Goal: Task Accomplishment & Management: Manage account settings

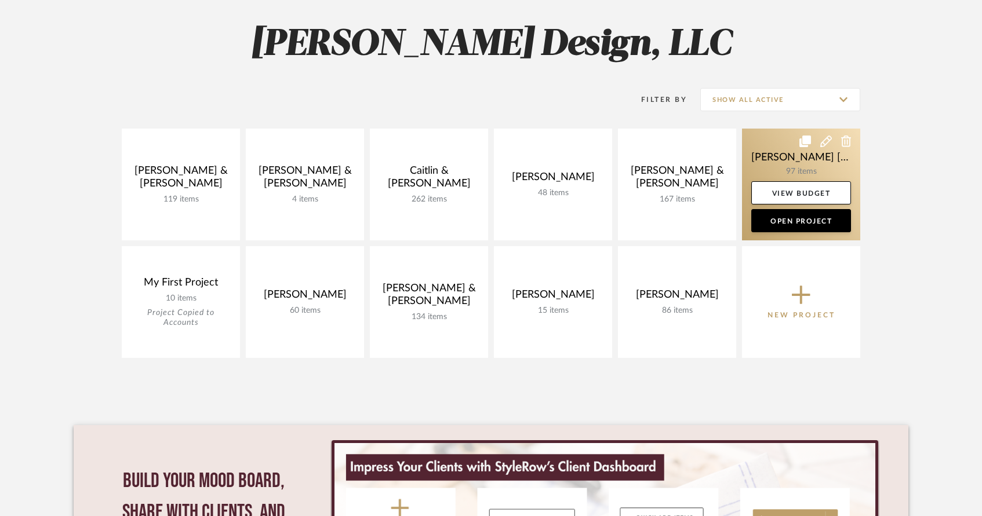
scroll to position [158, 0]
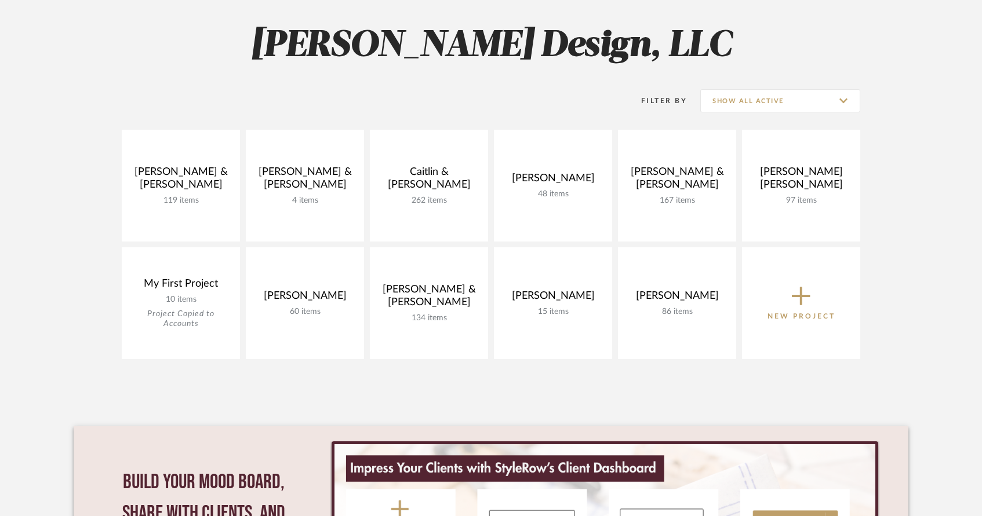
click at [804, 297] on icon at bounding box center [801, 296] width 19 height 19
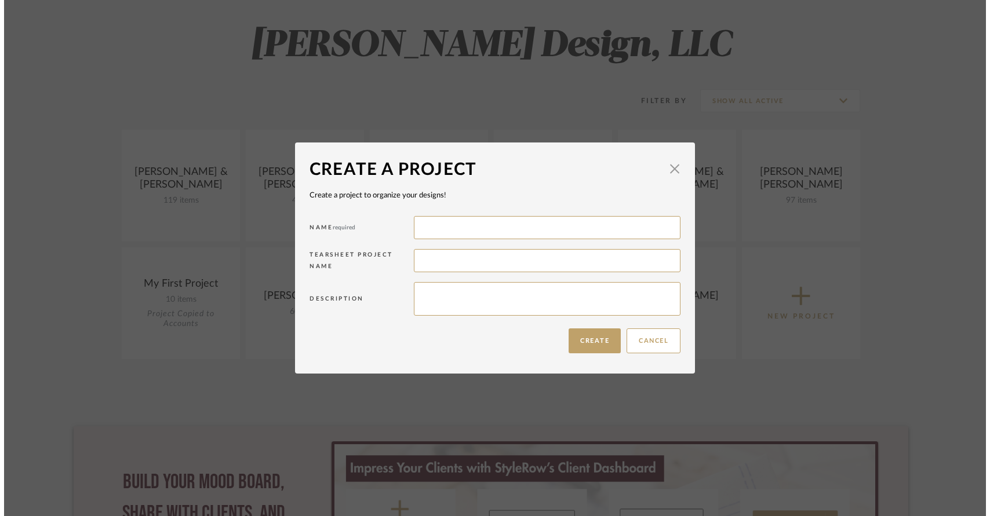
scroll to position [0, 0]
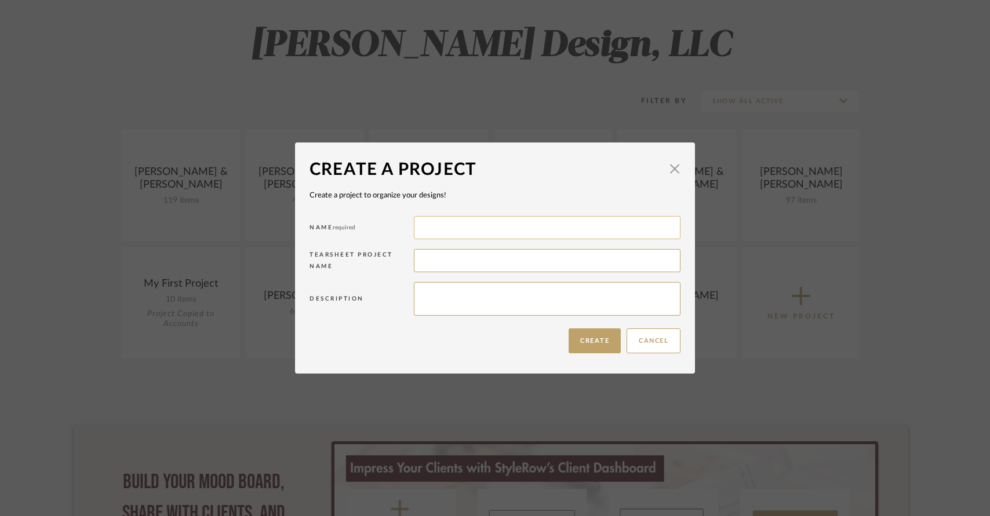
click at [511, 227] on input at bounding box center [547, 227] width 267 height 23
type input "[PERSON_NAME] & [PERSON_NAME]"
click at [495, 265] on input at bounding box center [547, 260] width 267 height 23
type input "Midlothian Home Update"
click at [575, 337] on button "Create" at bounding box center [595, 341] width 52 height 25
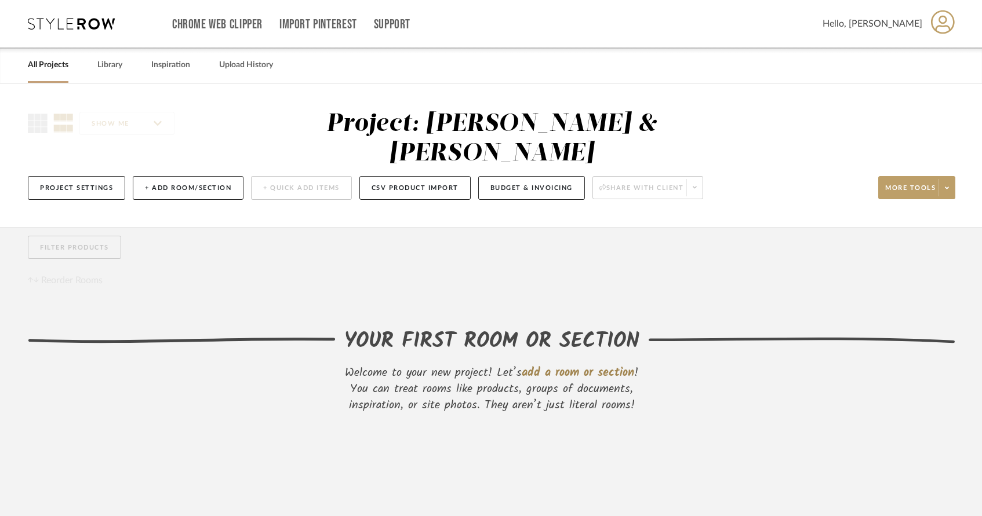
scroll to position [1, 0]
click at [188, 176] on button "+ Add Room/Section" at bounding box center [188, 188] width 111 height 24
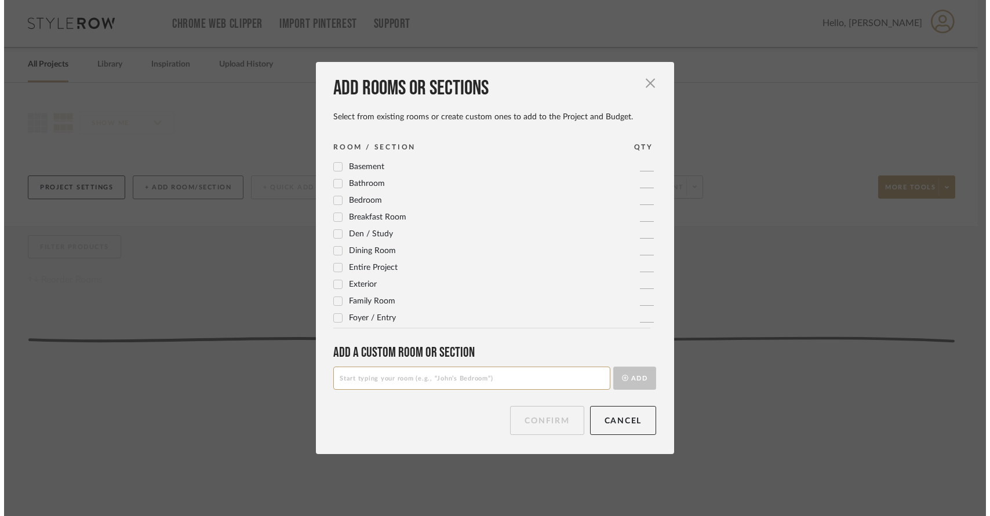
scroll to position [0, 0]
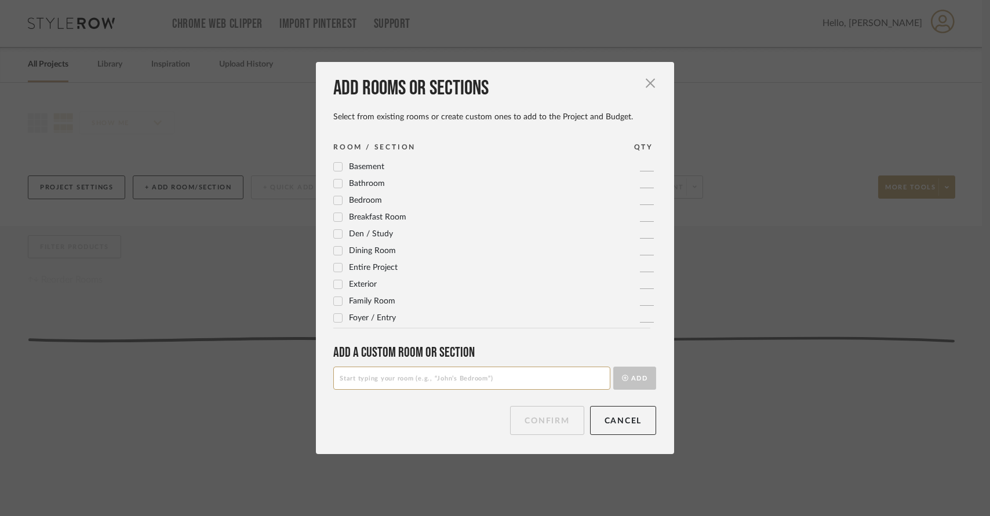
click at [334, 303] on icon at bounding box center [338, 301] width 8 height 8
click at [541, 420] on button "Confirm" at bounding box center [547, 420] width 74 height 29
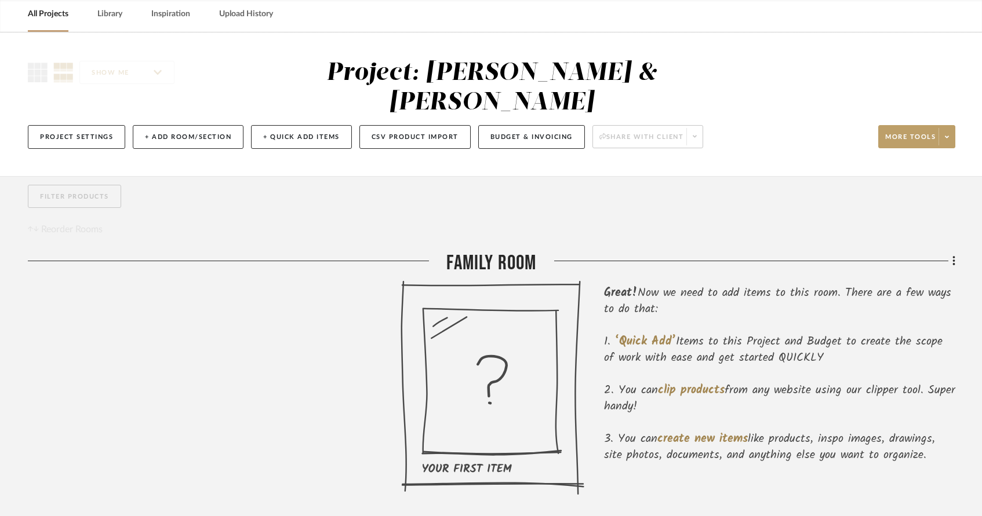
scroll to position [52, 0]
click at [92, 124] on button "Project Settings" at bounding box center [76, 136] width 97 height 24
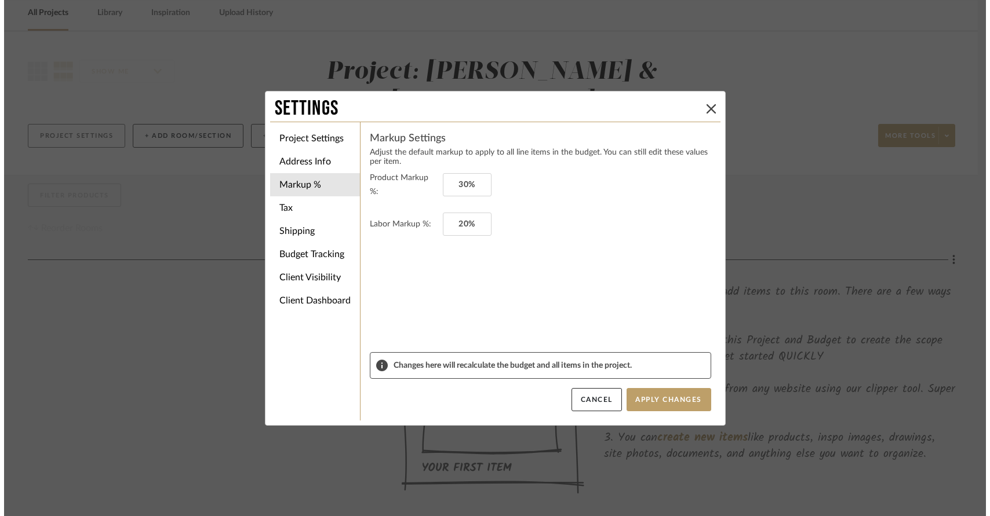
scroll to position [0, 0]
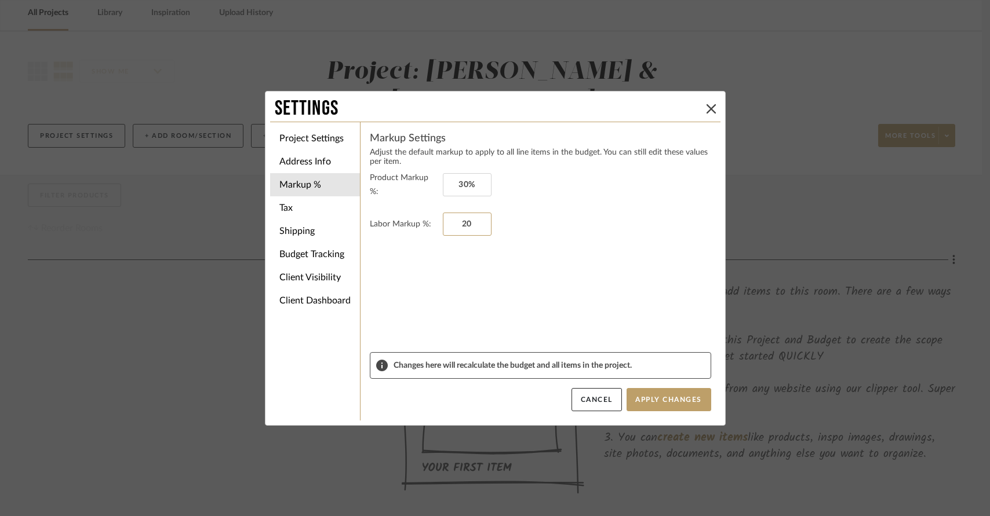
drag, startPoint x: 453, startPoint y: 219, endPoint x: 489, endPoint y: 221, distance: 36.0
click at [489, 221] on fieldset "Labor Markup %: 20" at bounding box center [540, 224] width 341 height 23
type input "0"
type input "30"
type input "0%"
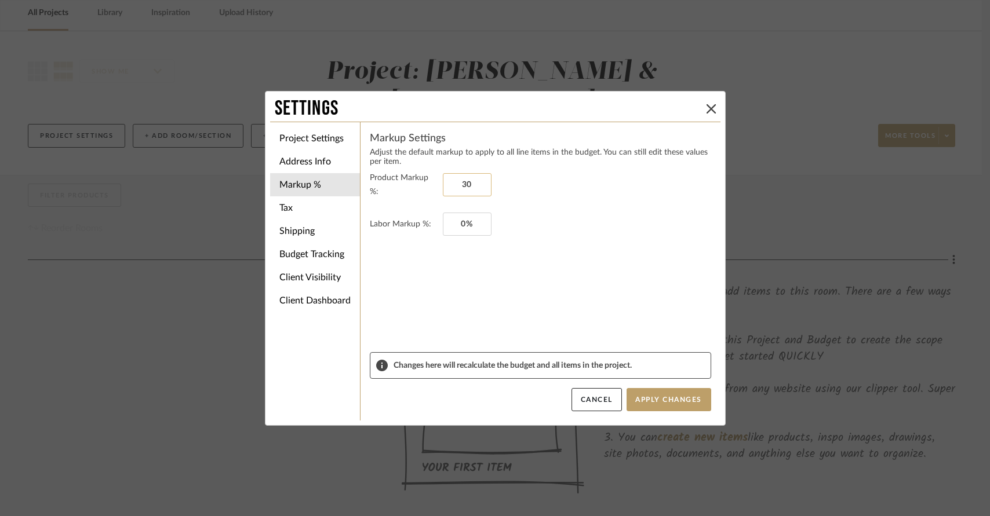
click at [477, 180] on input "30" at bounding box center [467, 184] width 49 height 23
type input "30%"
click at [322, 159] on li "Address Info" at bounding box center [315, 161] width 90 height 23
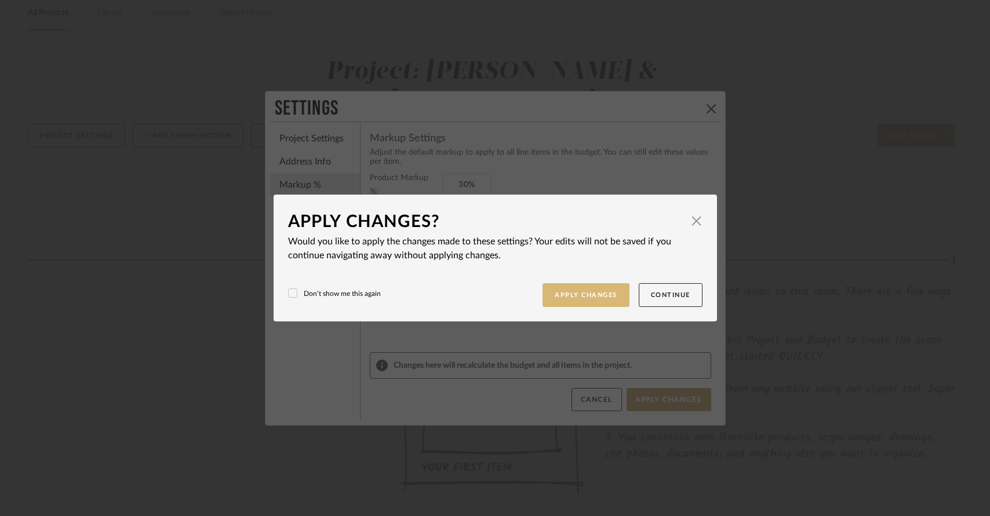
click at [584, 294] on button "Apply Changes" at bounding box center [585, 295] width 87 height 24
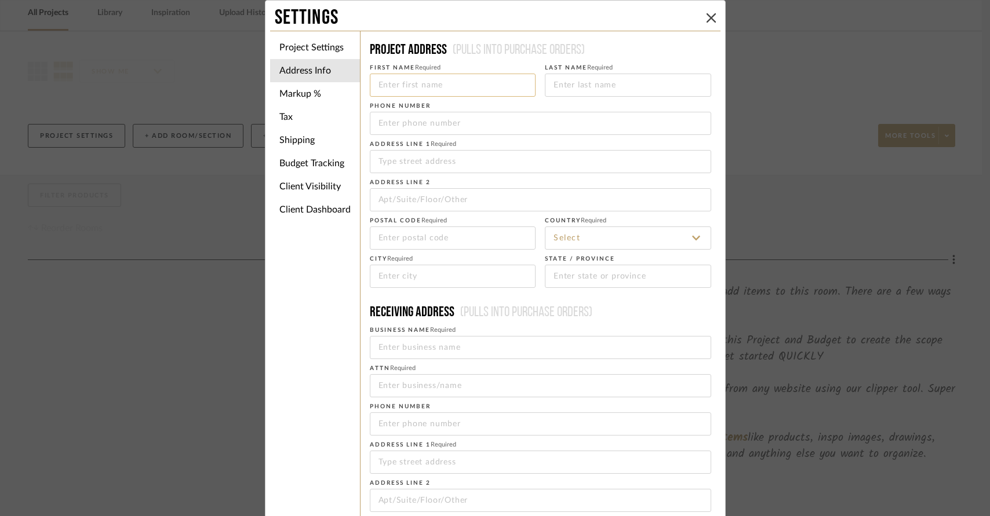
click at [439, 88] on input at bounding box center [453, 85] width 166 height 23
type input "[PERSON_NAME] & [PERSON_NAME]"
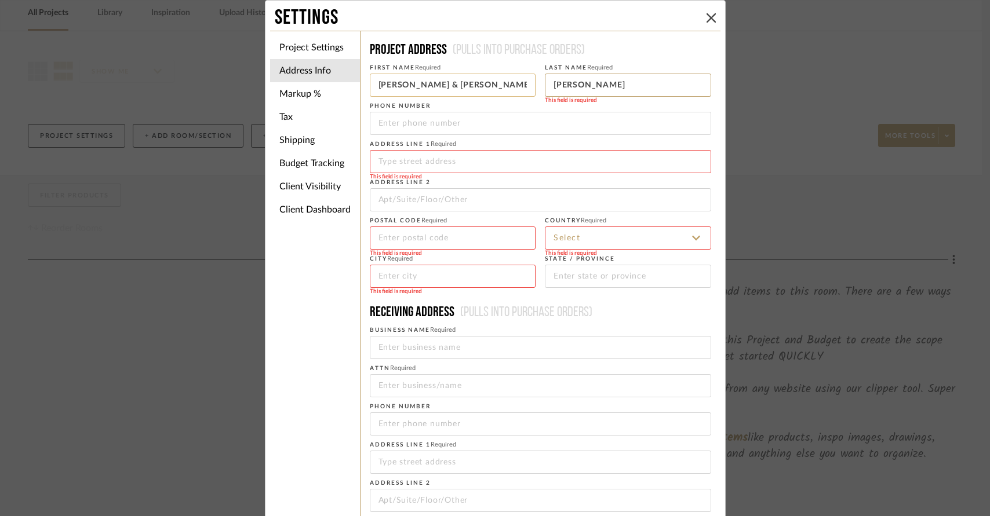
type input "Moore"
click at [407, 126] on input "tel" at bounding box center [540, 123] width 341 height 23
paste input "8"
click at [418, 119] on input "tel" at bounding box center [540, 123] width 341 height 23
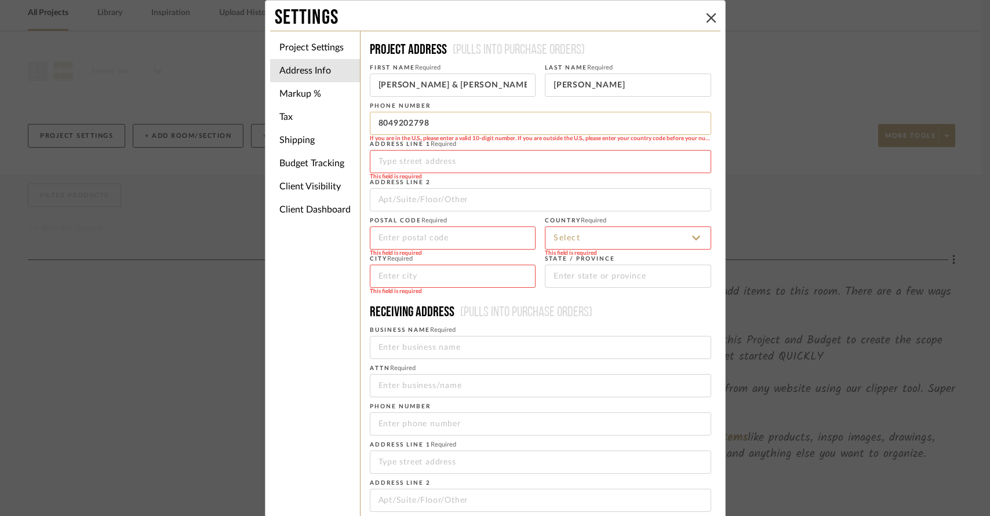
click at [389, 124] on input "8049202798" at bounding box center [540, 123] width 341 height 23
click at [410, 125] on input "804-9202798" at bounding box center [540, 123] width 341 height 23
type input "804-920-2798"
click at [394, 162] on input at bounding box center [540, 161] width 341 height 23
paste input "1900 Christendom Drive"
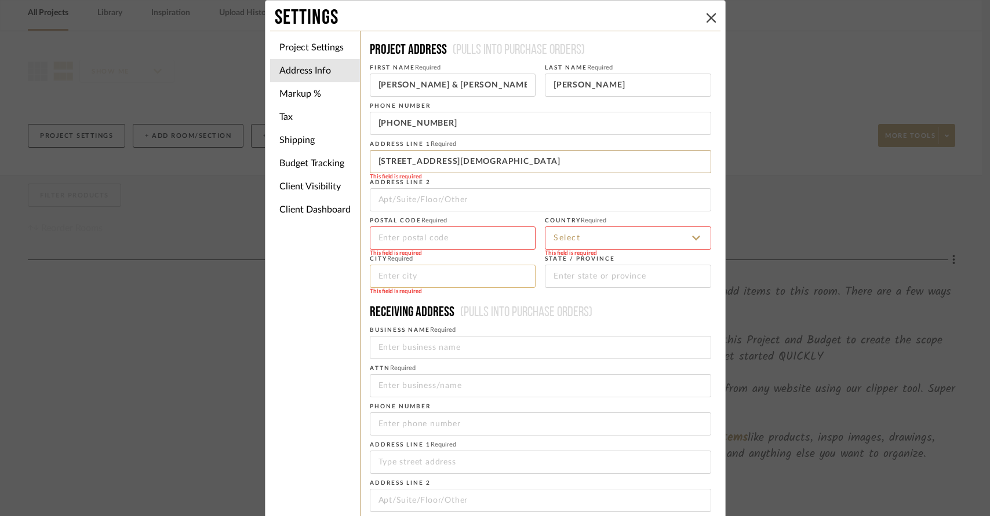
type input "1900 Christendom Drive"
click at [392, 278] on input at bounding box center [453, 276] width 166 height 23
type input "Midlothian"
click at [599, 242] on input at bounding box center [628, 238] width 166 height 23
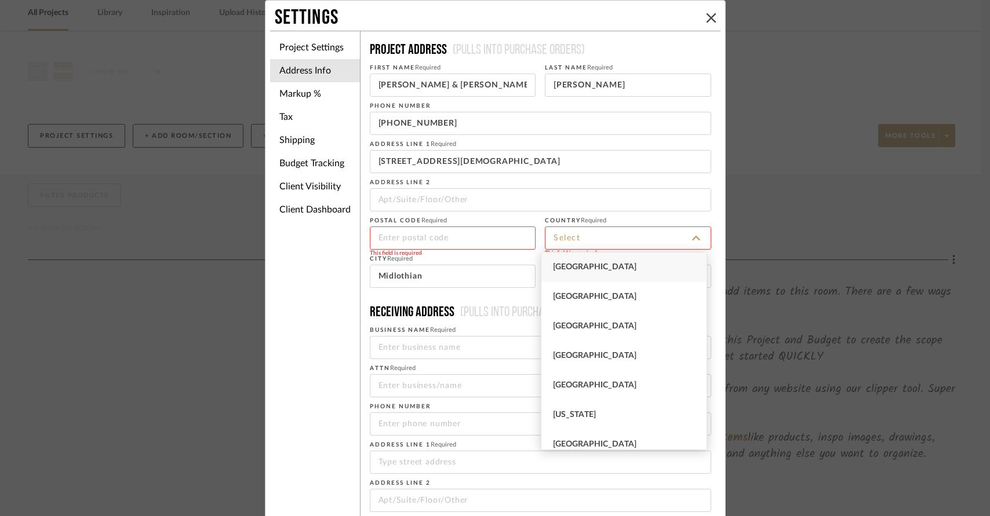
click at [592, 268] on span "United States" at bounding box center [594, 267] width 83 height 8
type input "United States"
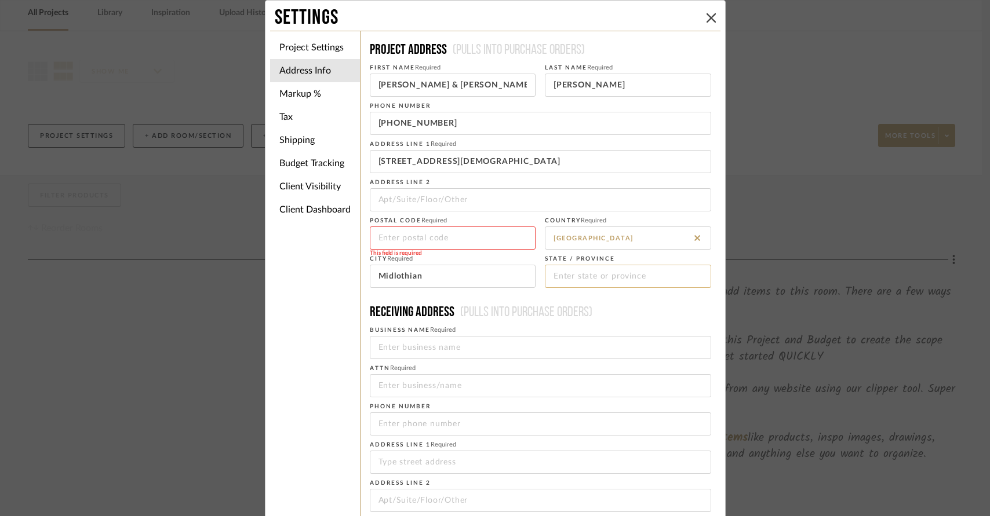
click at [549, 276] on input at bounding box center [628, 276] width 166 height 23
type input "Virginia"
type input "23225-1243"
click at [434, 240] on input "23225-1243" at bounding box center [453, 238] width 166 height 23
drag, startPoint x: 430, startPoint y: 241, endPoint x: 349, endPoint y: 245, distance: 80.7
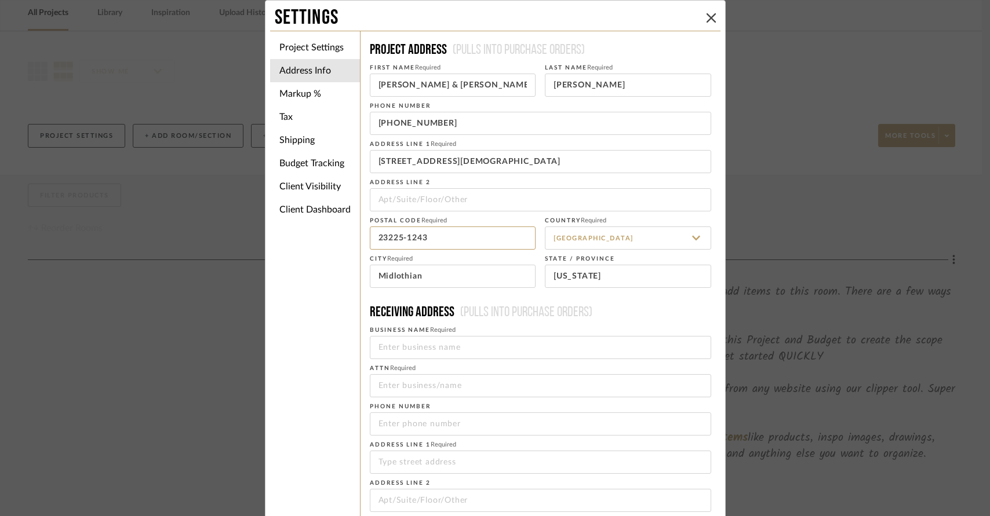
click at [349, 245] on div "Project Settings Address Info Markup % Tax Shipping Budget Tracking Client Visi…" at bounding box center [495, 330] width 450 height 599
click at [445, 234] on input at bounding box center [453, 238] width 166 height 23
type input "23113"
click at [595, 238] on input "United States" at bounding box center [628, 238] width 166 height 23
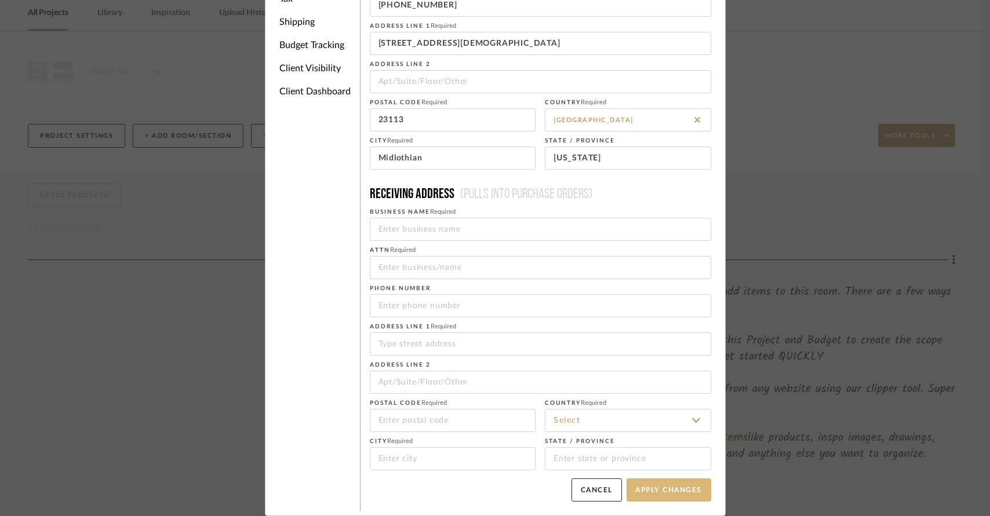
click at [667, 486] on button "Apply Changes" at bounding box center [669, 490] width 85 height 23
type input "+8049202798"
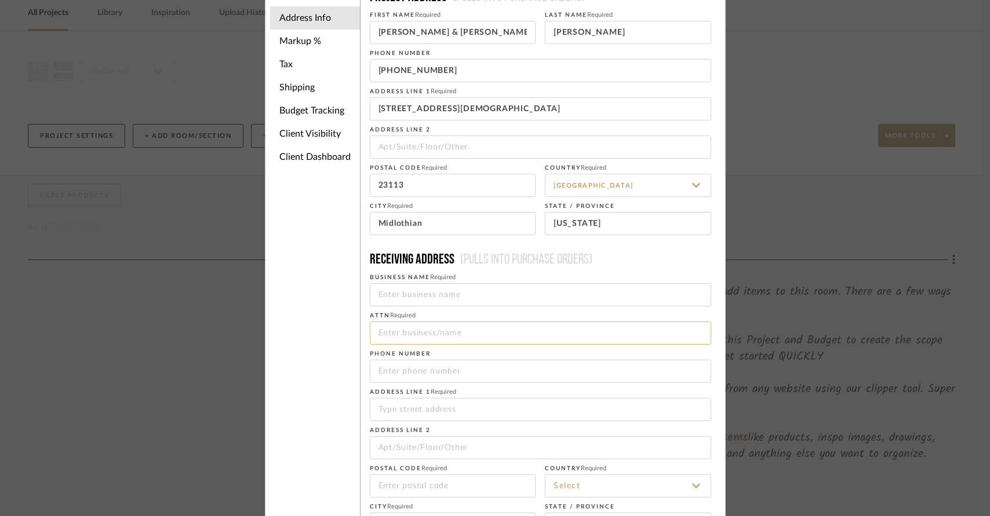
scroll to position [0, 0]
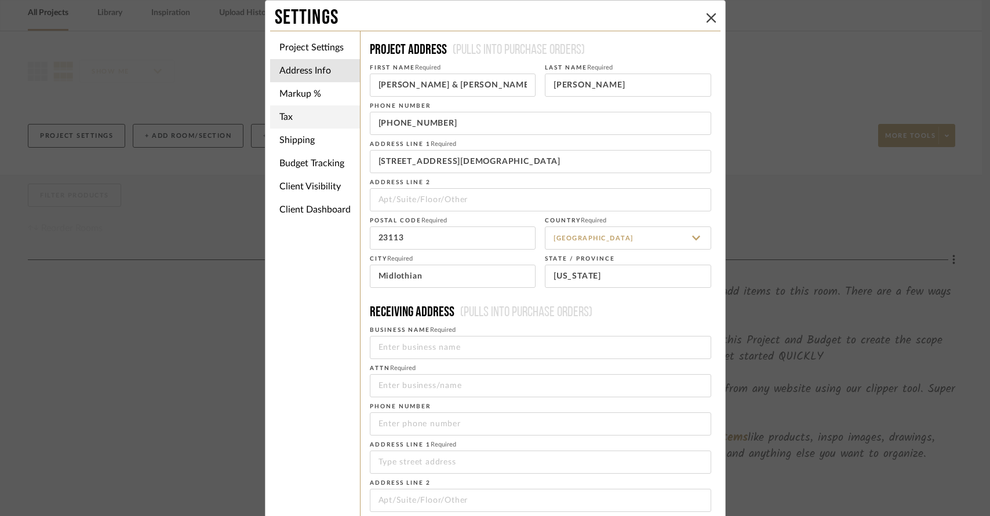
click at [308, 119] on li "Tax" at bounding box center [315, 116] width 90 height 23
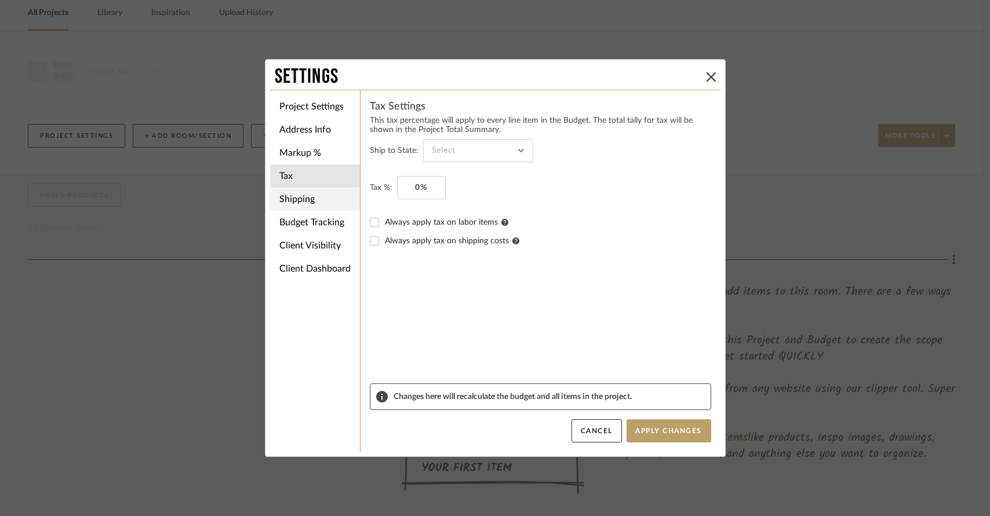
click at [303, 201] on li "Shipping" at bounding box center [315, 199] width 90 height 23
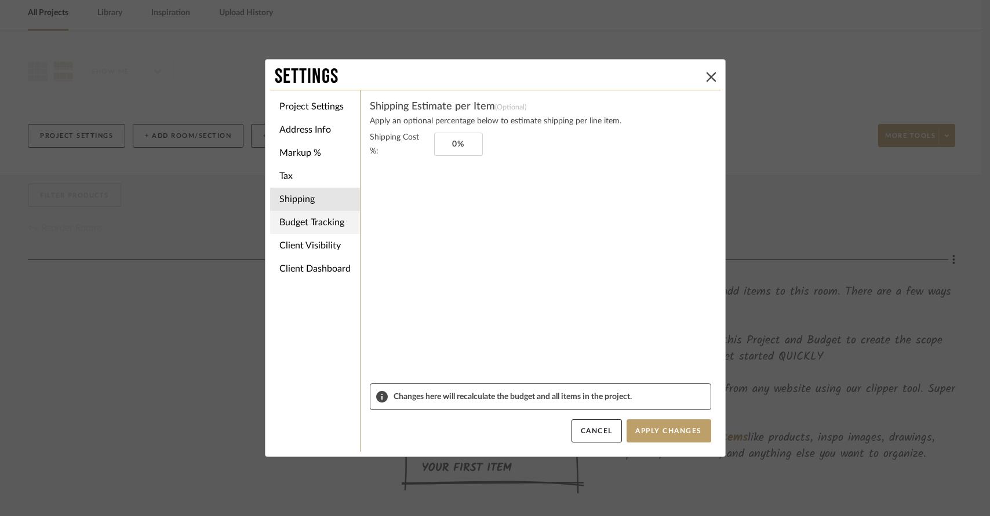
click at [324, 220] on li "Budget Tracking" at bounding box center [315, 222] width 90 height 23
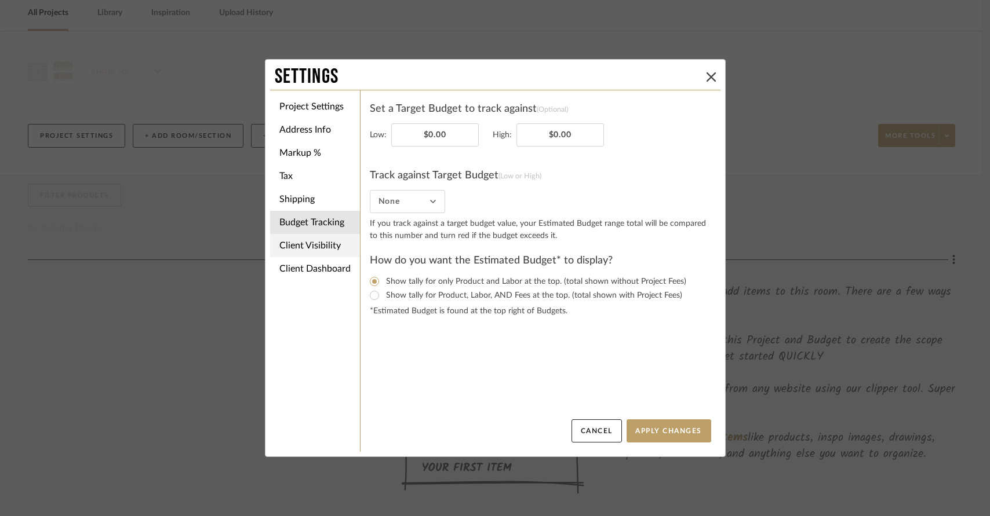
click at [316, 247] on li "Client Visibility" at bounding box center [315, 245] width 90 height 23
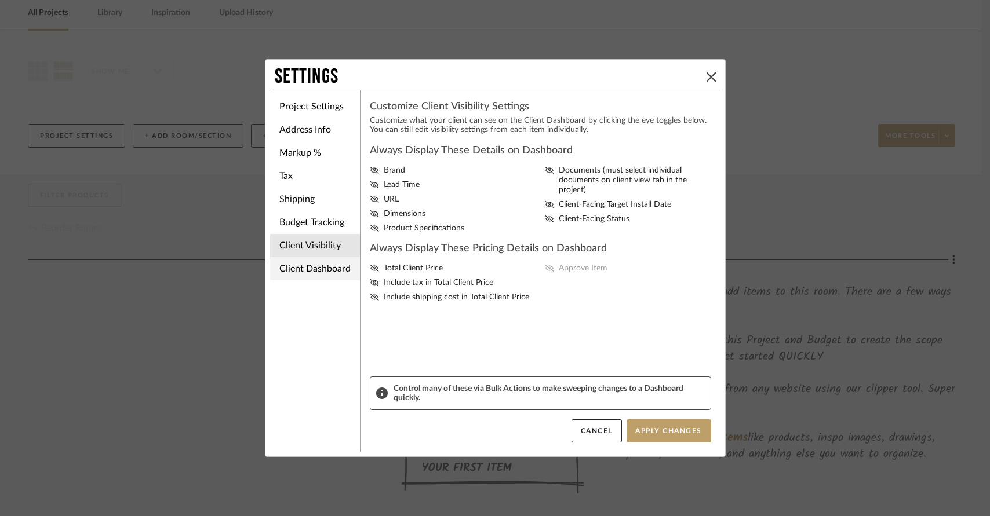
click at [319, 269] on li "Client Dashboard" at bounding box center [315, 268] width 90 height 23
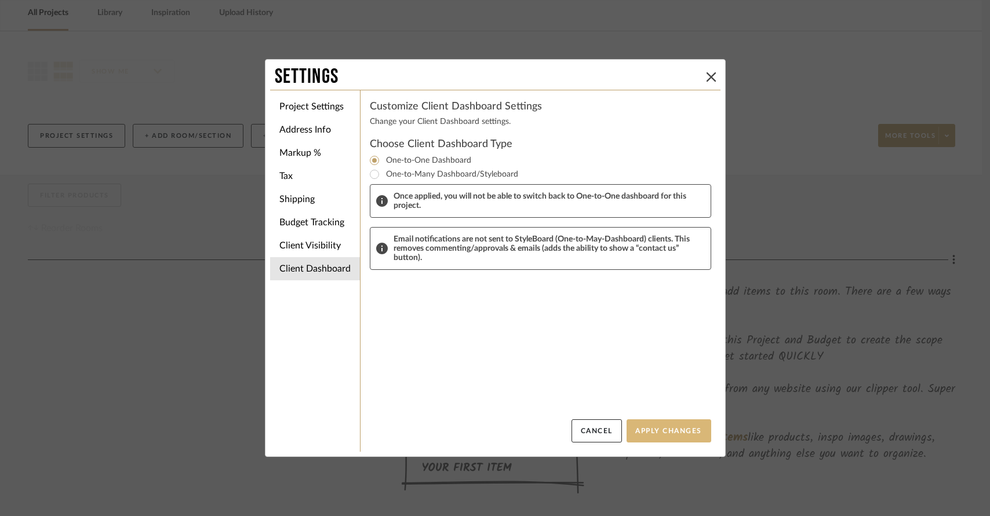
click at [654, 434] on button "Apply Changes" at bounding box center [669, 431] width 85 height 23
click at [651, 428] on button "Apply Changes" at bounding box center [669, 431] width 85 height 23
click at [658, 424] on button "Apply Changes" at bounding box center [669, 431] width 85 height 23
click at [305, 198] on li "Shipping" at bounding box center [315, 199] width 90 height 23
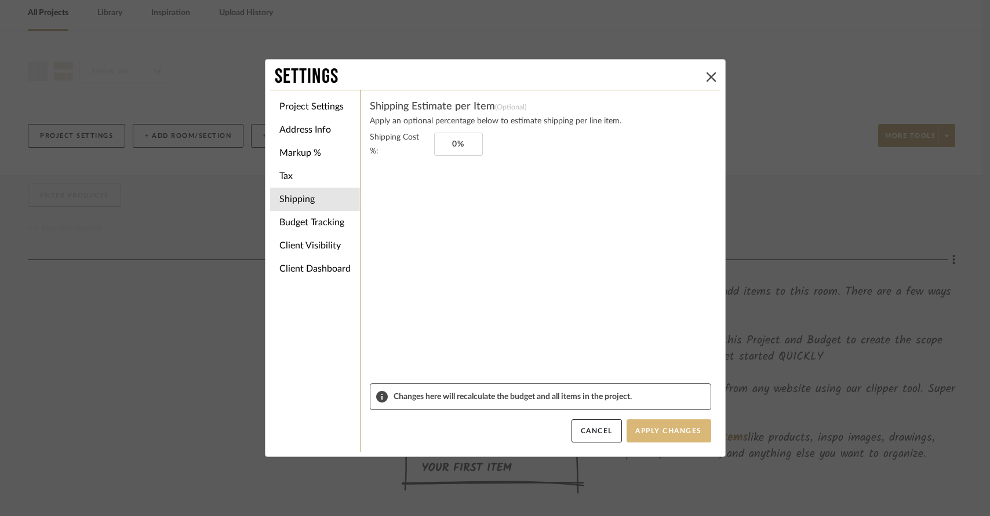
click at [656, 435] on button "Apply Changes" at bounding box center [669, 431] width 85 height 23
click at [704, 77] on button at bounding box center [711, 77] width 14 height 14
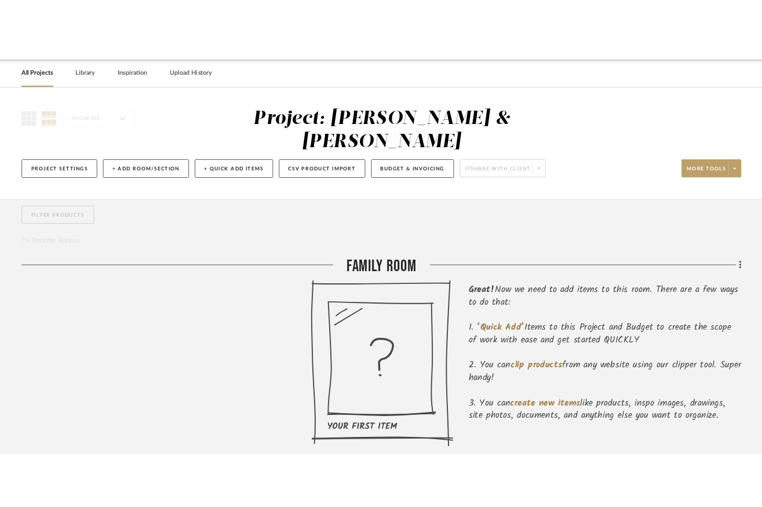
scroll to position [38, 0]
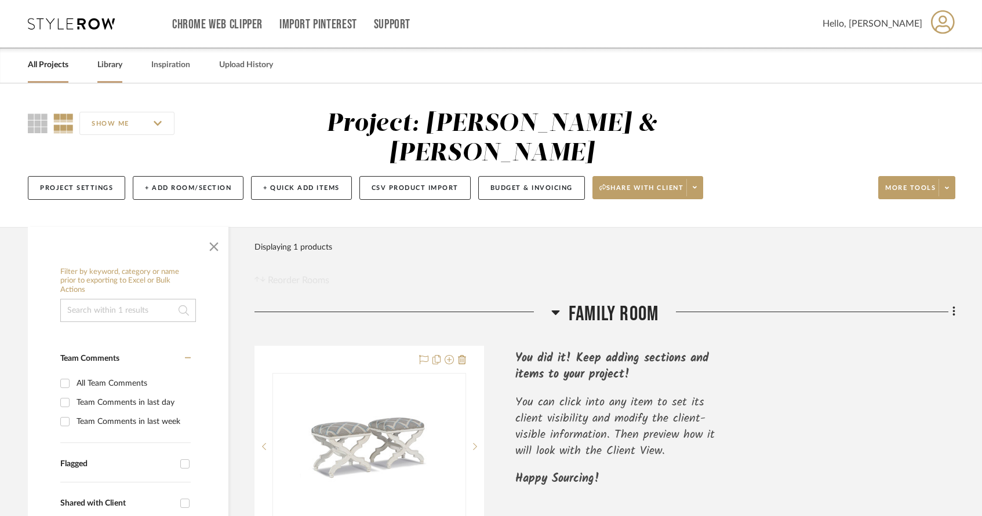
click at [112, 62] on link "Library" at bounding box center [109, 65] width 25 height 16
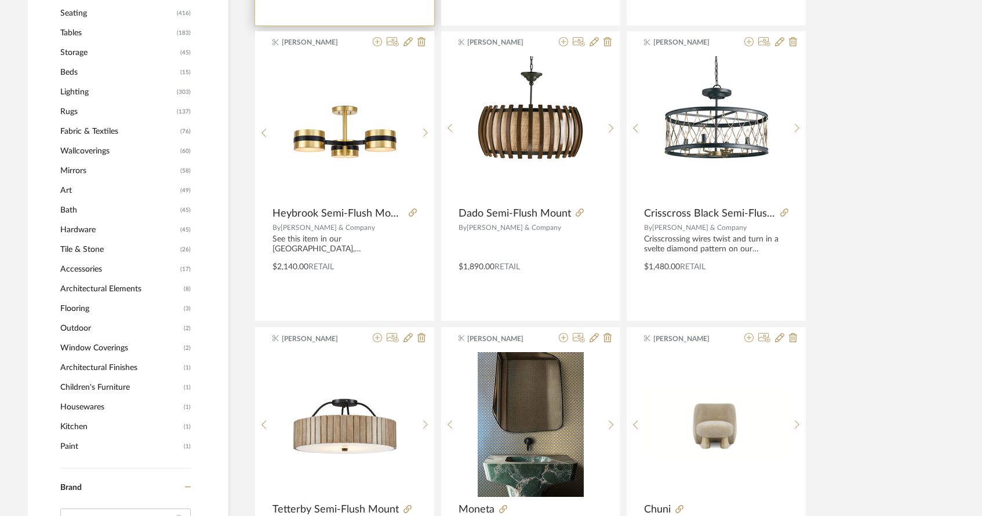
scroll to position [470, 0]
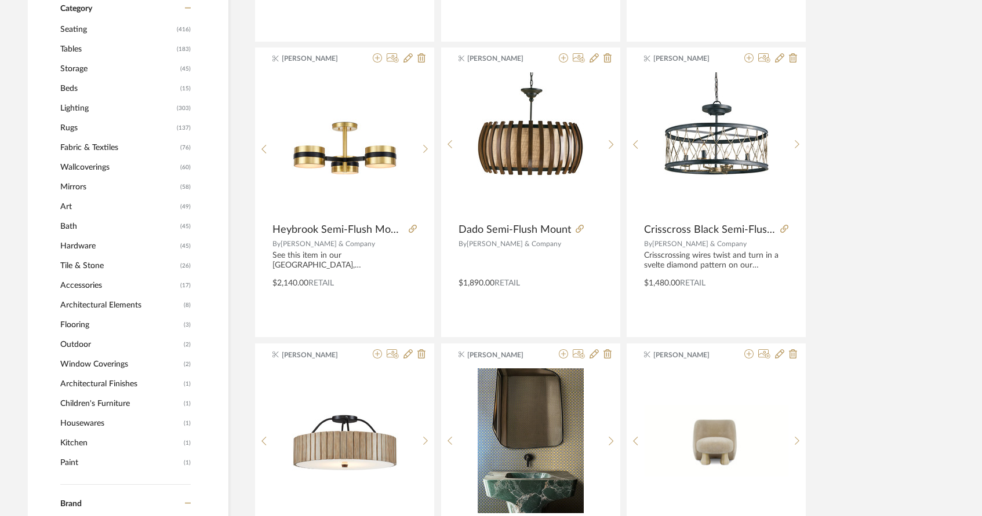
click at [75, 27] on span "Seating" at bounding box center [117, 30] width 114 height 20
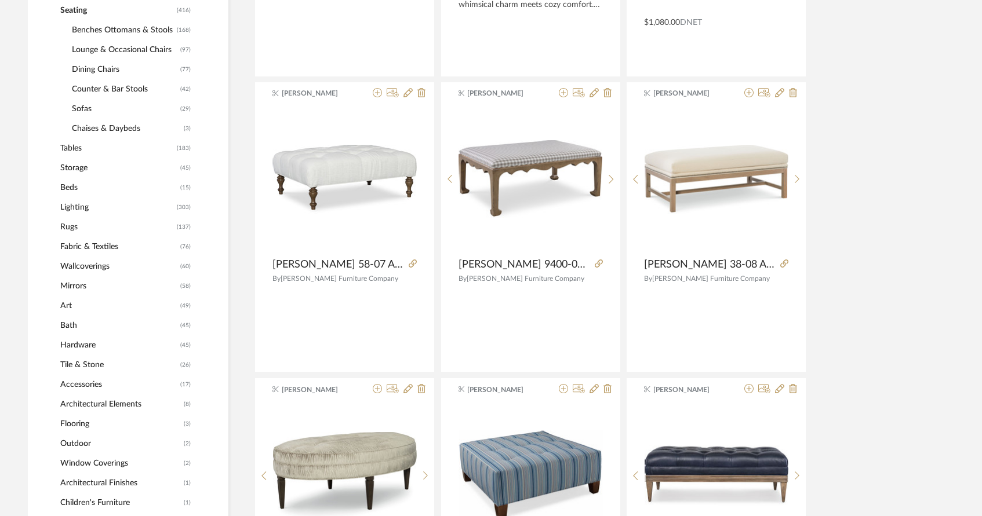
scroll to position [468, 0]
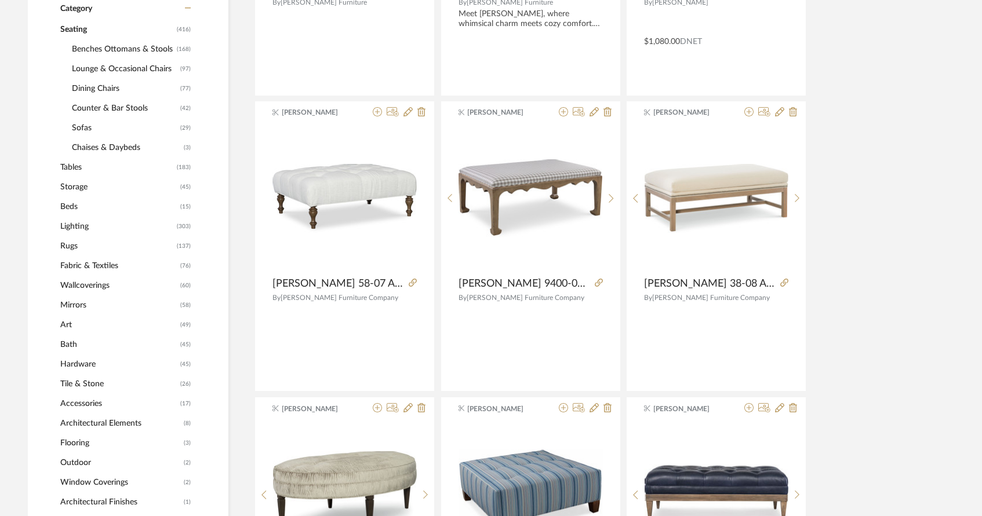
click at [105, 48] on span "Benches Ottomans & Stools" at bounding box center [123, 49] width 102 height 20
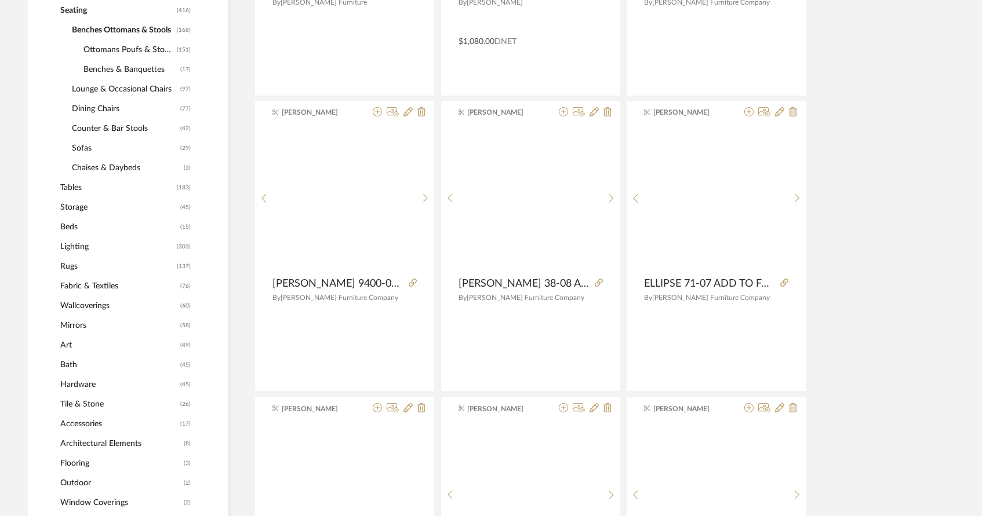
scroll to position [449, 0]
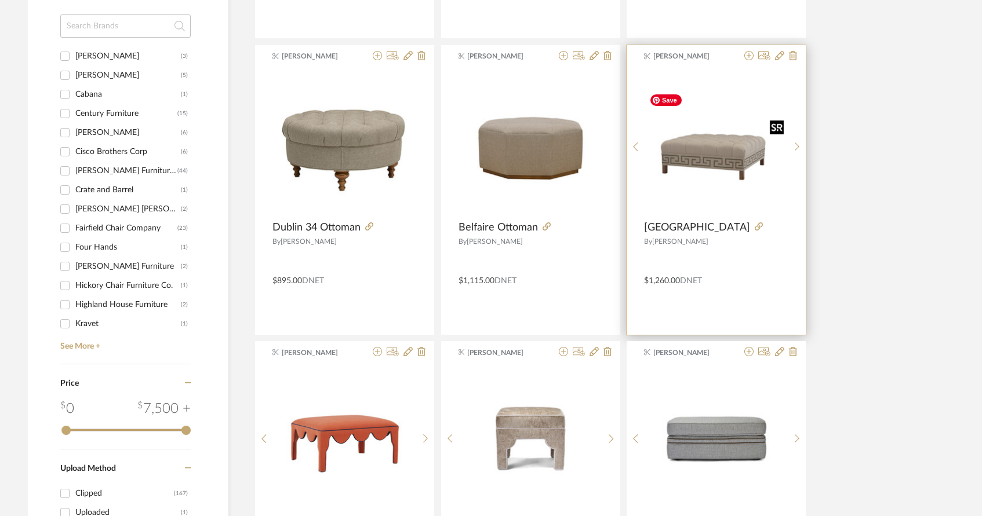
scroll to position [1121, 0]
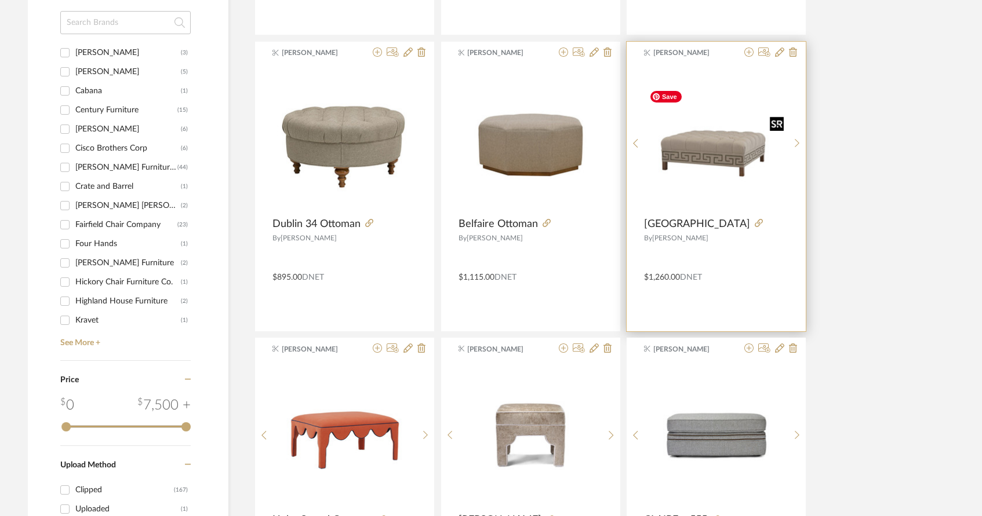
click at [722, 152] on img "0" at bounding box center [716, 139] width 144 height 108
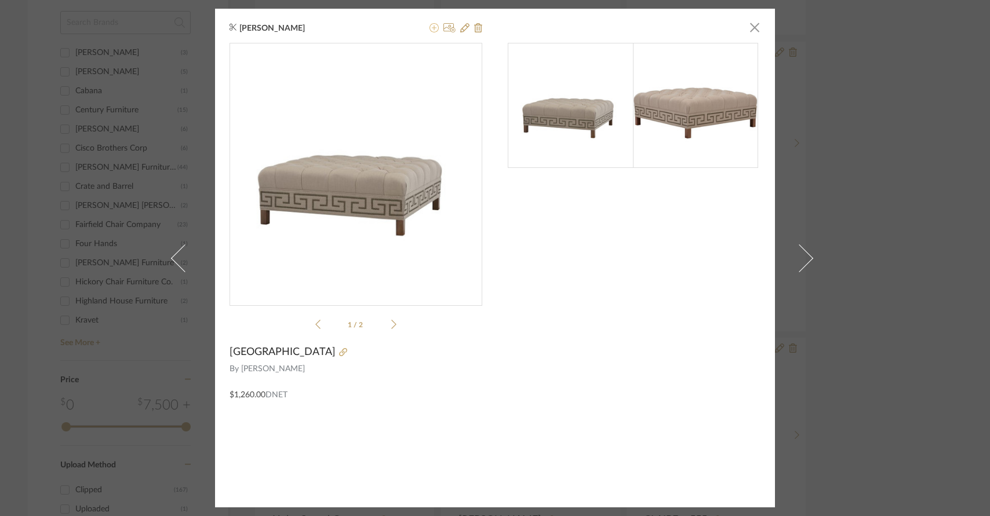
click at [432, 29] on icon at bounding box center [433, 27] width 9 height 9
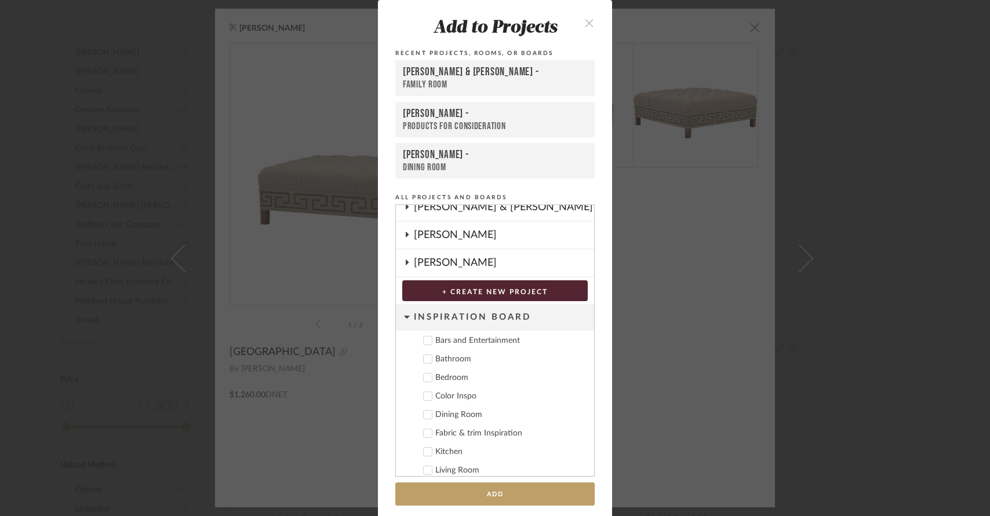
scroll to position [338, 0]
click at [398, 319] on cdk-nested-tree-node "Inspiration Board Bars and Entertainment Bathroom Bedroom Color Inspo Dining Ro…" at bounding box center [495, 421] width 198 height 235
click at [404, 315] on icon at bounding box center [407, 316] width 6 height 9
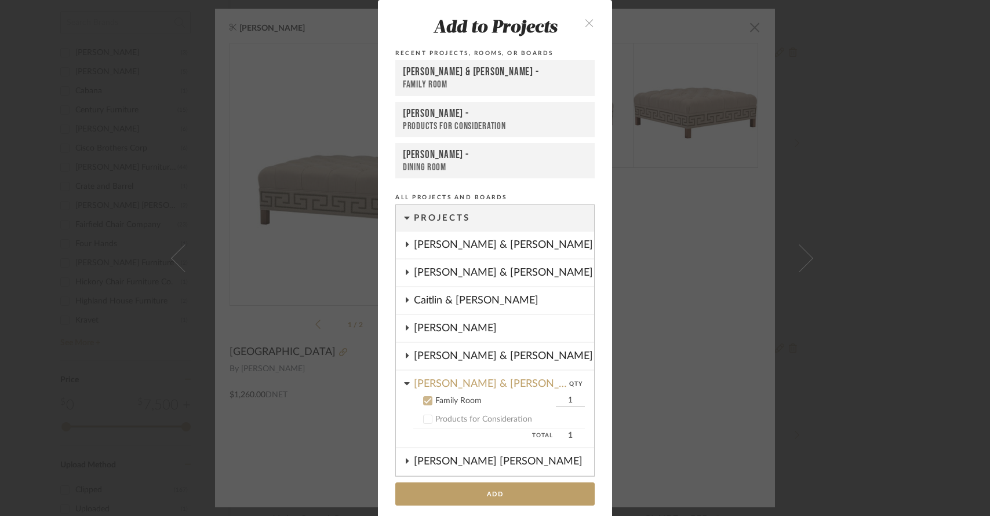
scroll to position [7, 0]
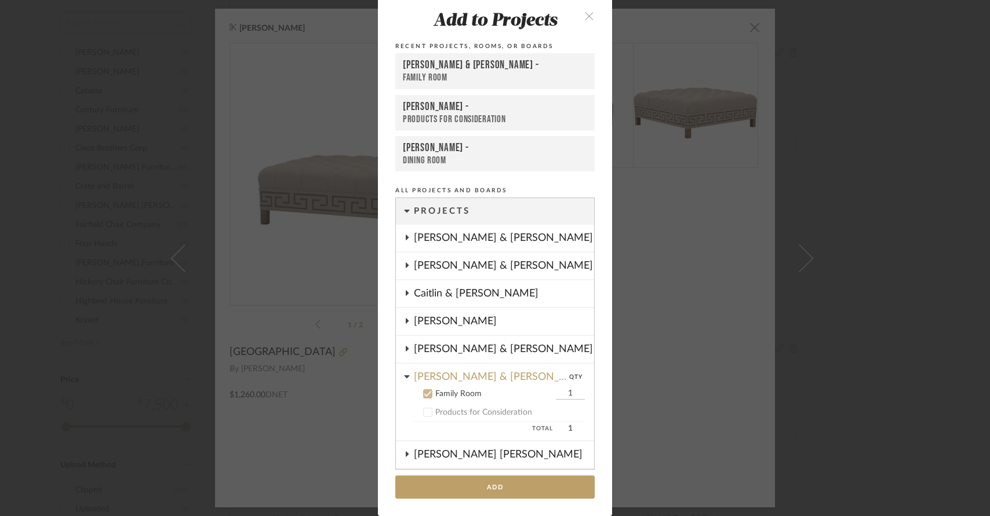
click at [463, 73] on div "Family Room" at bounding box center [495, 78] width 184 height 12
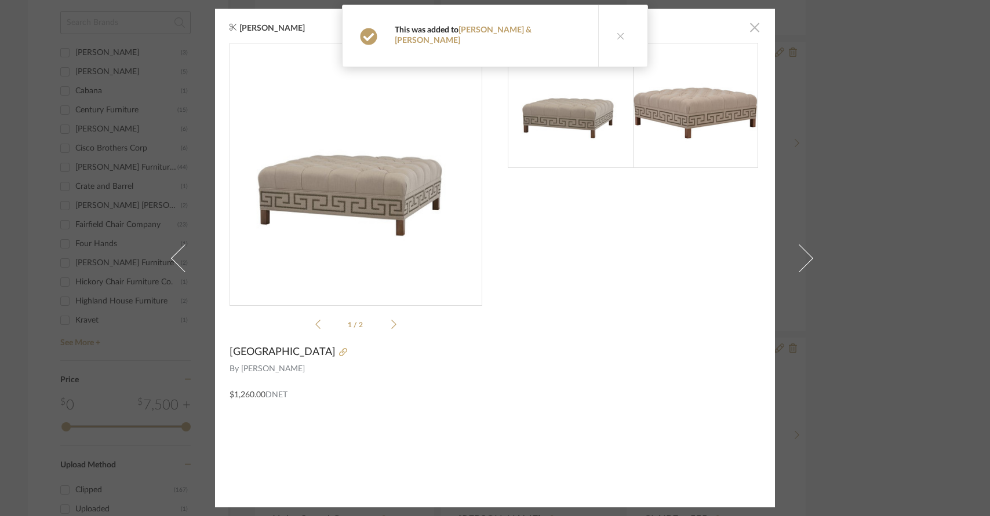
click at [749, 28] on span "button" at bounding box center [754, 27] width 23 height 23
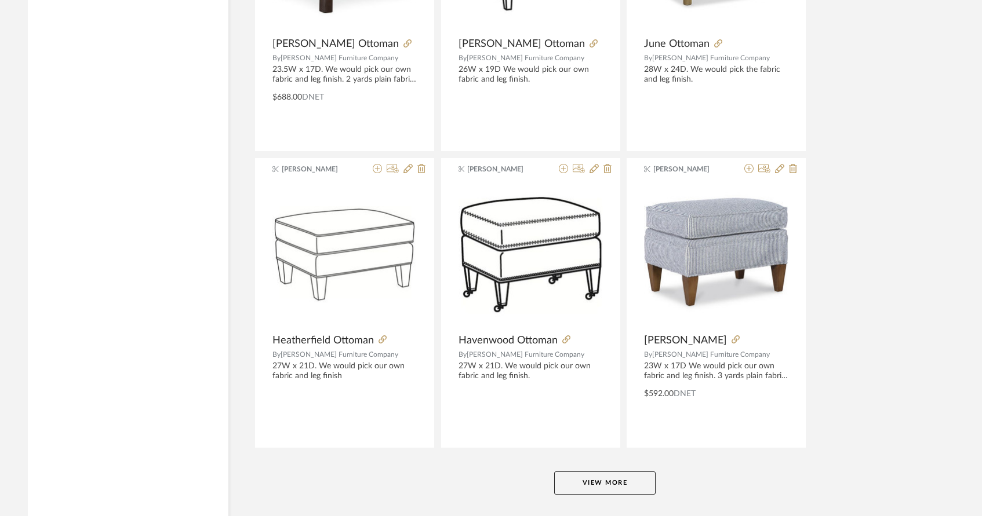
scroll to position [3431, 0]
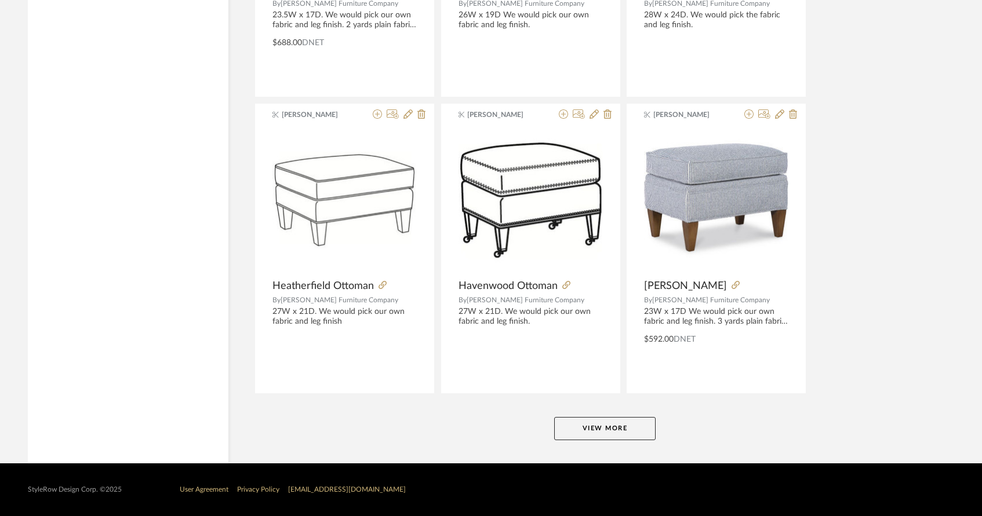
click at [596, 433] on button "View More" at bounding box center [604, 428] width 101 height 23
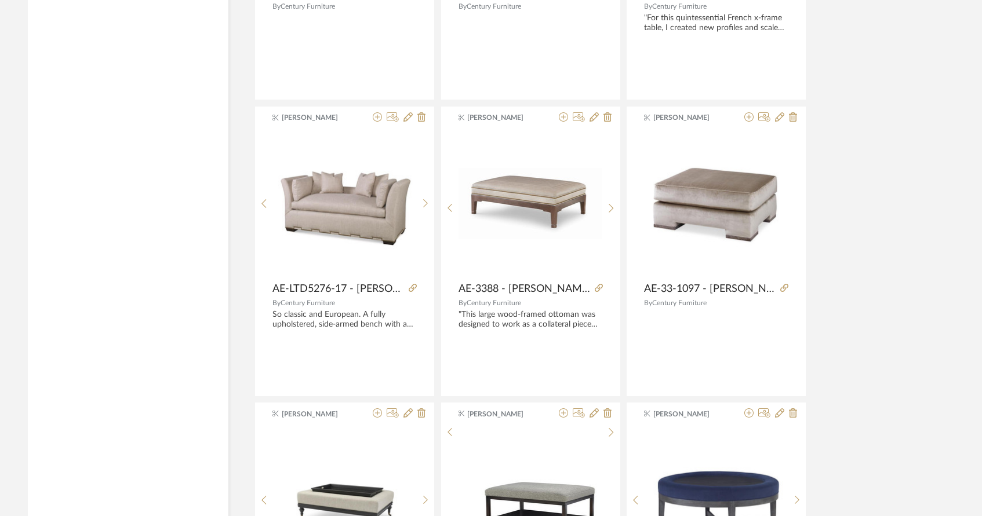
scroll to position [5810, 0]
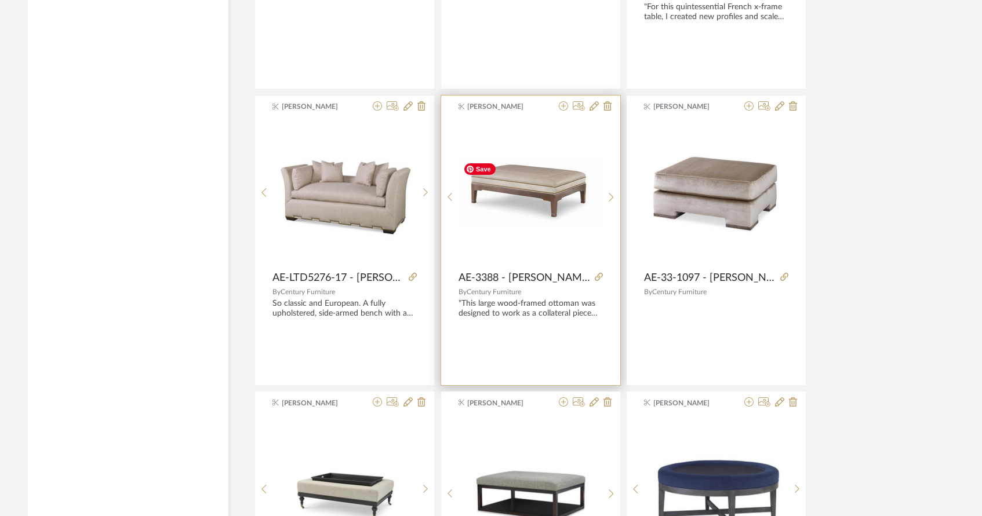
click at [554, 228] on img "0" at bounding box center [530, 192] width 144 height 71
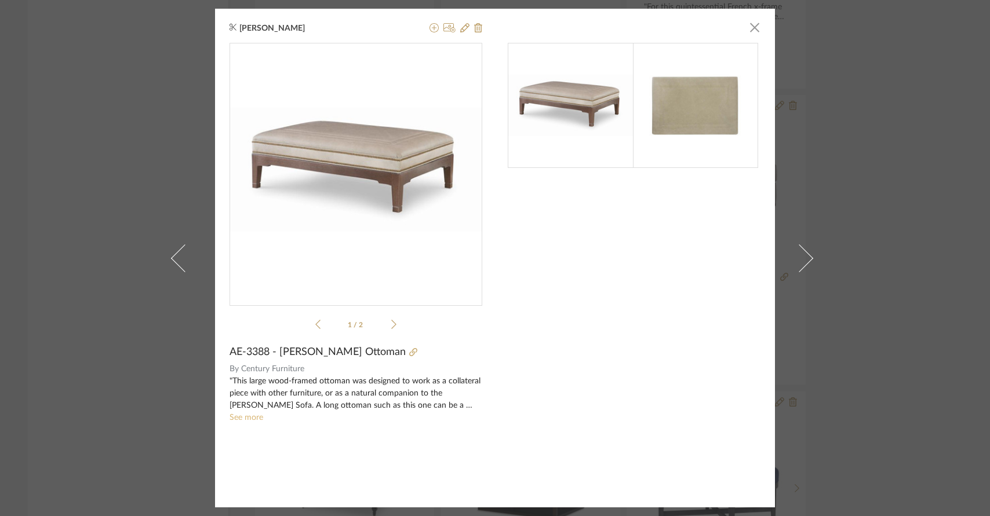
click at [243, 420] on link "See more" at bounding box center [247, 418] width 34 height 8
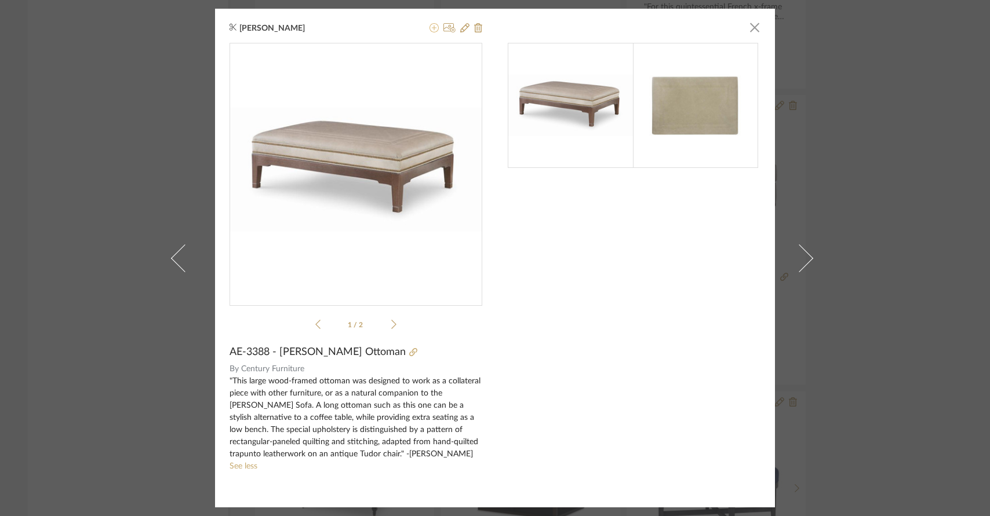
click at [429, 30] on icon at bounding box center [433, 27] width 9 height 9
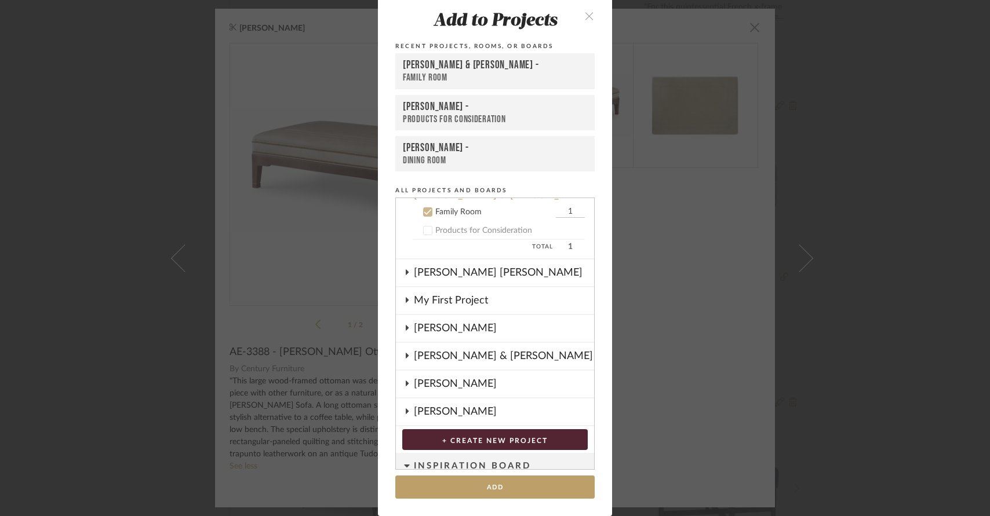
scroll to position [186, 0]
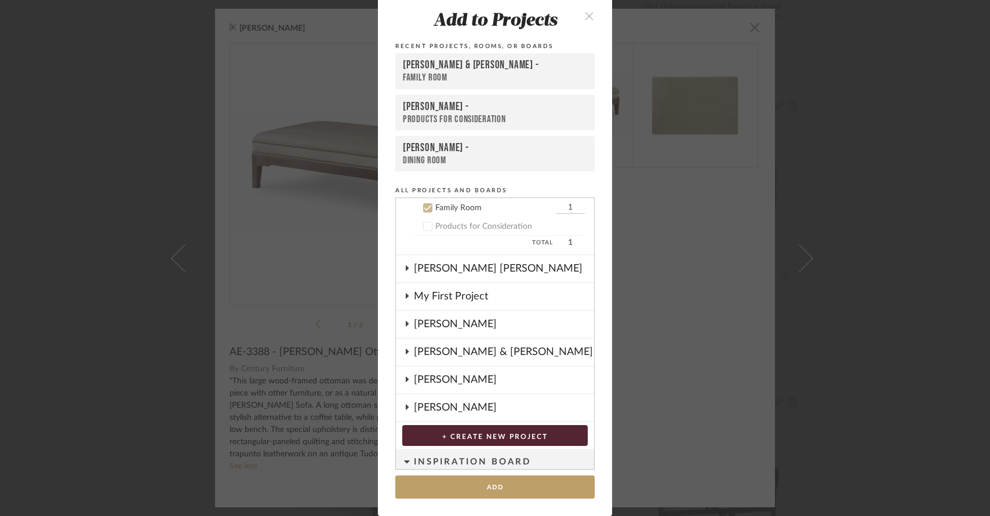
click at [436, 71] on div "[PERSON_NAME] & [PERSON_NAME] -" at bounding box center [495, 66] width 184 height 14
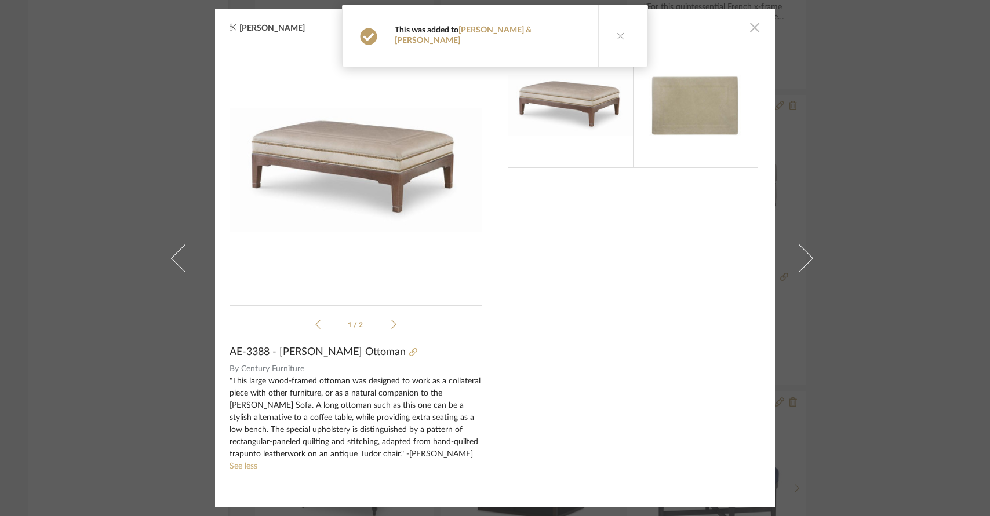
click at [752, 30] on span "button" at bounding box center [754, 27] width 23 height 23
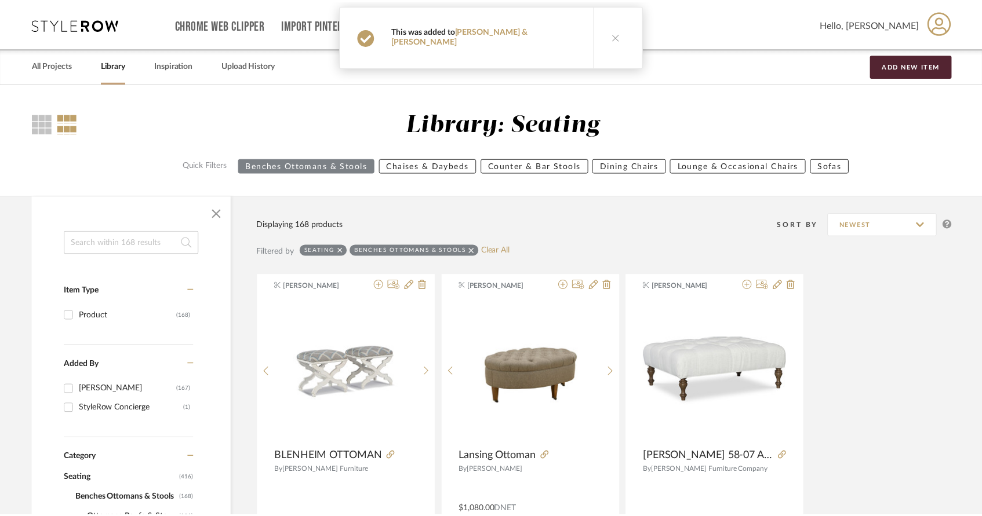
scroll to position [5810, 0]
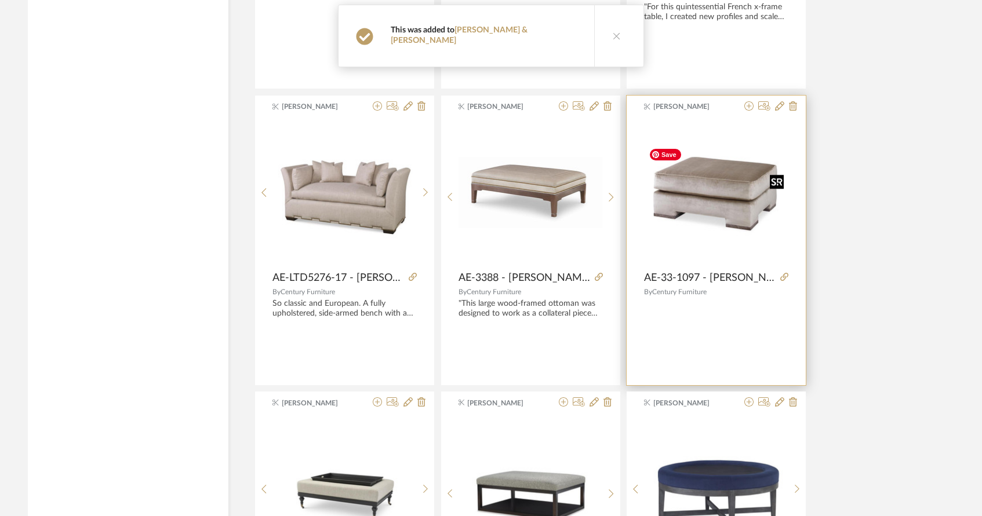
click at [732, 217] on img "0" at bounding box center [716, 192] width 144 height 99
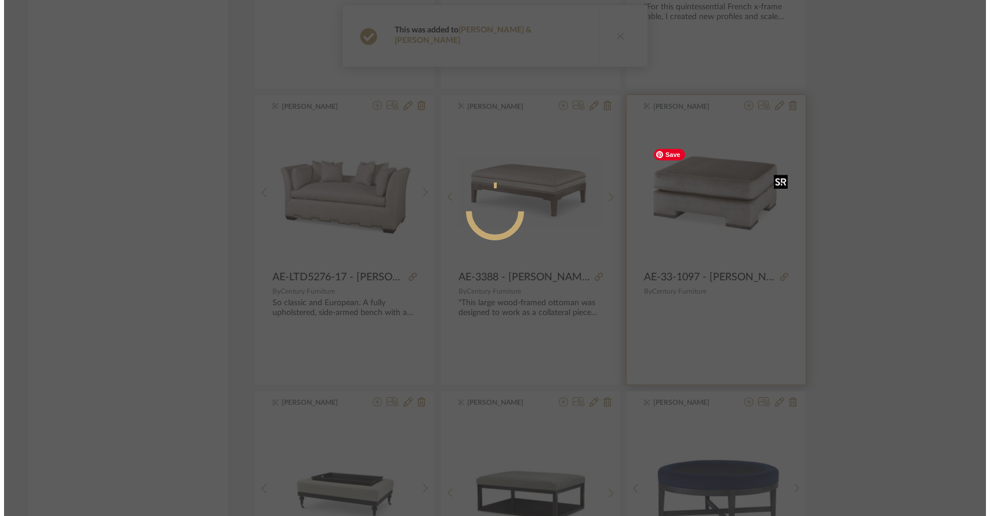
scroll to position [0, 0]
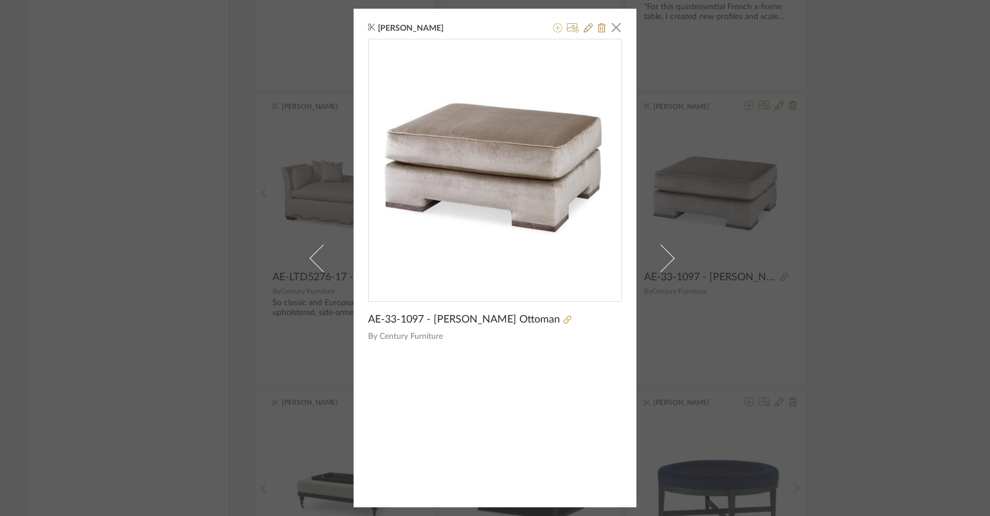
click at [553, 27] on icon at bounding box center [557, 27] width 9 height 9
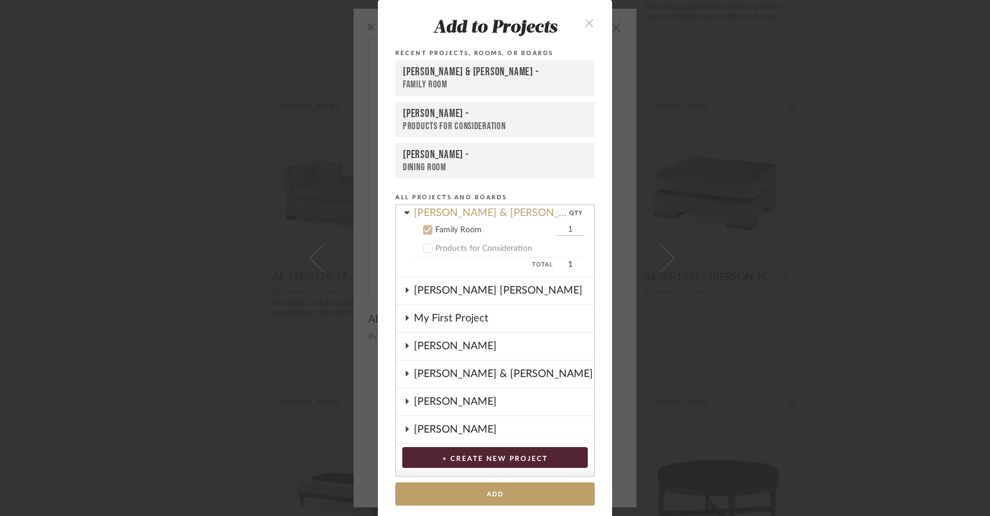
scroll to position [186, 0]
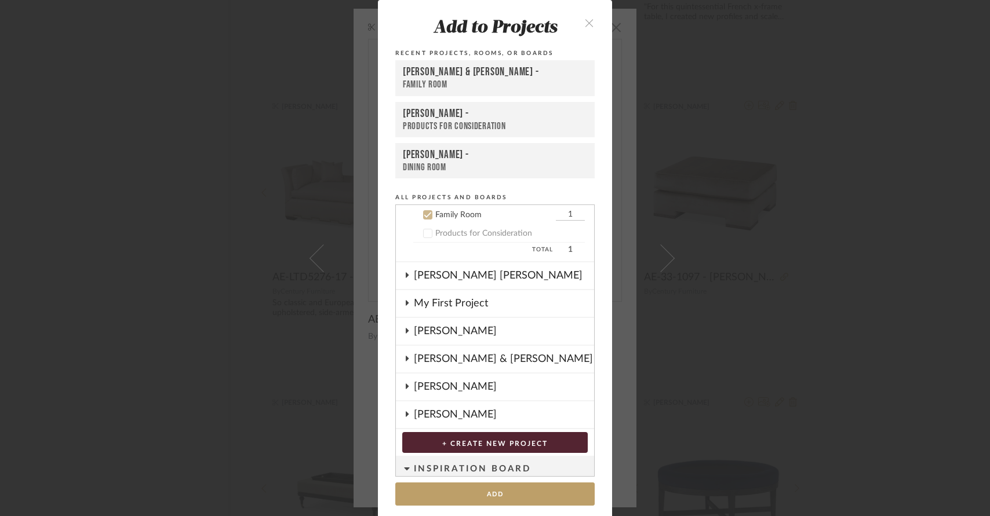
click at [470, 71] on div "[PERSON_NAME] & [PERSON_NAME] -" at bounding box center [495, 72] width 184 height 14
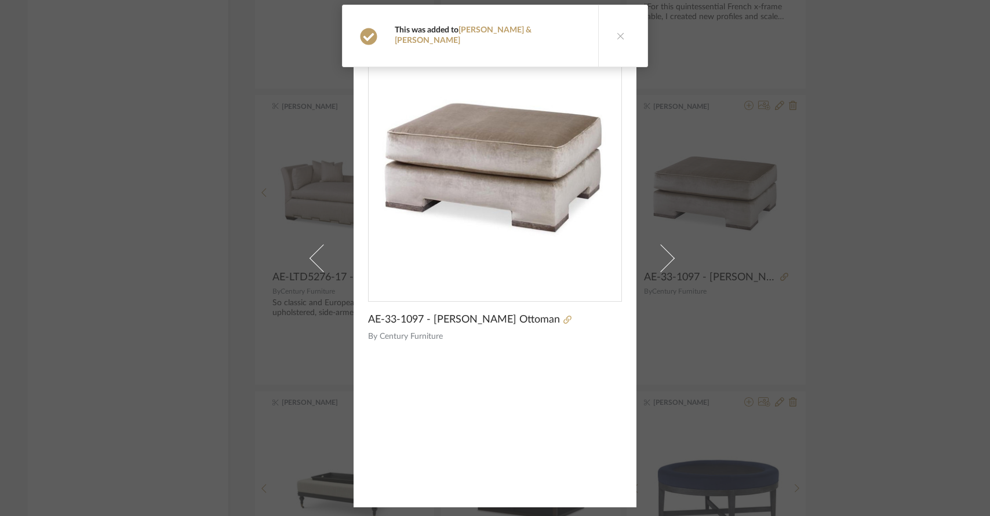
click at [617, 32] on icon at bounding box center [621, 36] width 8 height 8
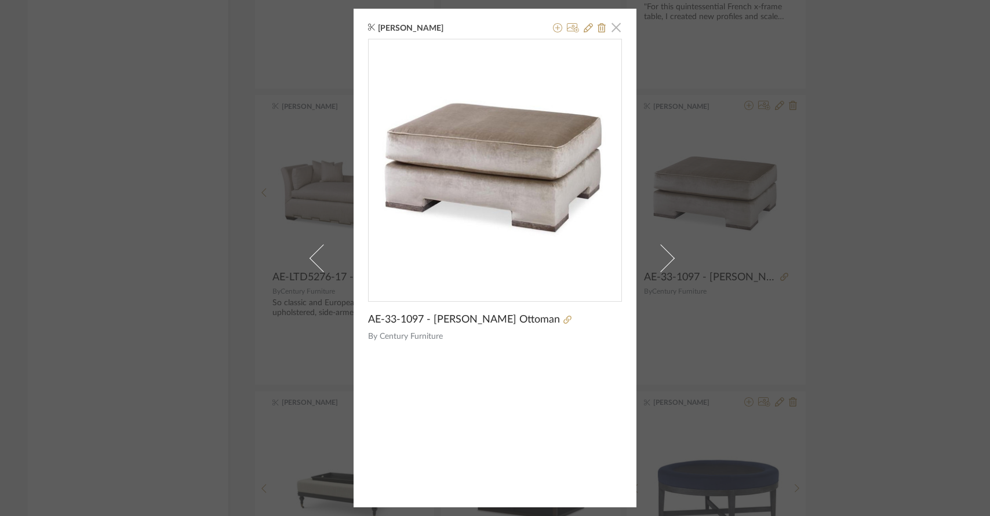
click at [614, 28] on span "button" at bounding box center [616, 27] width 23 height 23
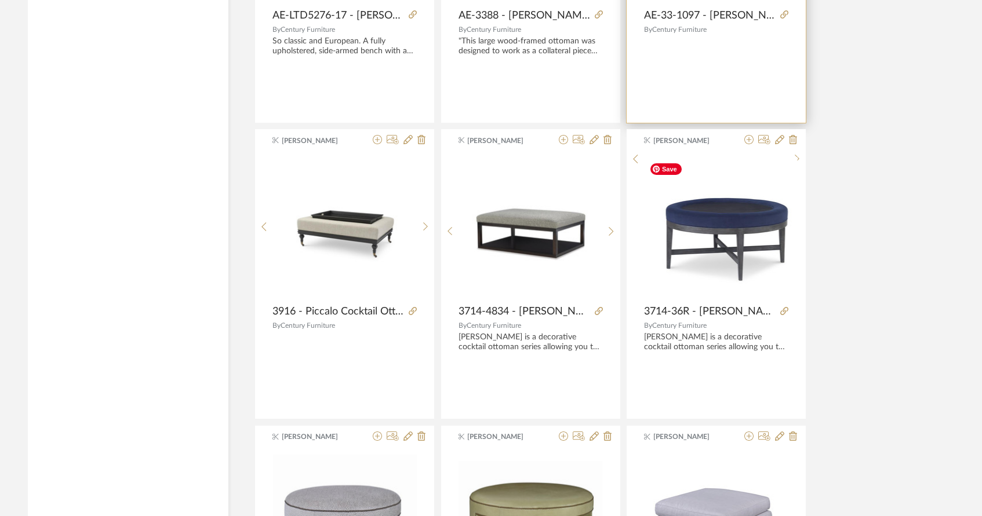
scroll to position [6121, 0]
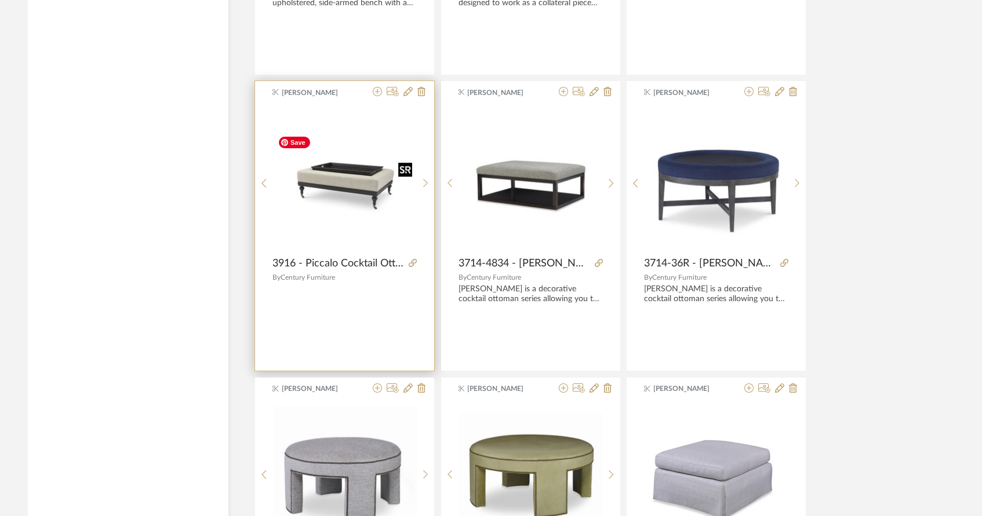
click at [359, 200] on img "0" at bounding box center [345, 179] width 144 height 96
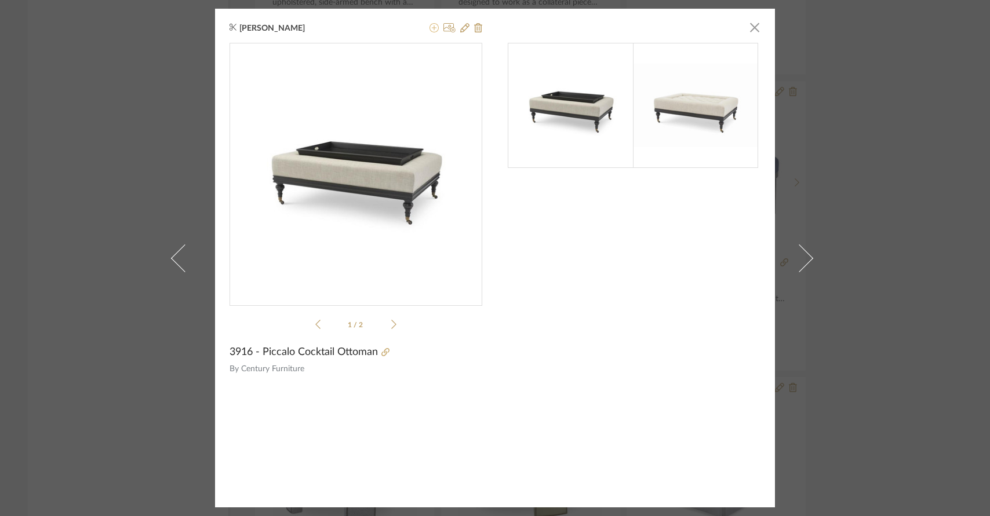
click at [429, 30] on icon at bounding box center [433, 27] width 9 height 9
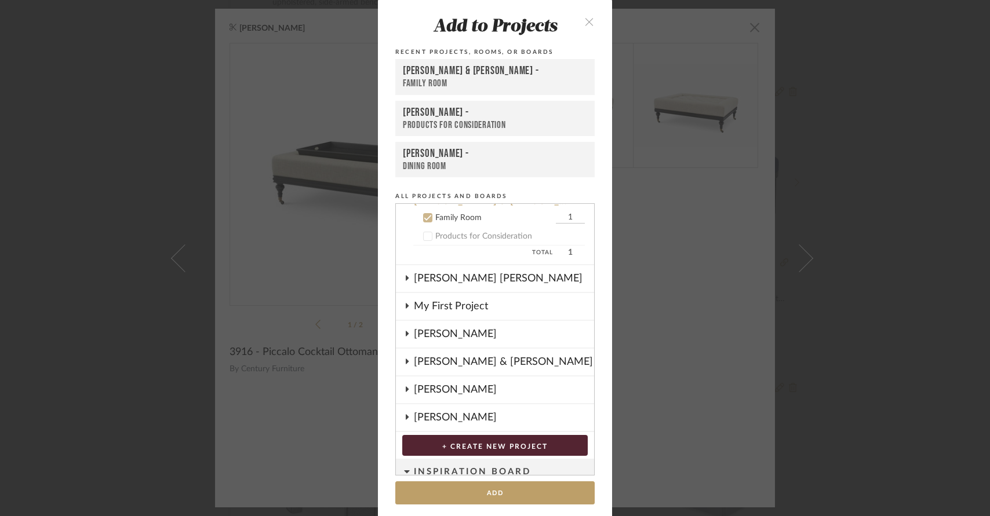
scroll to position [186, 0]
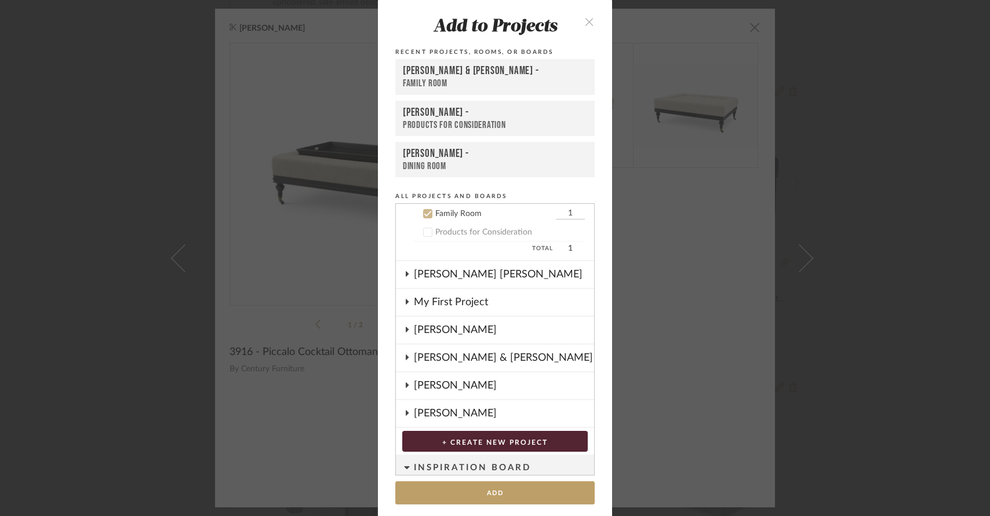
click at [440, 76] on div "[PERSON_NAME] & [PERSON_NAME] -" at bounding box center [495, 71] width 184 height 14
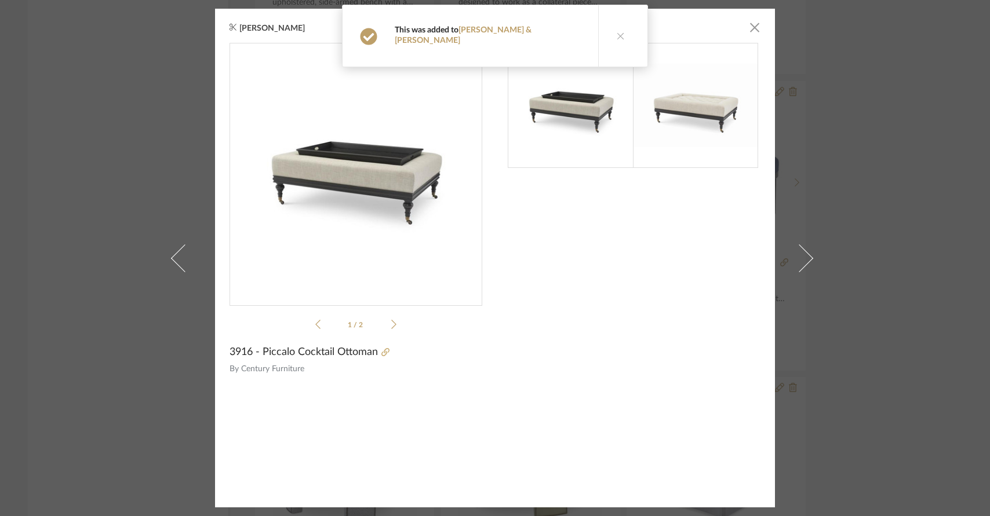
click at [617, 32] on icon at bounding box center [621, 36] width 8 height 8
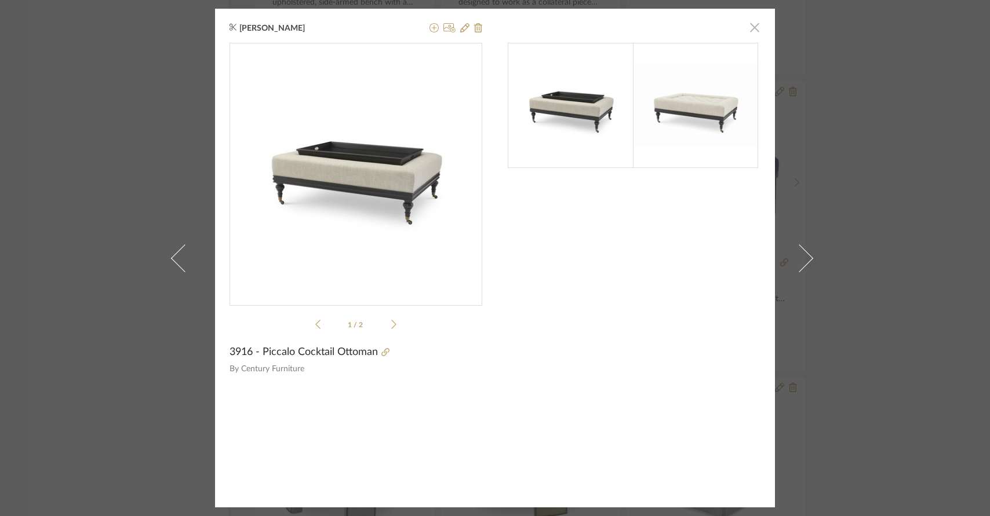
click at [749, 32] on span "button" at bounding box center [754, 27] width 23 height 23
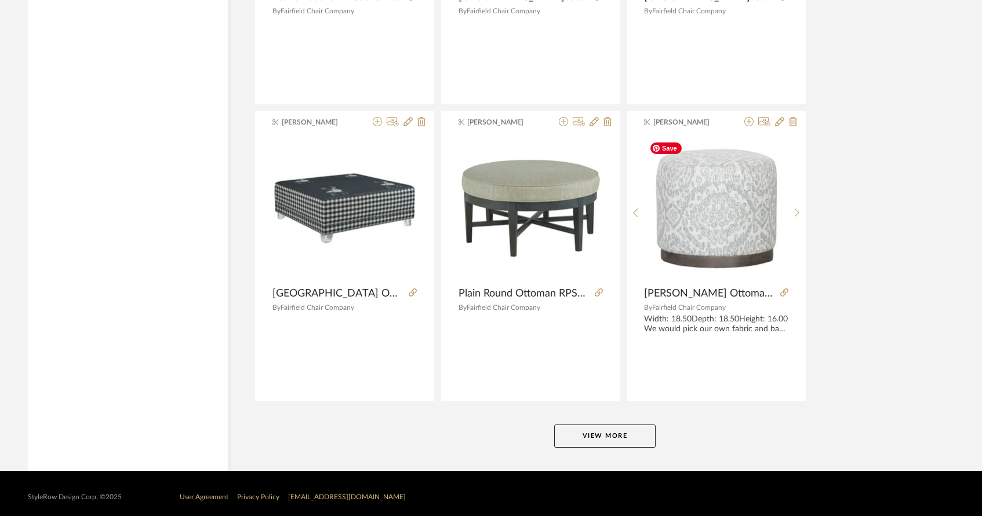
scroll to position [6988, 0]
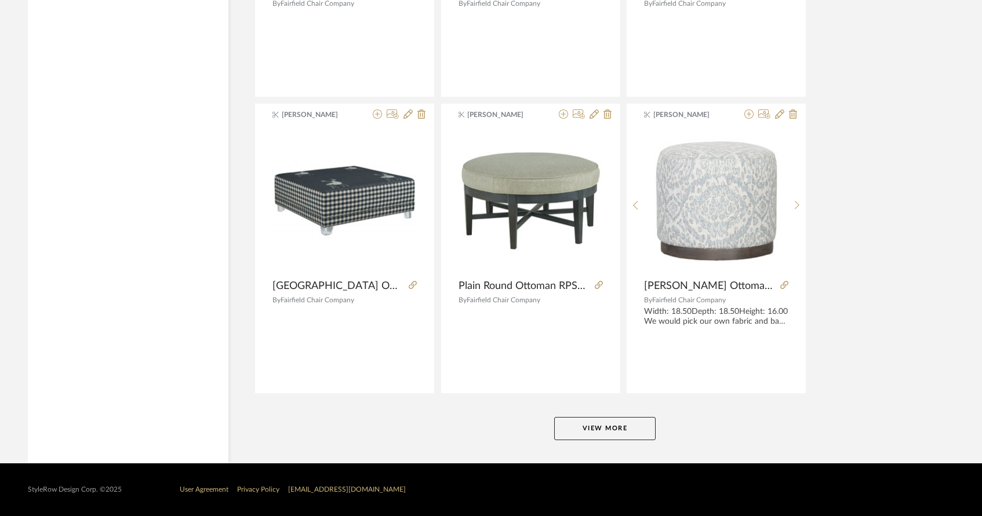
click at [607, 424] on button "View More" at bounding box center [604, 428] width 101 height 23
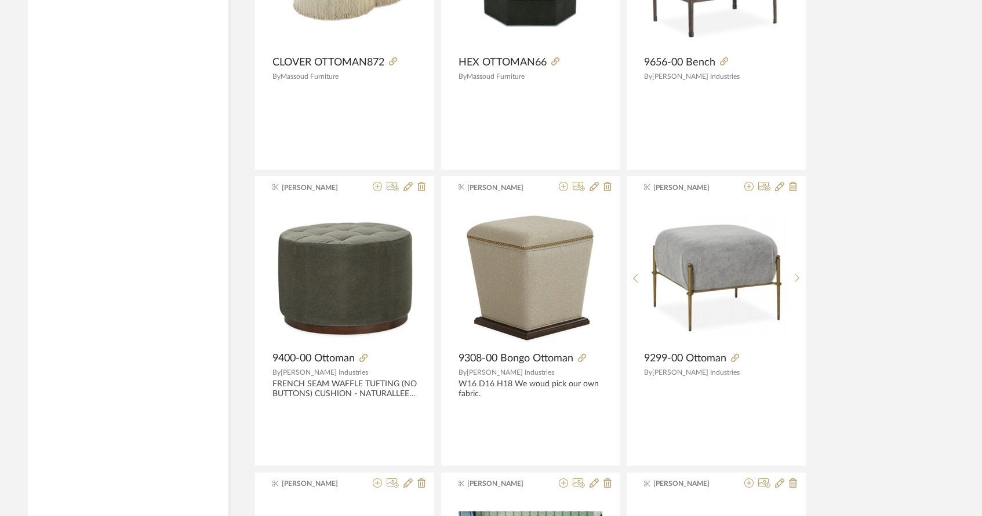
scroll to position [9517, 0]
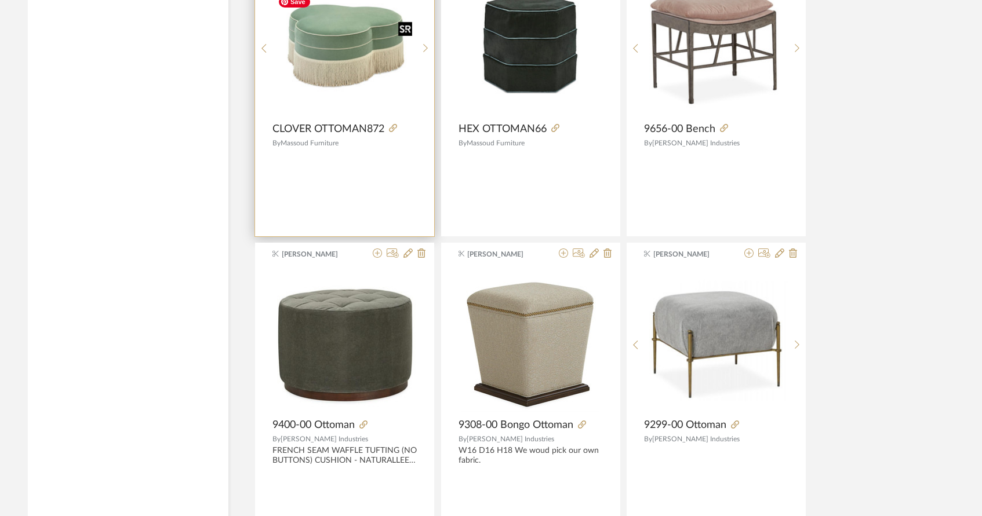
click at [359, 61] on img "0" at bounding box center [345, 44] width 144 height 108
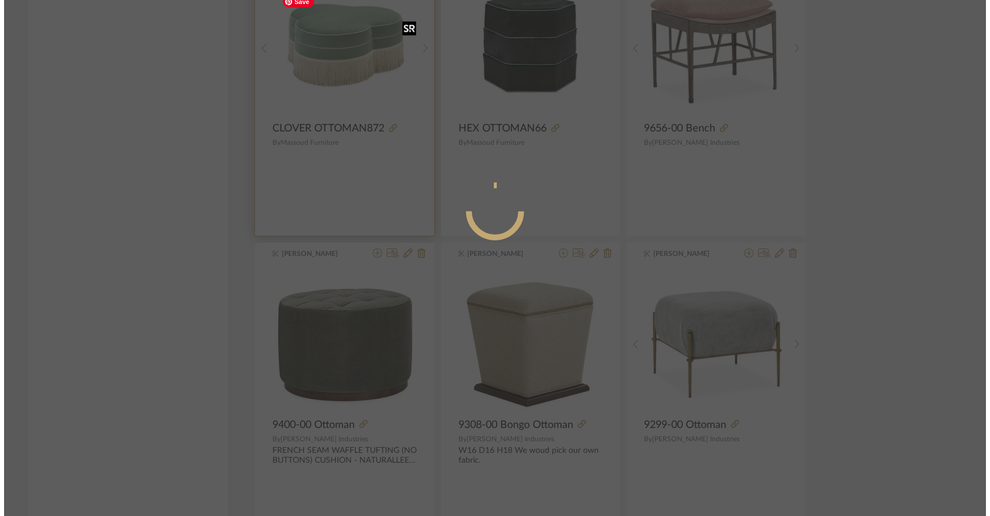
scroll to position [0, 0]
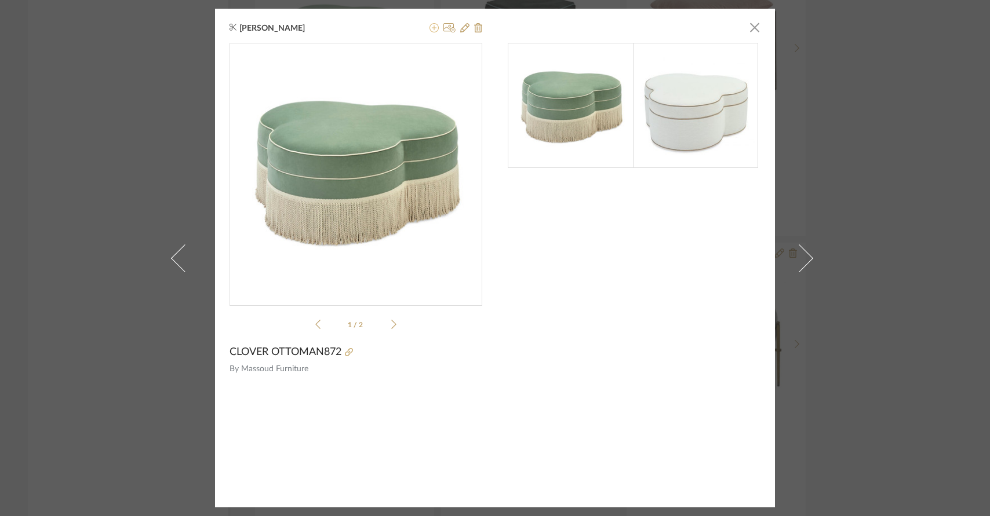
click at [429, 29] on icon at bounding box center [433, 27] width 9 height 9
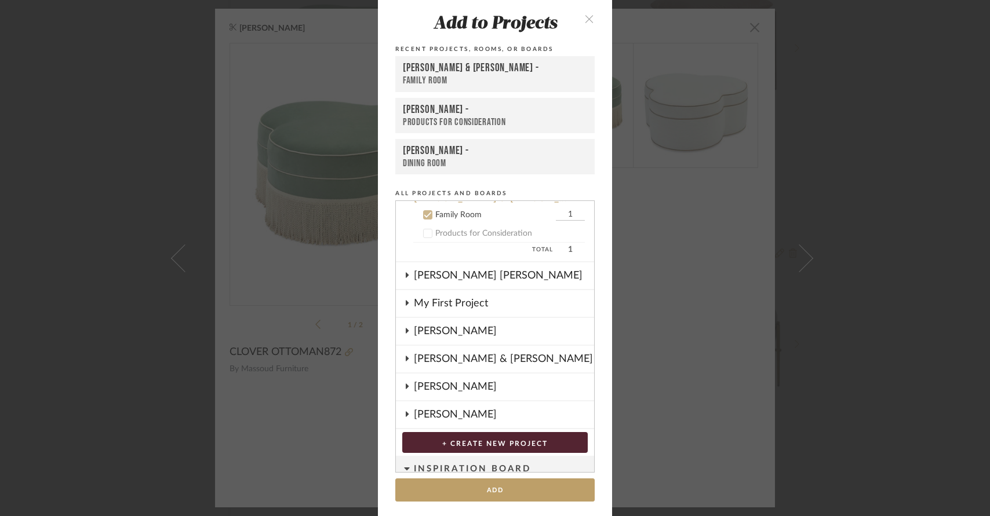
scroll to position [186, 0]
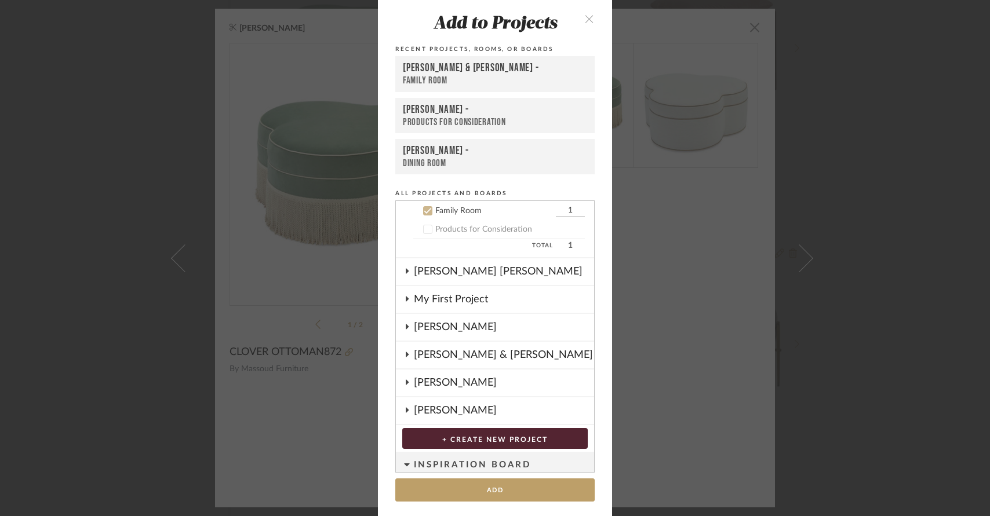
click at [429, 72] on div "[PERSON_NAME] & [PERSON_NAME] -" at bounding box center [495, 68] width 184 height 14
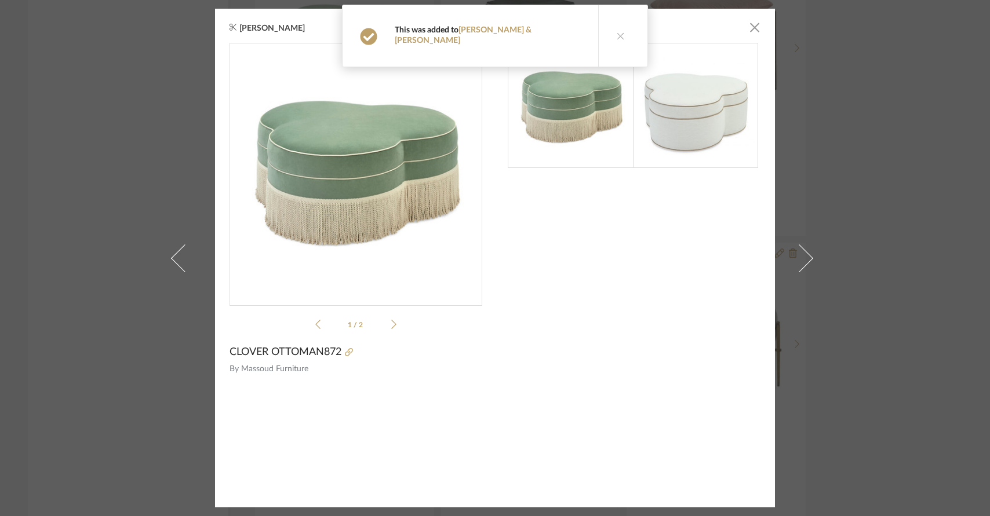
click at [617, 32] on icon at bounding box center [621, 36] width 8 height 8
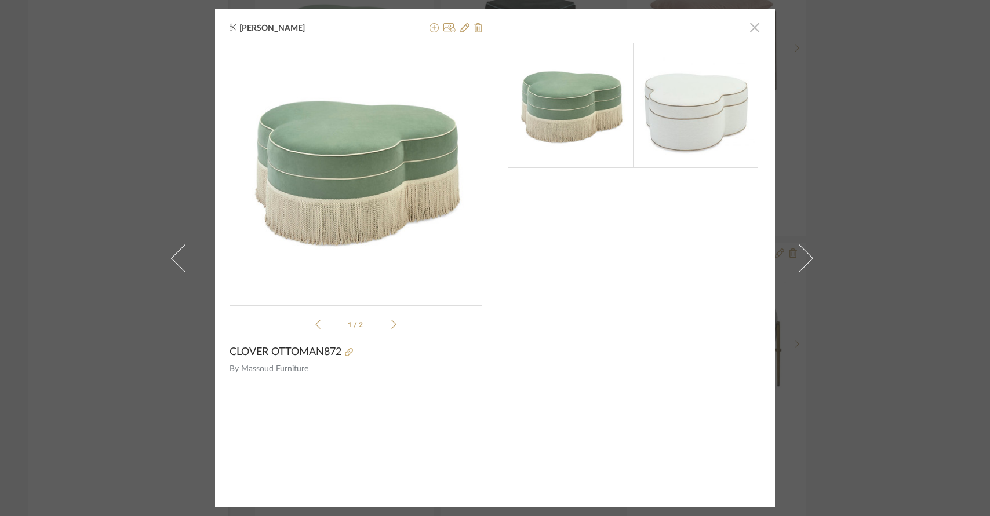
click at [748, 28] on span "button" at bounding box center [754, 27] width 23 height 23
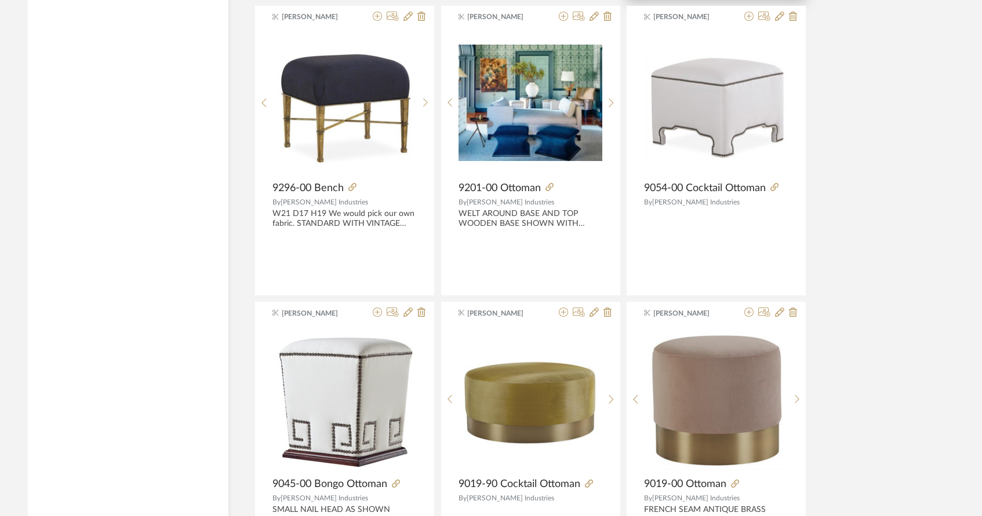
scroll to position [10055, 0]
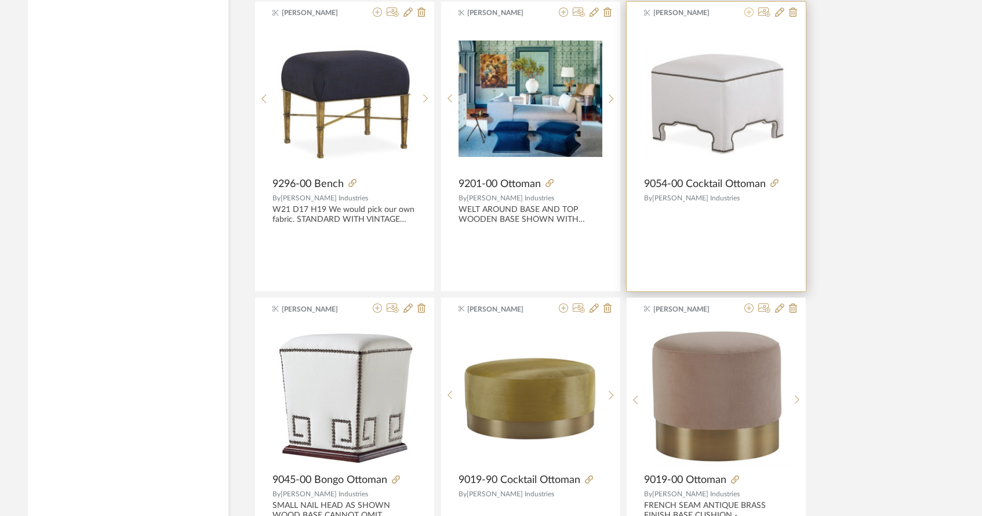
click at [748, 12] on icon at bounding box center [748, 12] width 9 height 9
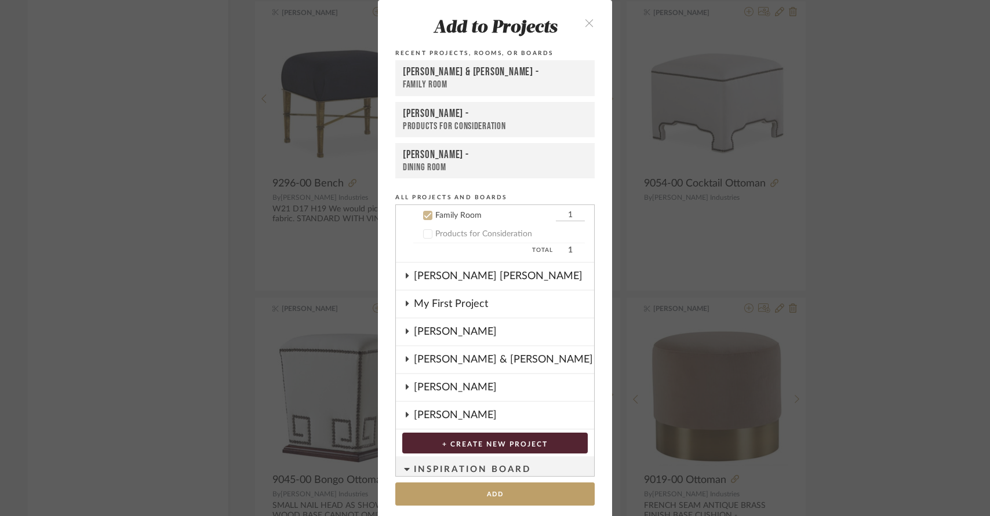
scroll to position [186, 0]
click at [538, 68] on div "[PERSON_NAME] & [PERSON_NAME] -" at bounding box center [495, 72] width 184 height 14
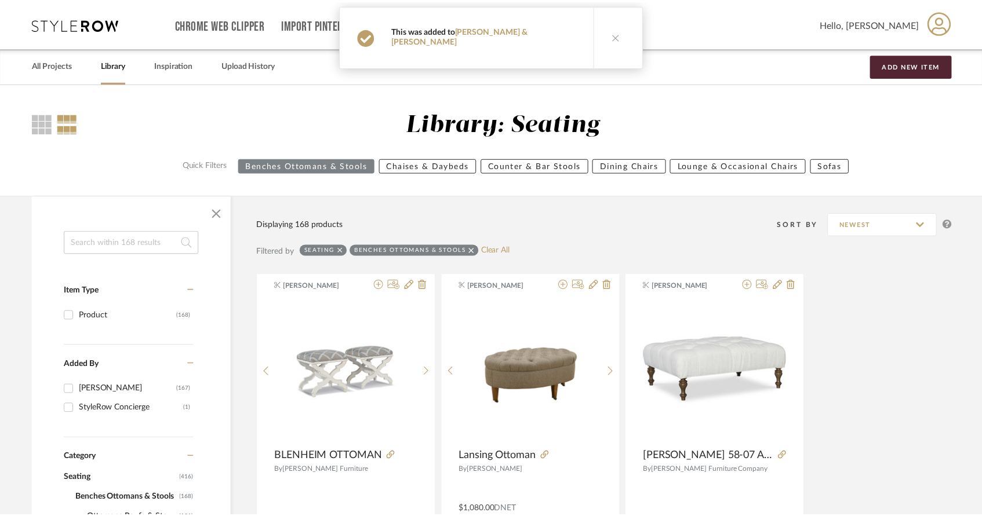
scroll to position [10055, 0]
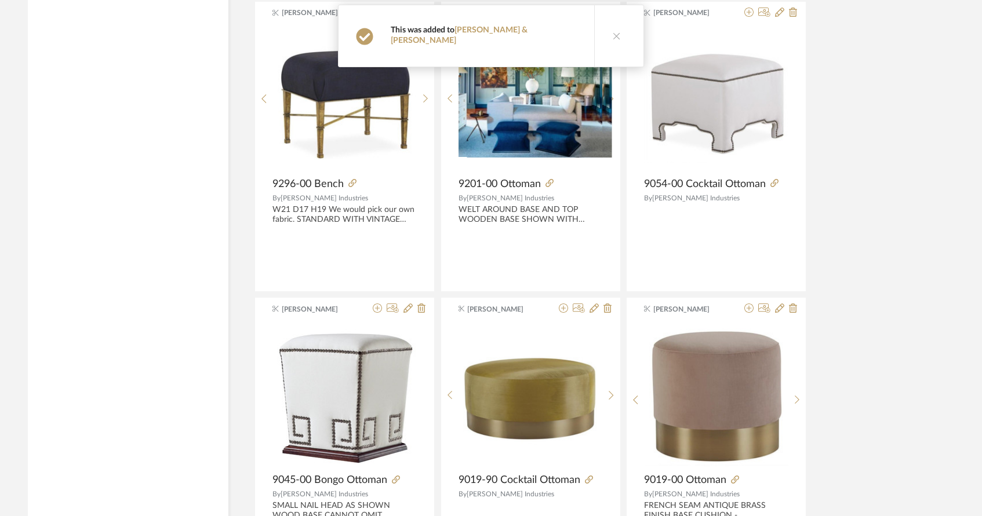
click at [613, 32] on icon at bounding box center [617, 36] width 8 height 8
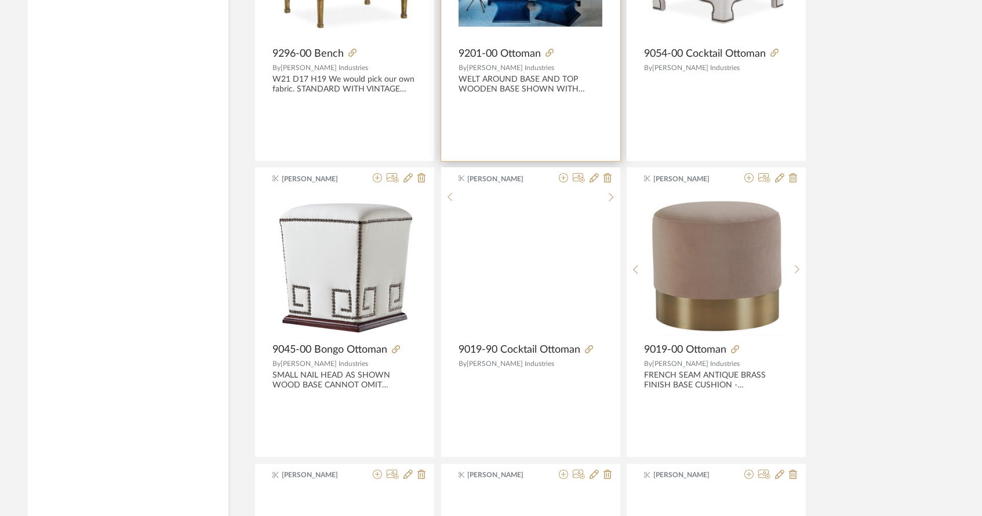
scroll to position [10198, 0]
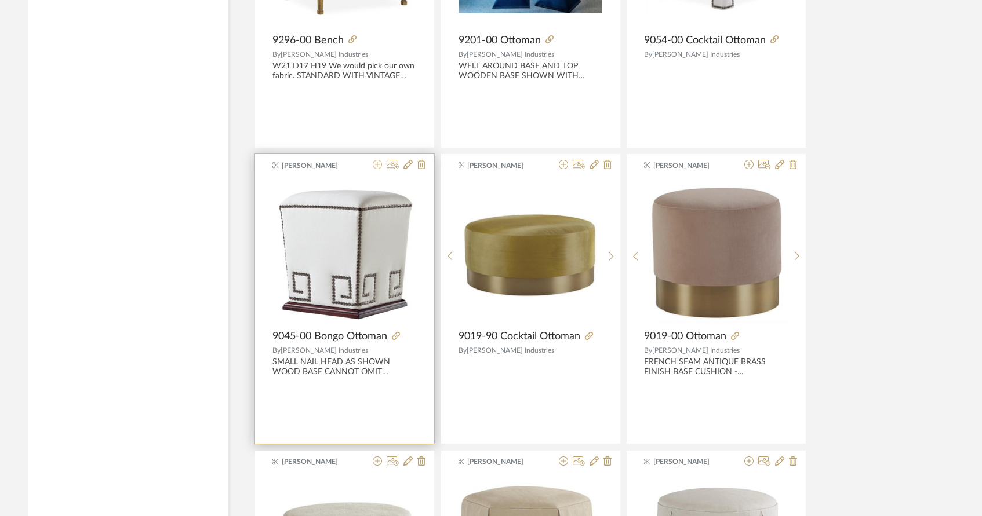
click at [379, 166] on icon at bounding box center [377, 164] width 9 height 9
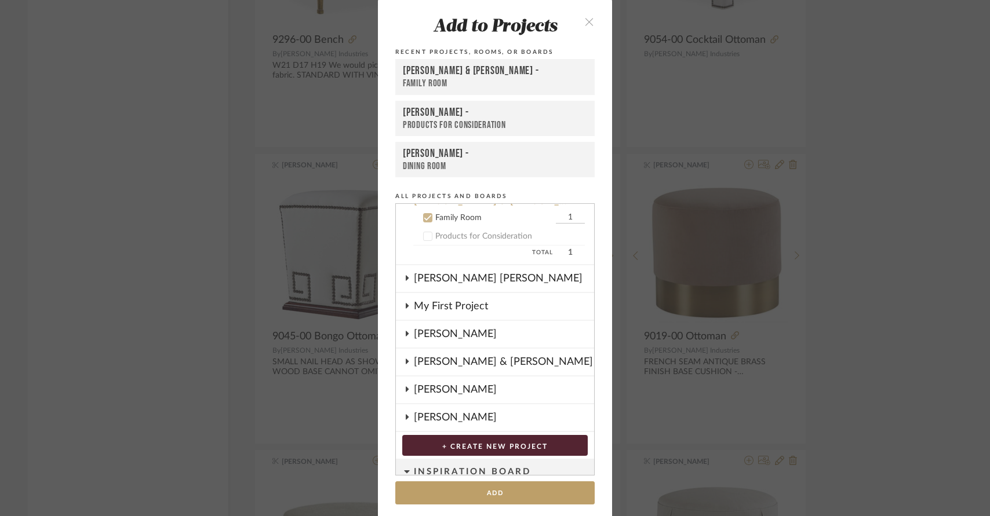
scroll to position [186, 0]
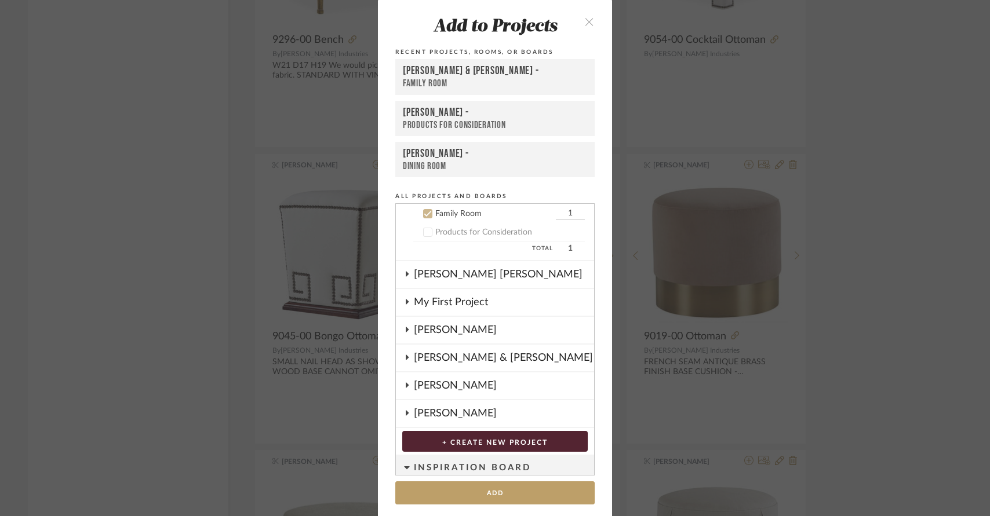
click at [494, 68] on div "[PERSON_NAME] & [PERSON_NAME] -" at bounding box center [495, 71] width 184 height 14
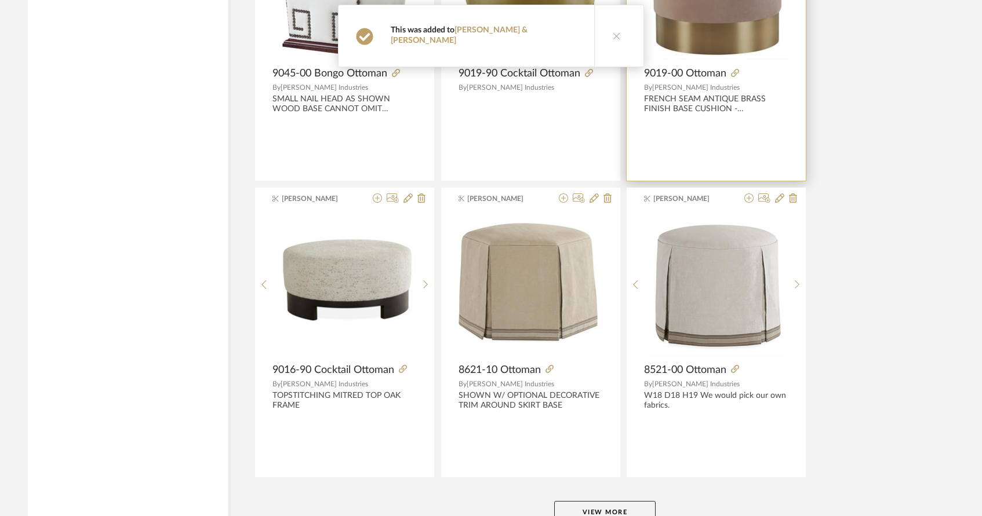
scroll to position [10546, 0]
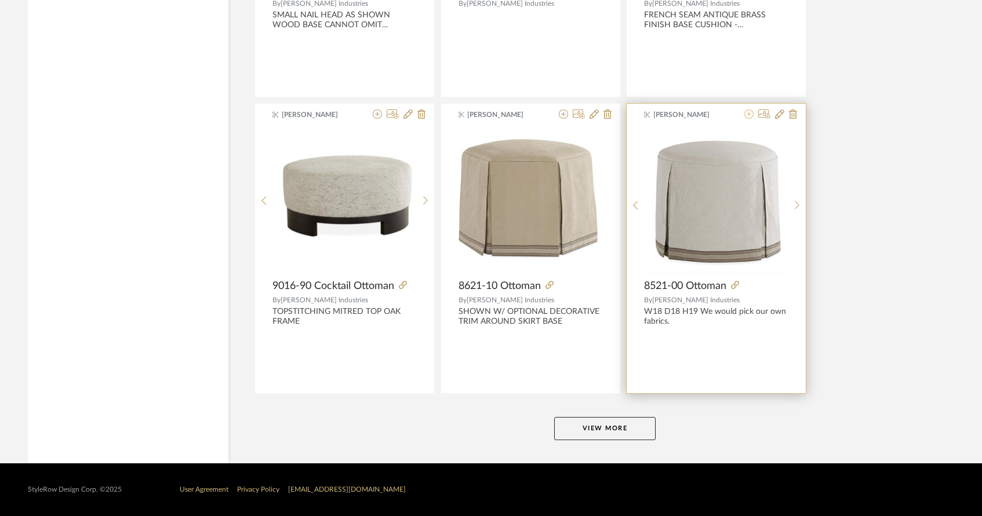
click at [748, 113] on icon at bounding box center [748, 114] width 9 height 9
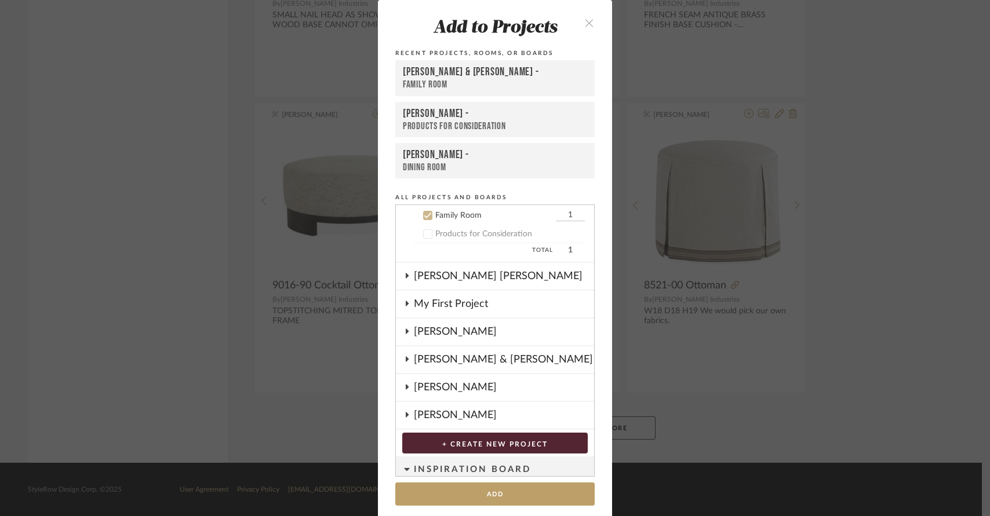
scroll to position [186, 0]
click at [532, 74] on div "[PERSON_NAME] & [PERSON_NAME] -" at bounding box center [495, 72] width 184 height 14
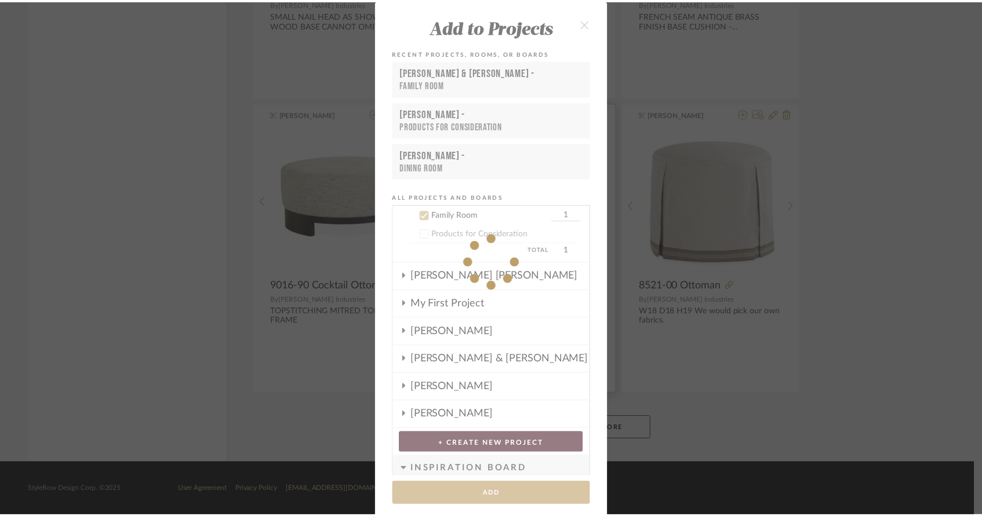
scroll to position [10546, 0]
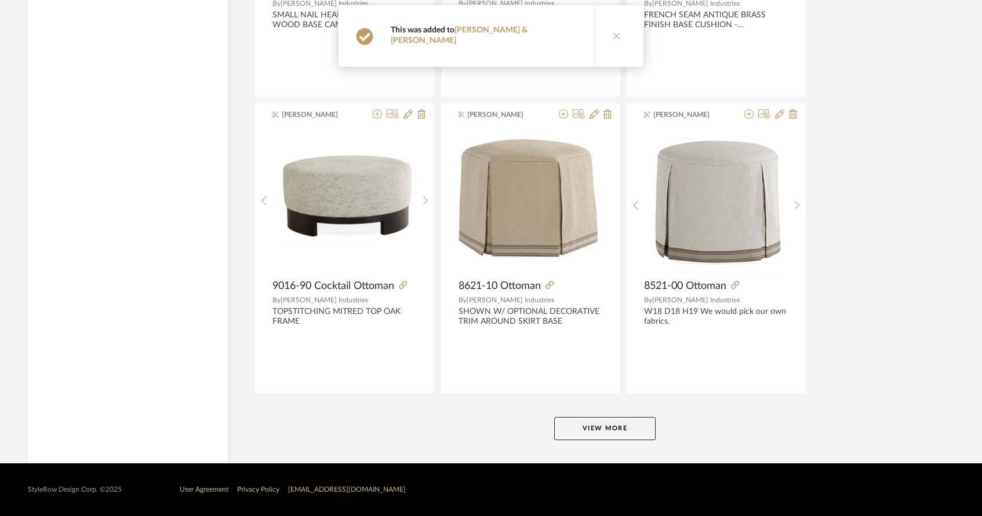
click at [605, 429] on button "View More" at bounding box center [604, 428] width 101 height 23
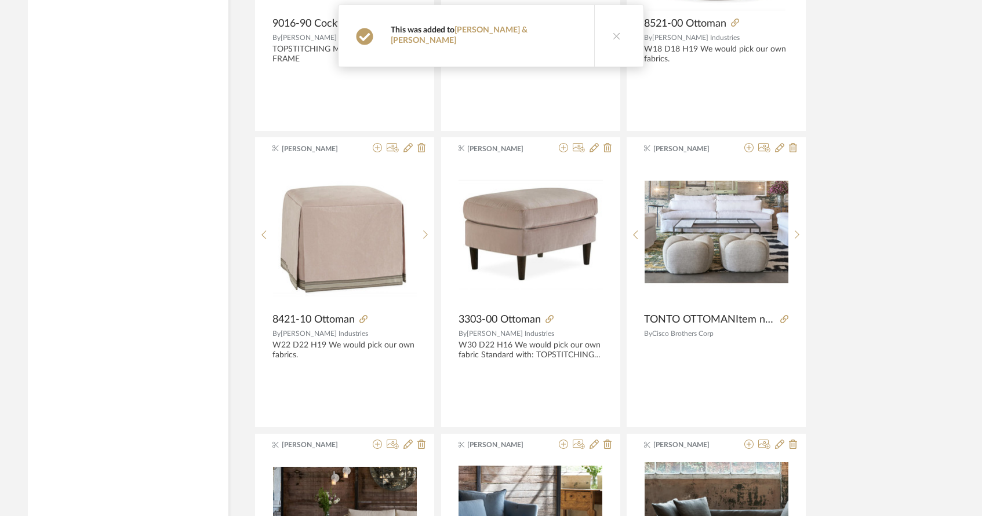
scroll to position [10908, 0]
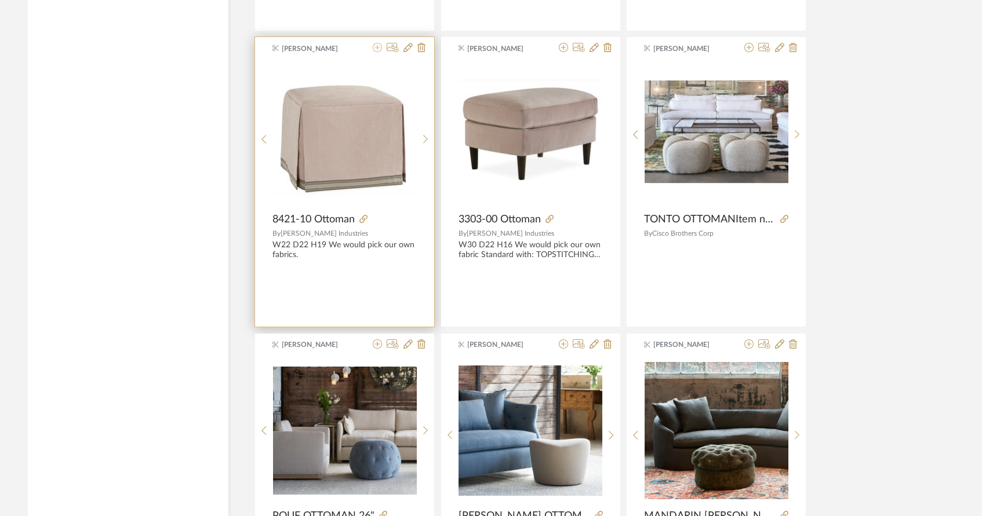
click at [376, 48] on icon at bounding box center [377, 47] width 9 height 9
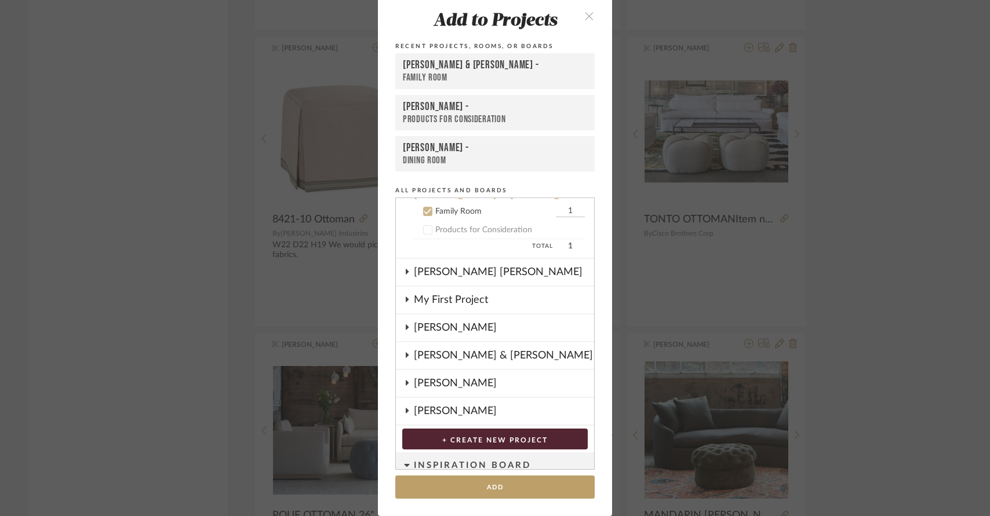
scroll to position [186, 0]
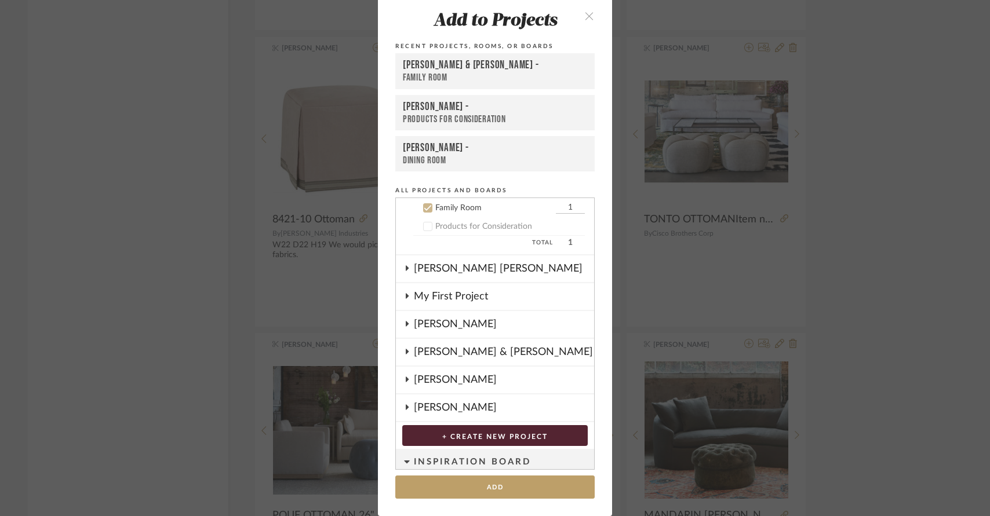
click at [414, 66] on div "[PERSON_NAME] & [PERSON_NAME] -" at bounding box center [495, 66] width 184 height 14
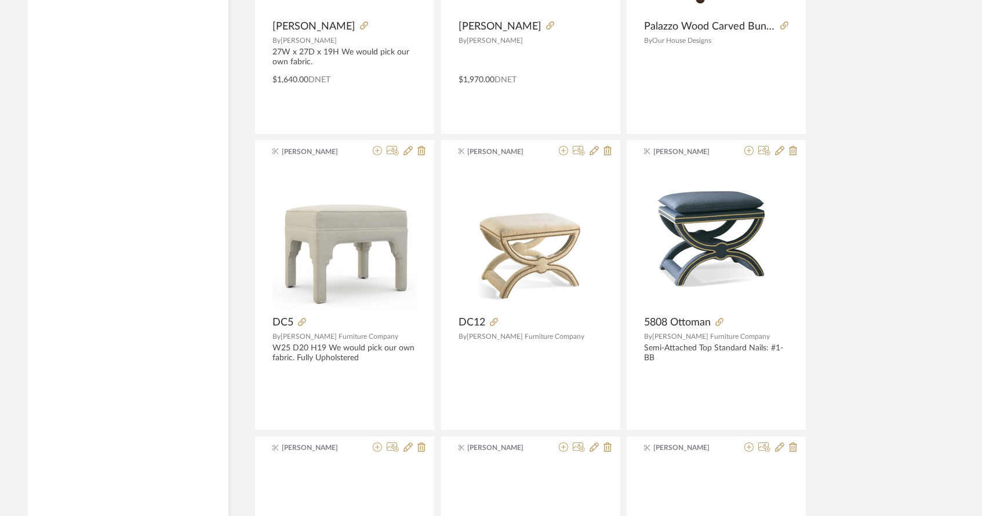
scroll to position [12047, 0]
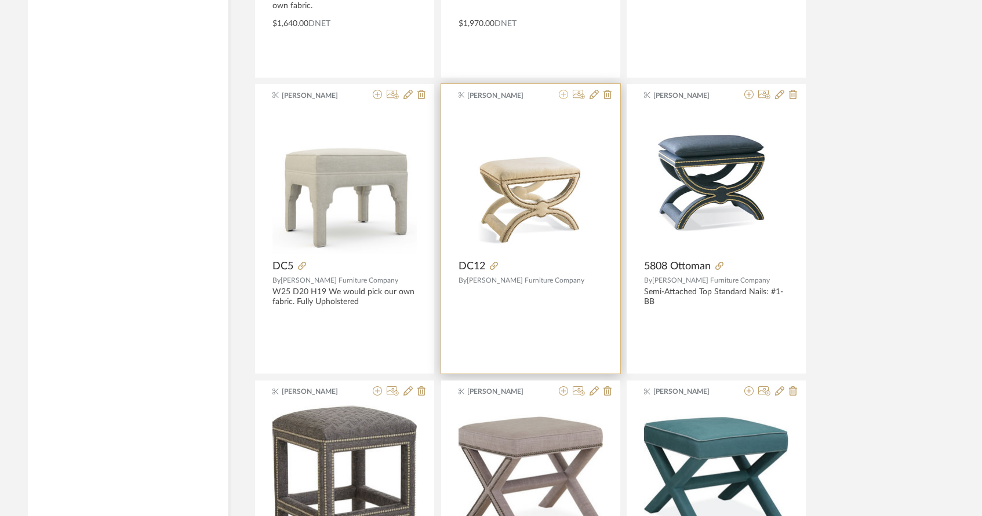
click at [562, 93] on icon at bounding box center [563, 94] width 9 height 9
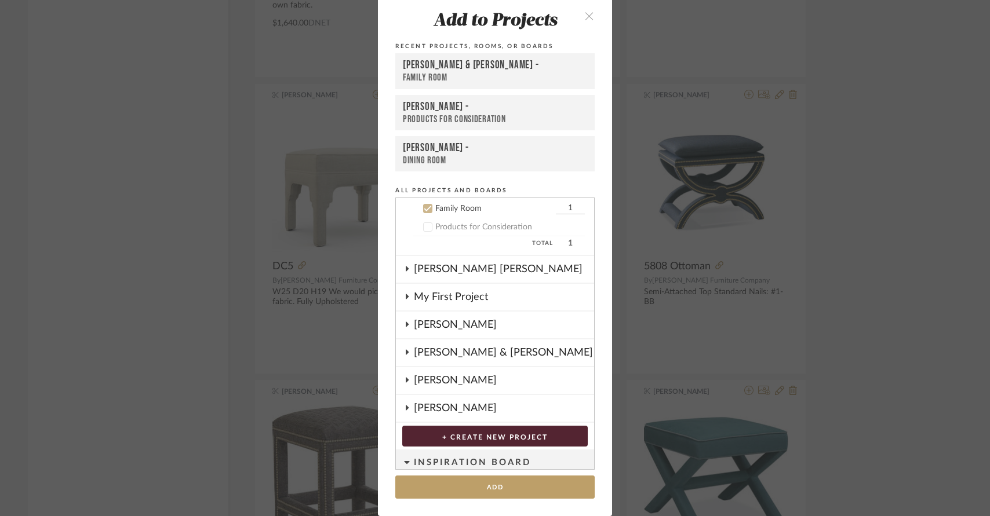
scroll to position [186, 0]
click at [520, 72] on div "Family Room" at bounding box center [495, 78] width 184 height 12
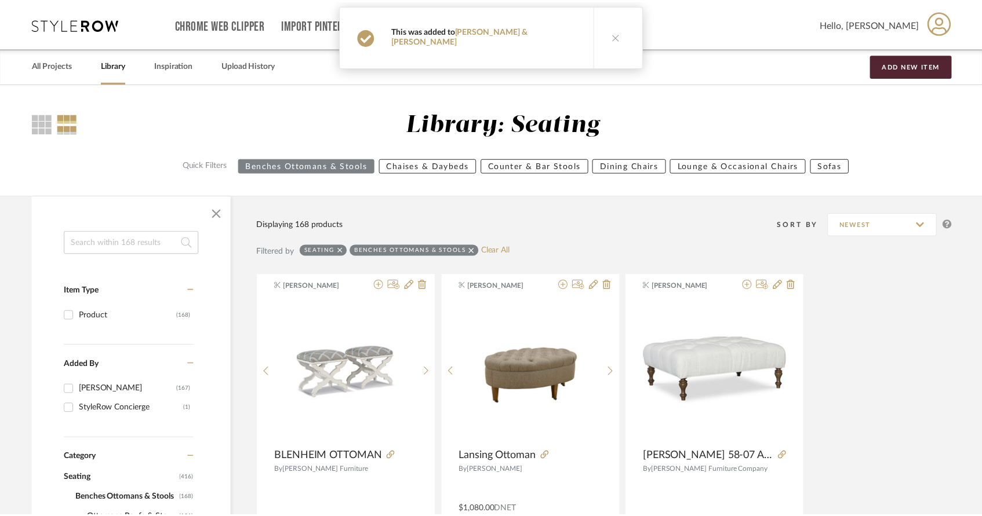
scroll to position [12047, 0]
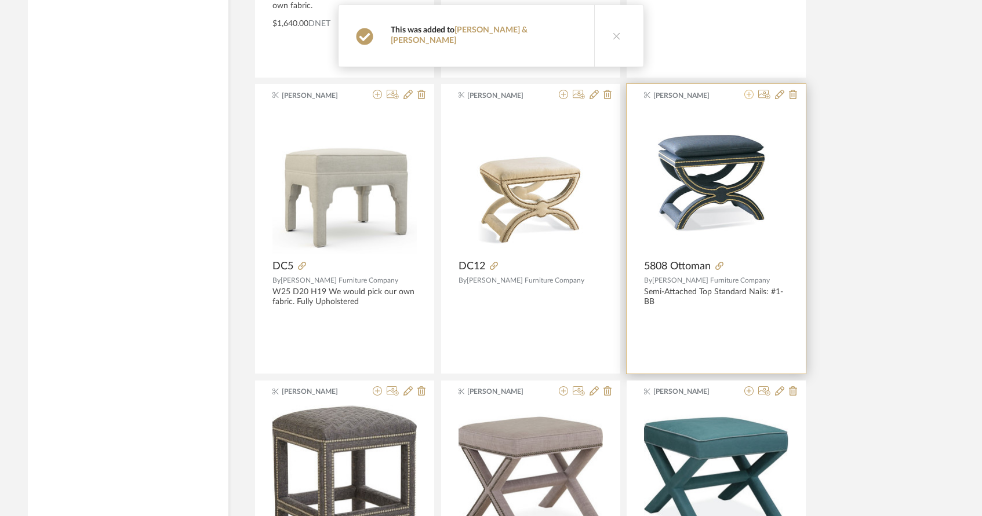
click at [748, 96] on icon at bounding box center [748, 94] width 9 height 9
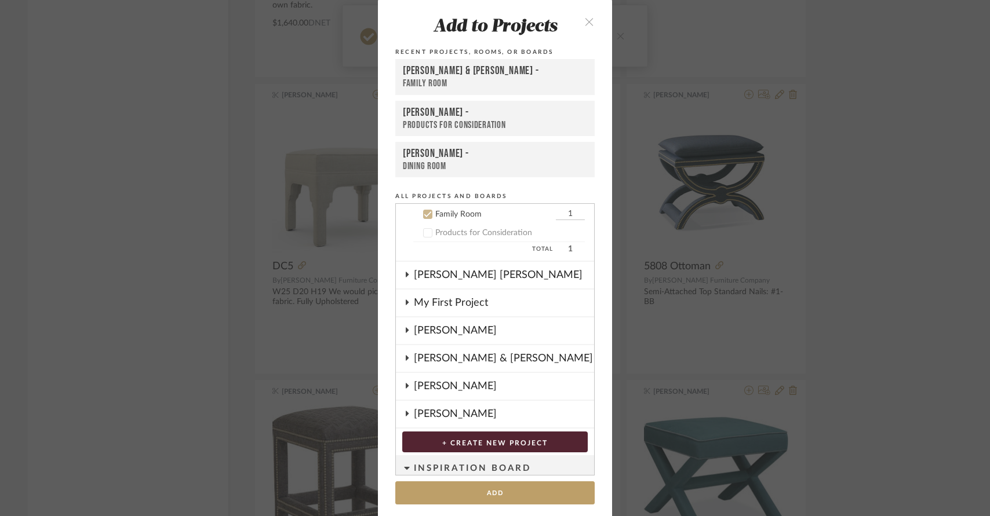
scroll to position [186, 0]
click at [497, 69] on div "[PERSON_NAME] & [PERSON_NAME] -" at bounding box center [495, 71] width 184 height 14
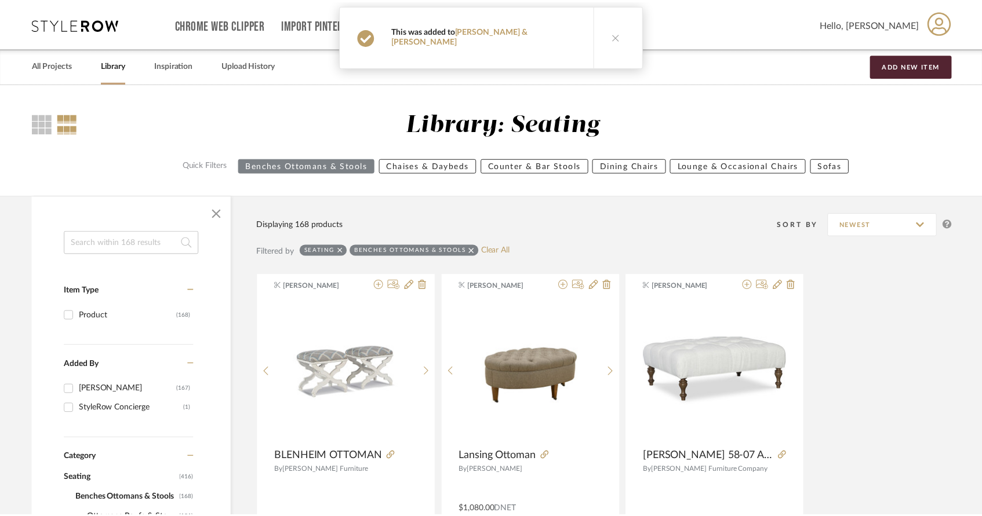
scroll to position [12047, 0]
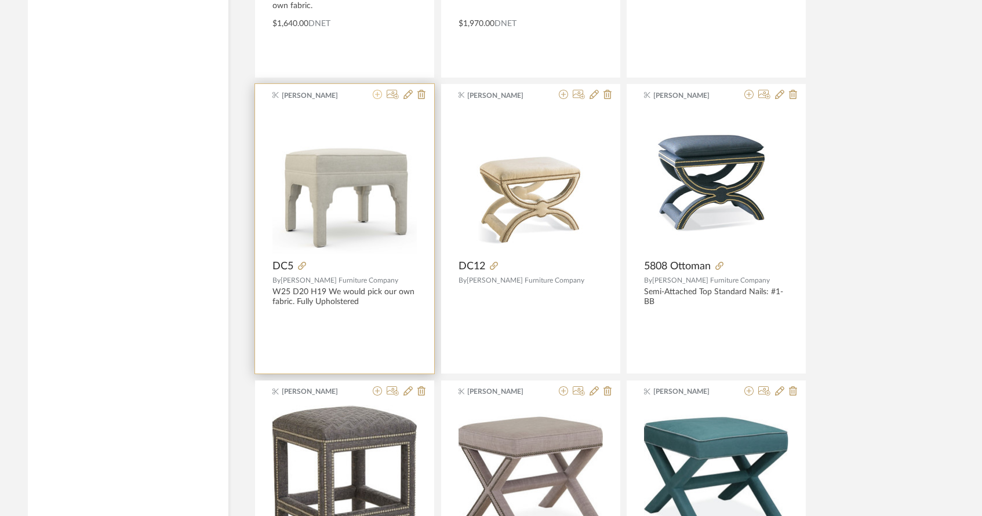
click at [374, 96] on icon at bounding box center [377, 94] width 9 height 9
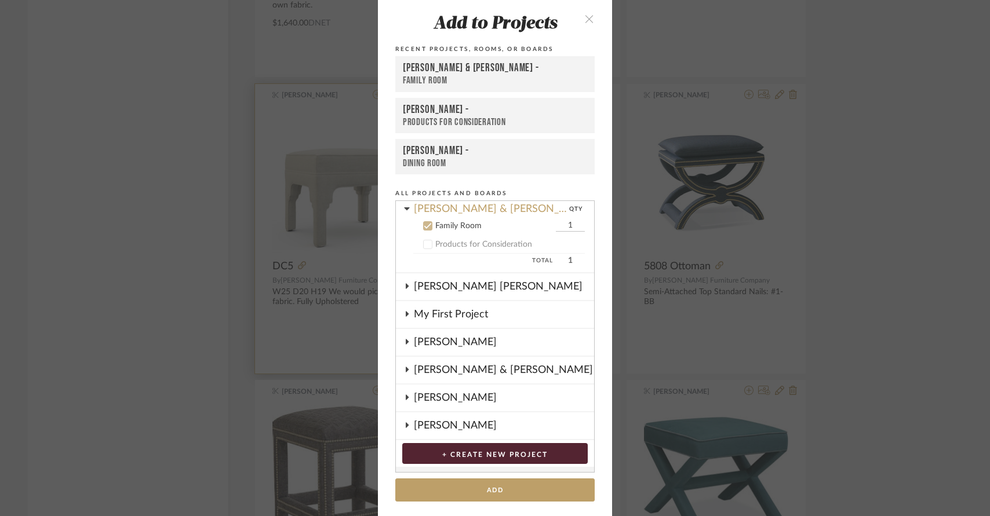
scroll to position [186, 0]
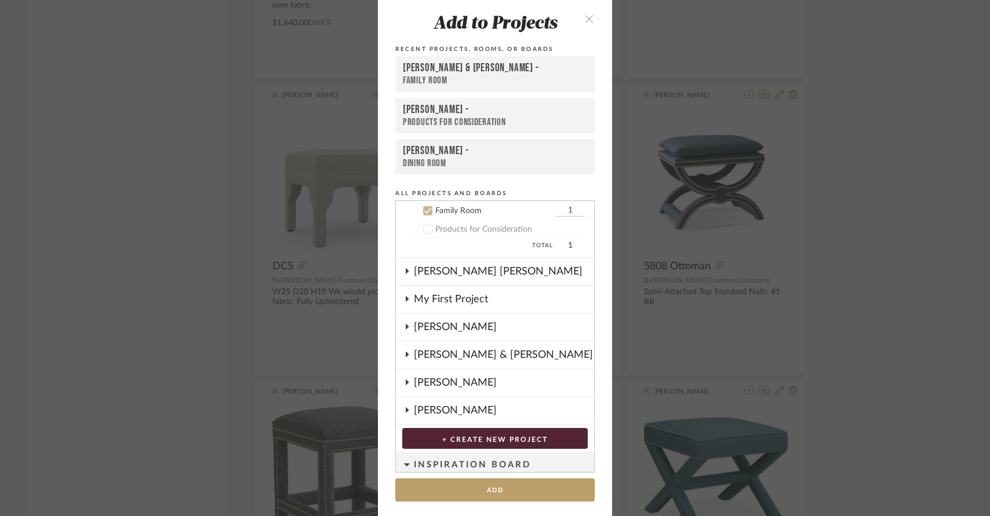
click at [423, 67] on div "[PERSON_NAME] & [PERSON_NAME] -" at bounding box center [495, 68] width 184 height 14
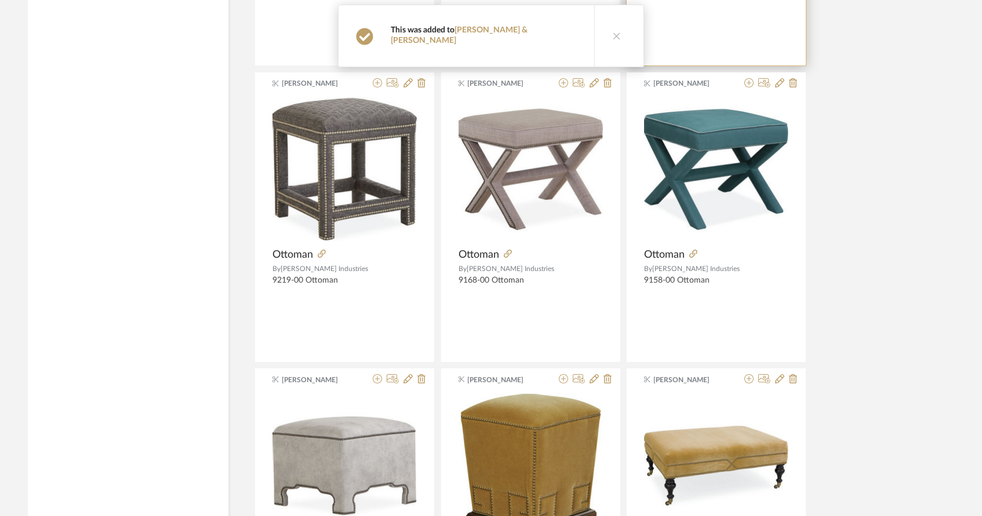
scroll to position [12356, 0]
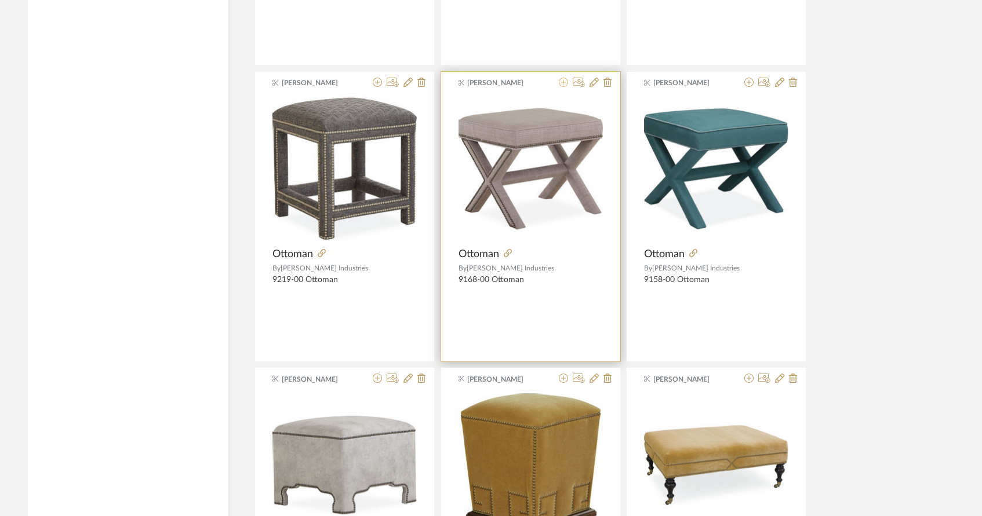
click at [562, 81] on icon at bounding box center [563, 82] width 9 height 9
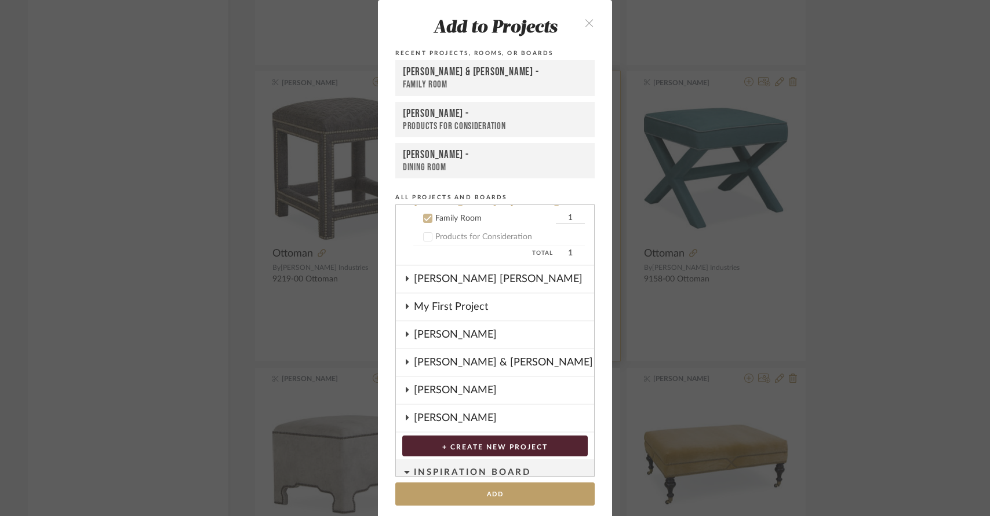
scroll to position [186, 0]
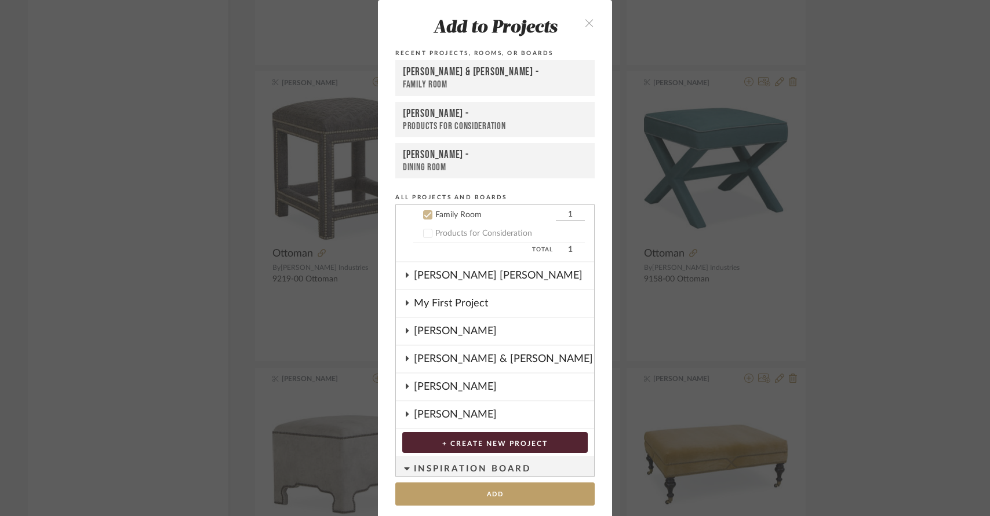
click at [552, 76] on div "[PERSON_NAME] & [PERSON_NAME] -" at bounding box center [495, 72] width 184 height 14
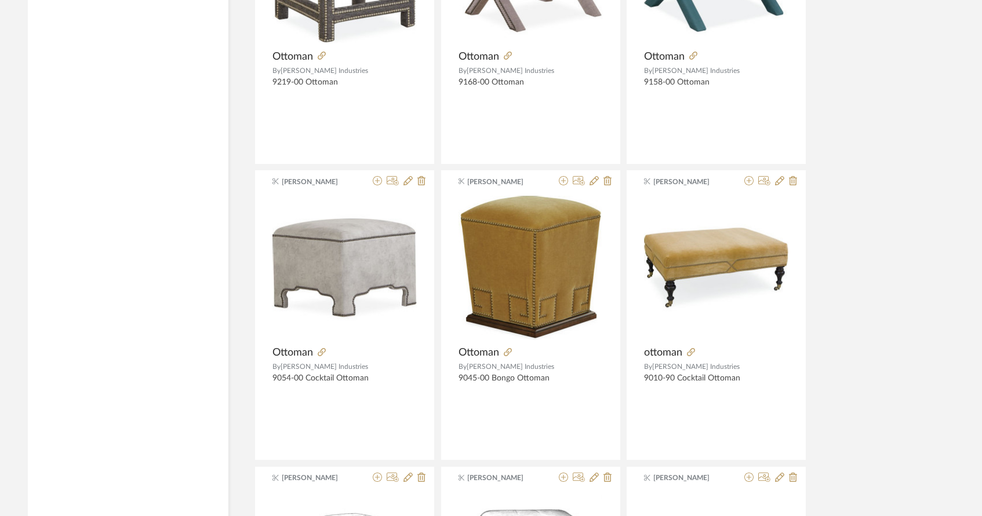
scroll to position [12566, 0]
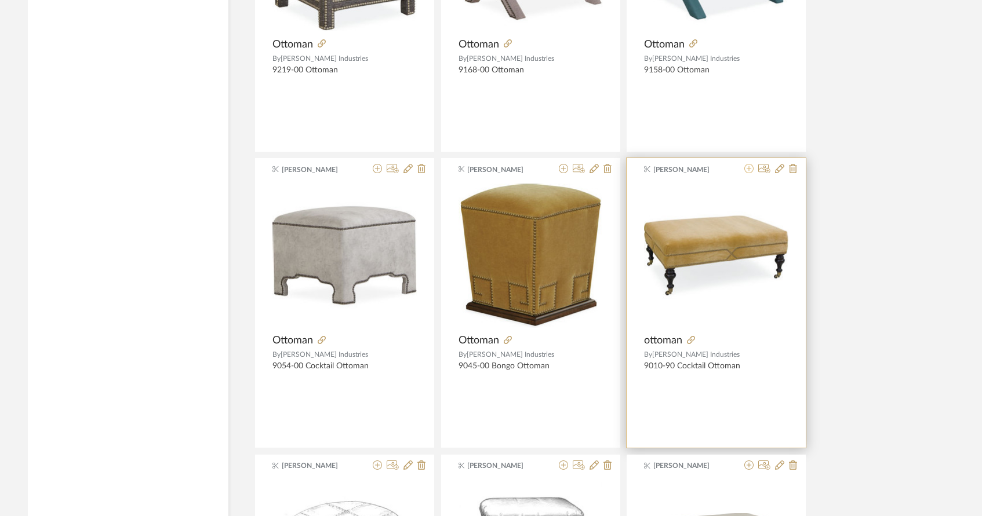
click at [748, 167] on icon at bounding box center [748, 168] width 9 height 9
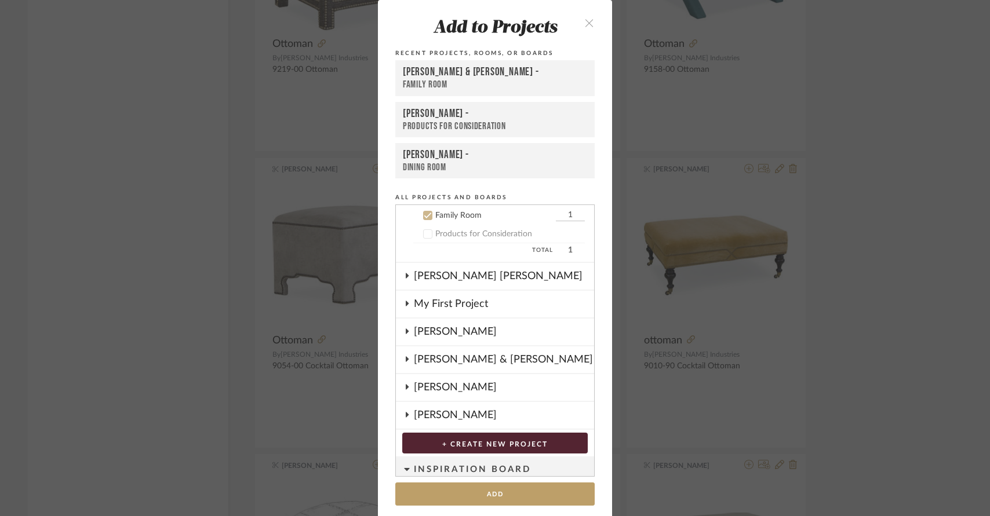
scroll to position [186, 0]
click at [525, 71] on div "[PERSON_NAME] & [PERSON_NAME] -" at bounding box center [495, 72] width 184 height 14
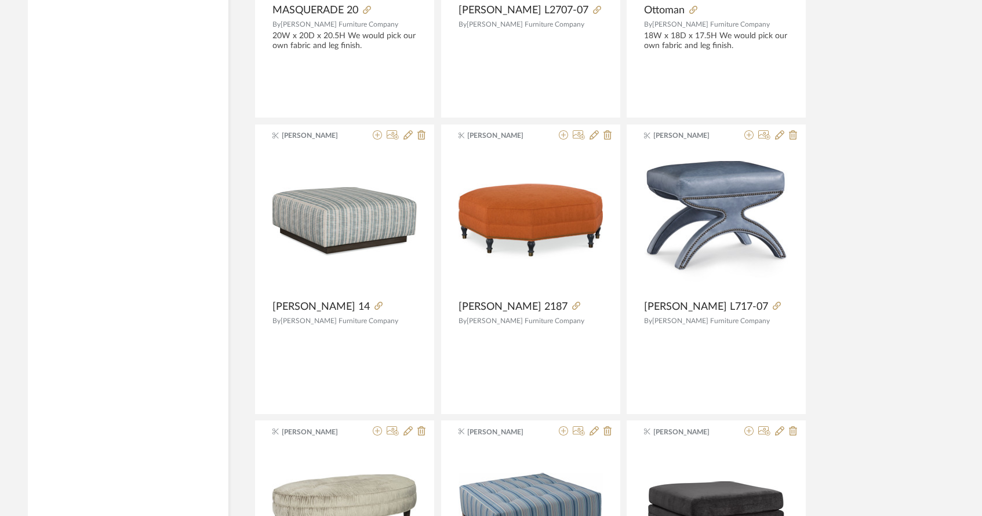
scroll to position [13521, 0]
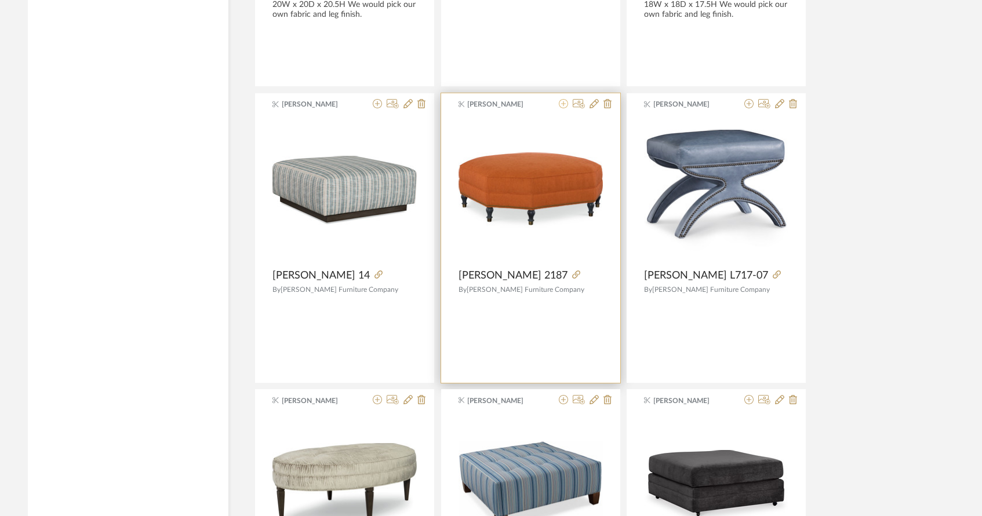
click at [562, 105] on icon at bounding box center [563, 103] width 9 height 9
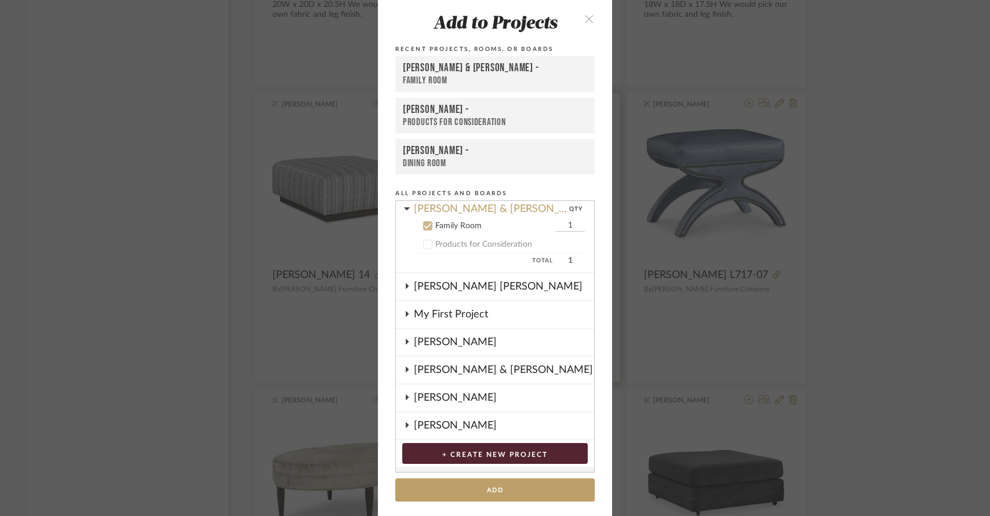
scroll to position [186, 0]
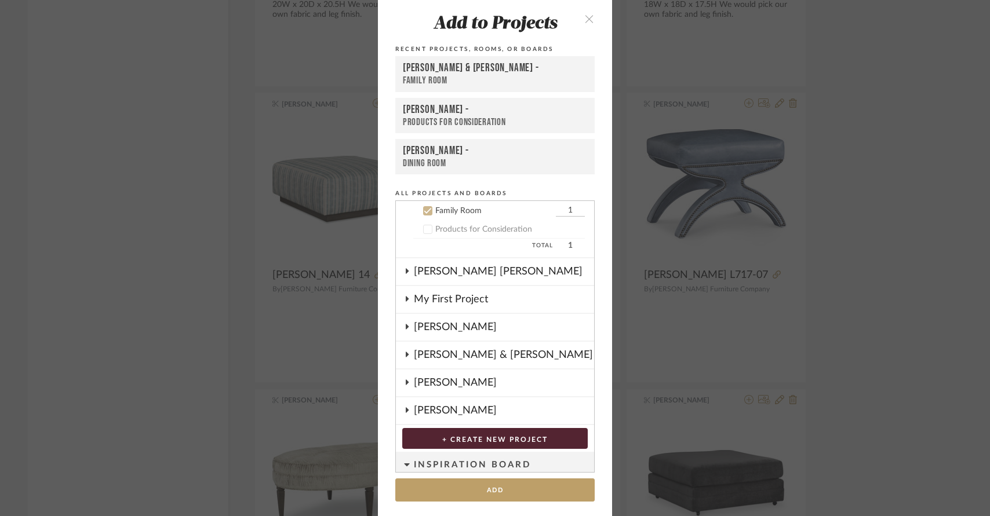
click at [509, 70] on div "[PERSON_NAME] & [PERSON_NAME] -" at bounding box center [495, 68] width 184 height 14
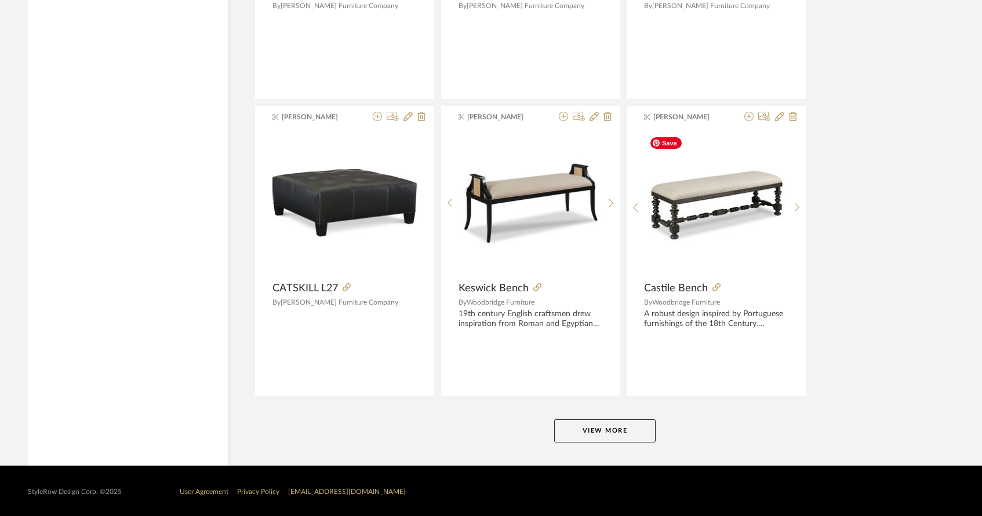
scroll to position [14103, 0]
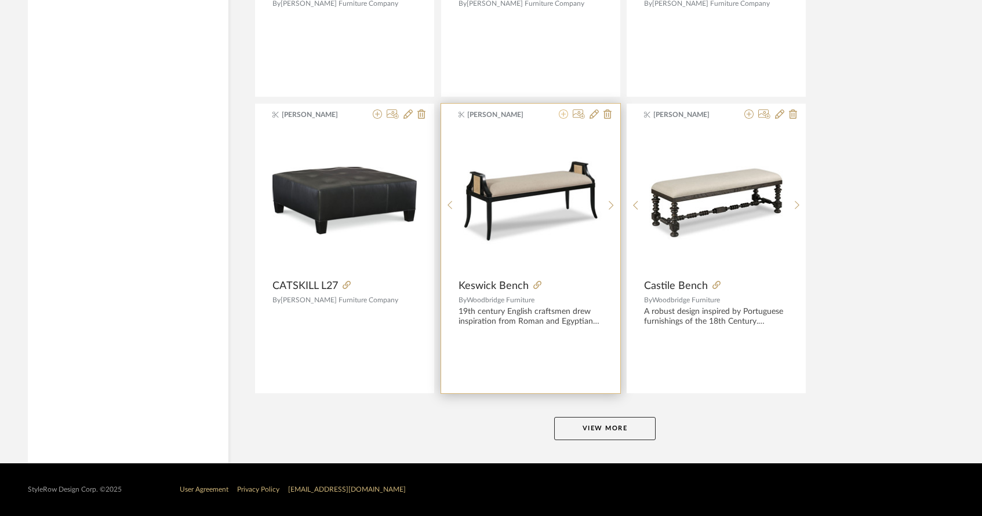
click at [560, 113] on icon at bounding box center [563, 114] width 9 height 9
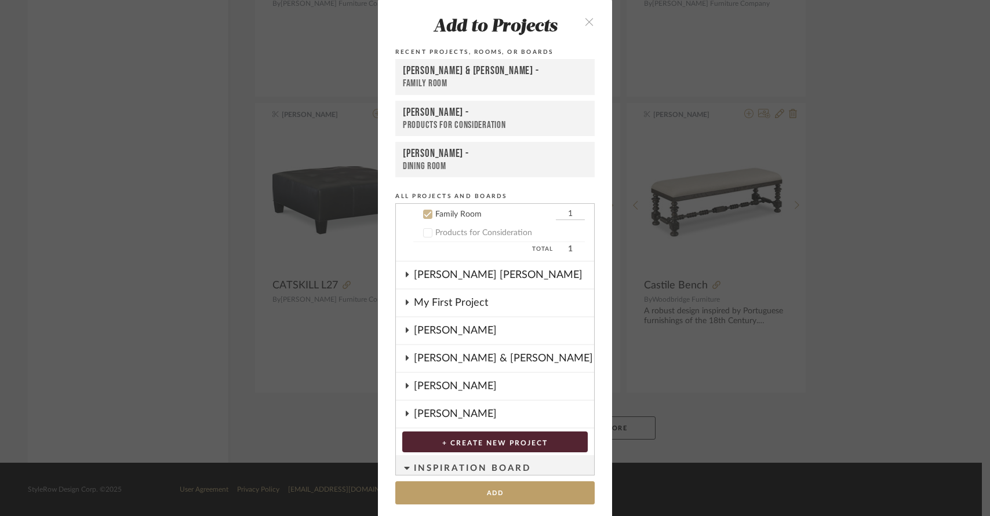
scroll to position [186, 0]
click at [529, 72] on div "[PERSON_NAME] & [PERSON_NAME] -" at bounding box center [495, 71] width 184 height 14
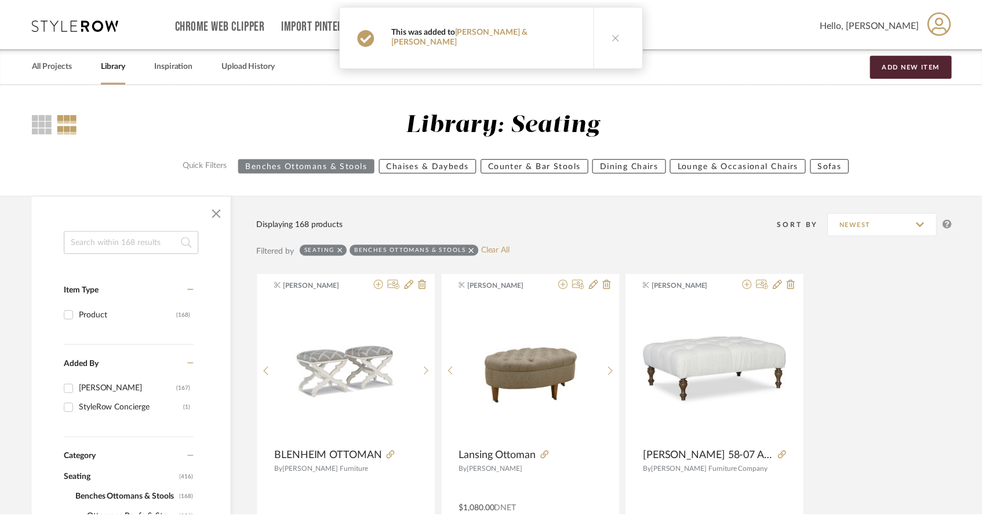
scroll to position [14103, 0]
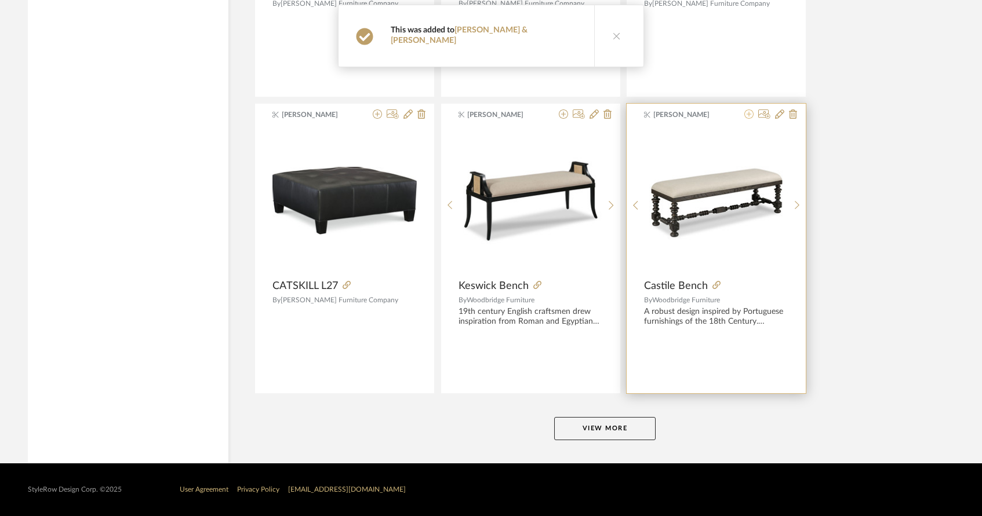
click at [749, 114] on icon at bounding box center [748, 114] width 9 height 9
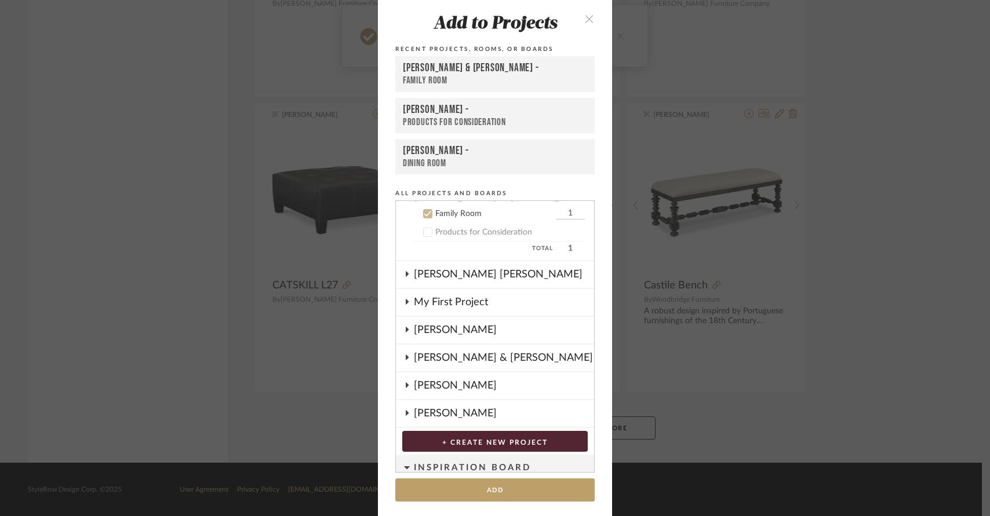
scroll to position [186, 0]
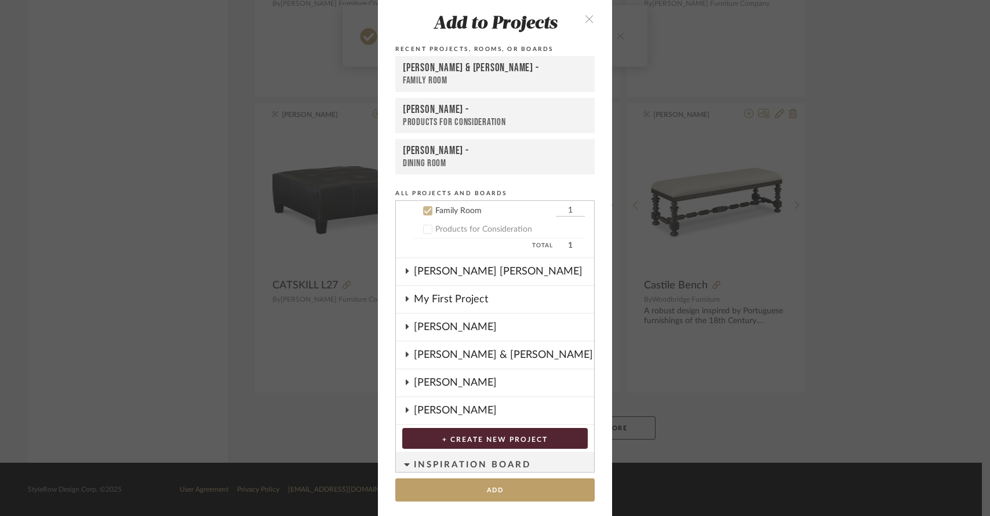
click at [531, 70] on div "[PERSON_NAME] & [PERSON_NAME] -" at bounding box center [495, 68] width 184 height 14
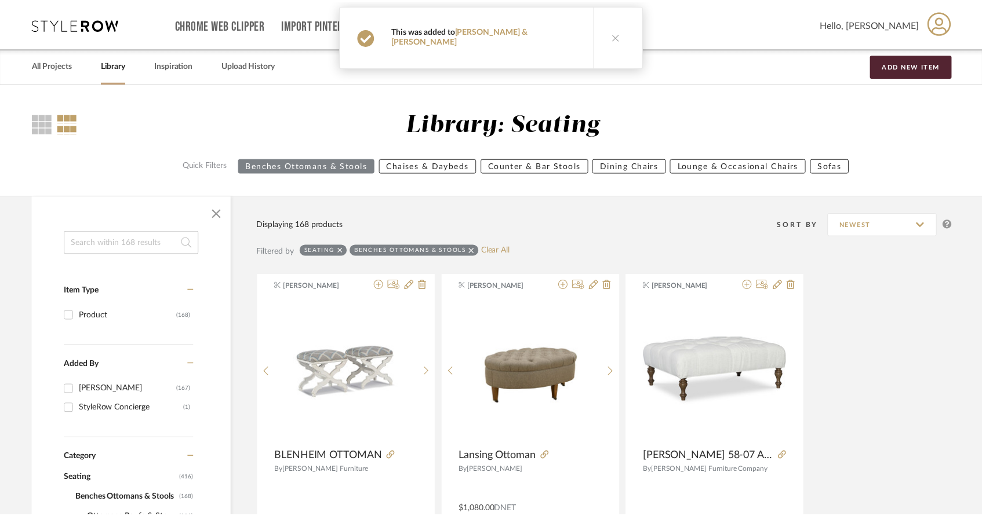
scroll to position [14103, 0]
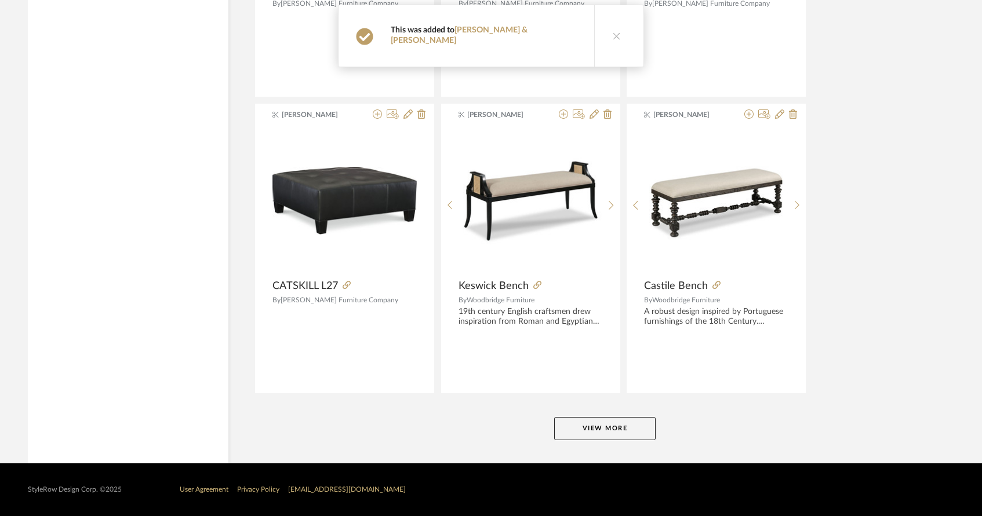
click at [611, 429] on button "View More" at bounding box center [604, 428] width 101 height 23
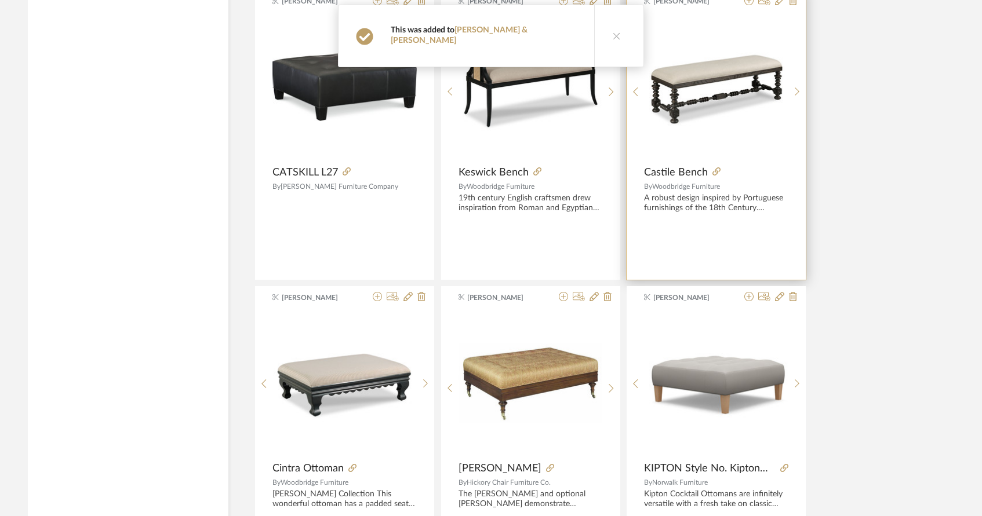
scroll to position [14334, 0]
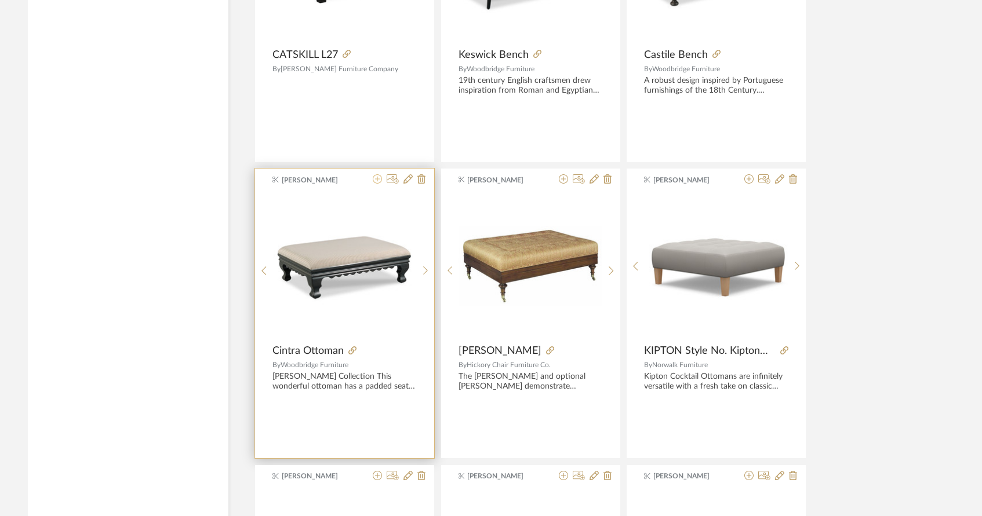
click at [377, 176] on icon at bounding box center [377, 178] width 9 height 9
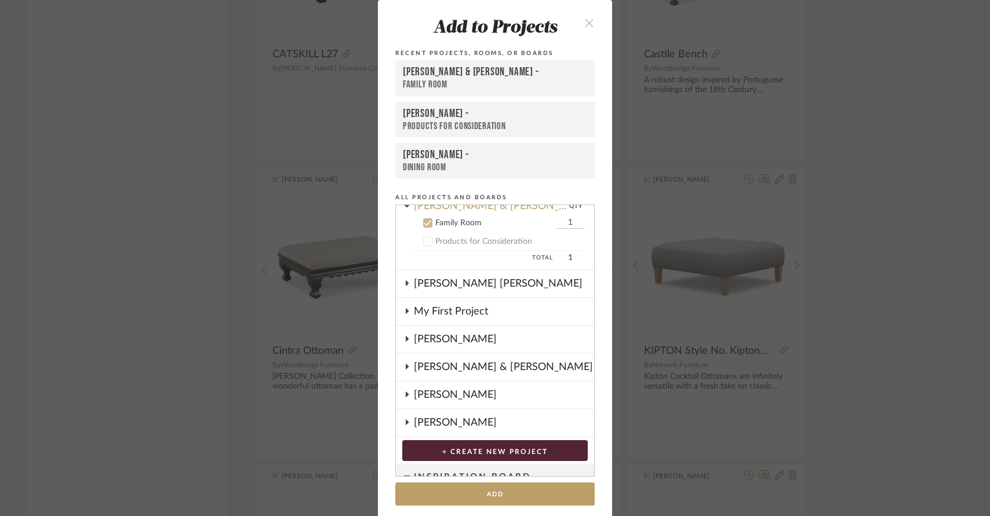
scroll to position [186, 0]
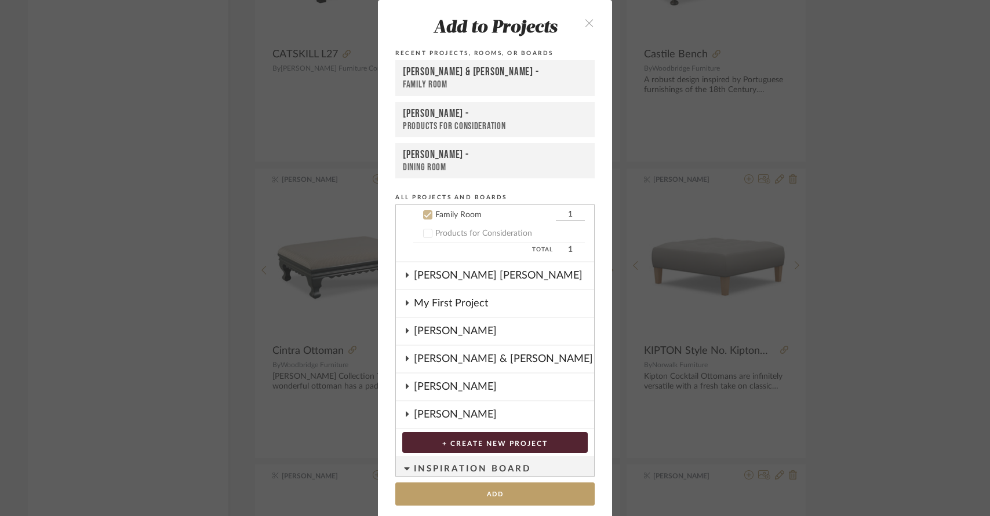
click at [449, 67] on div "[PERSON_NAME] & [PERSON_NAME] -" at bounding box center [495, 72] width 184 height 14
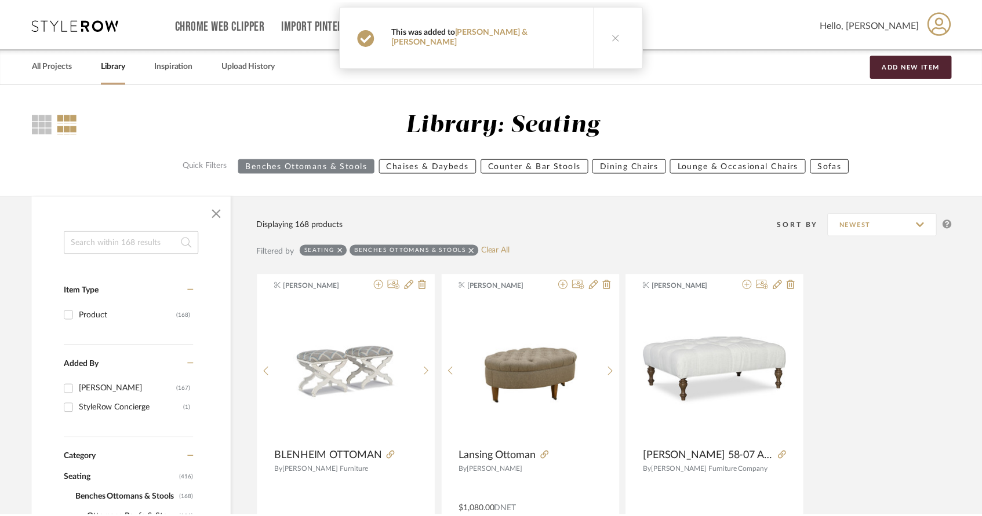
scroll to position [14334, 0]
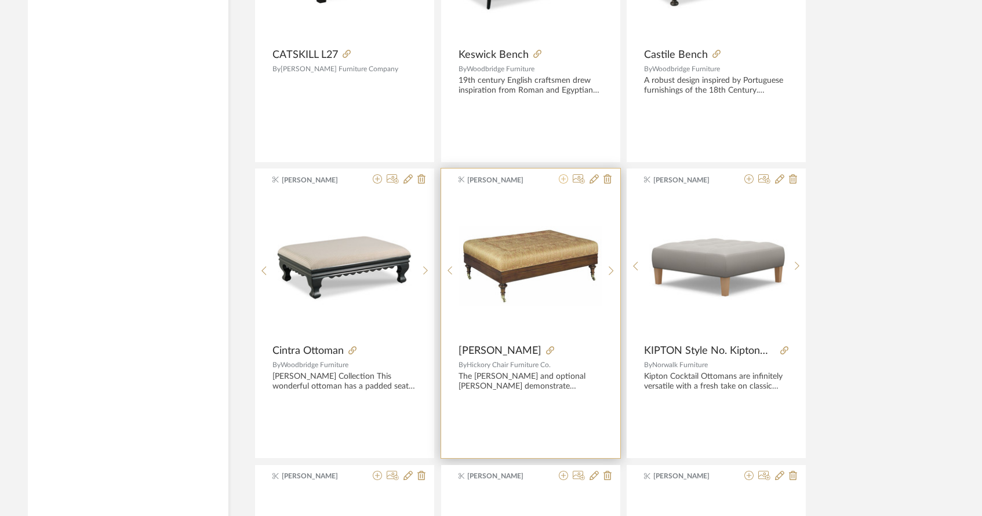
click at [564, 178] on icon at bounding box center [563, 178] width 9 height 9
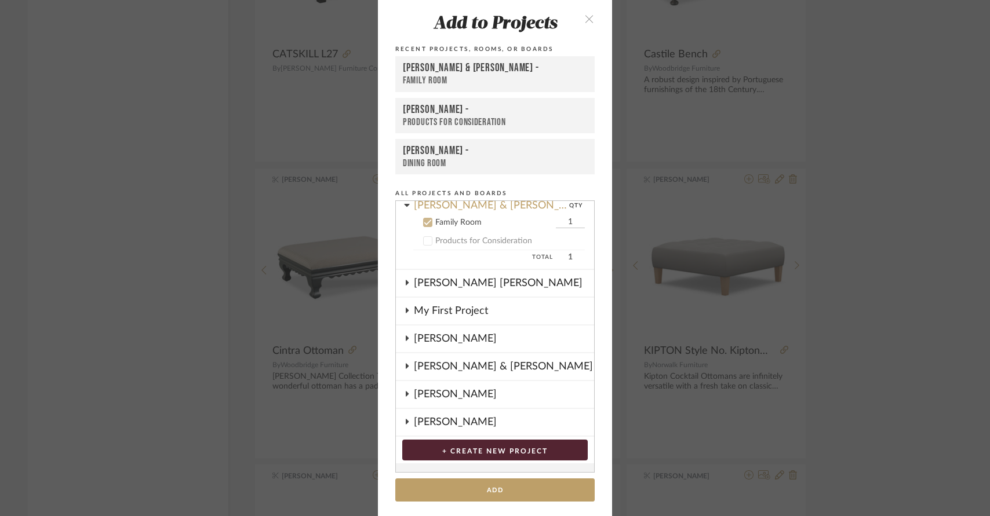
scroll to position [186, 0]
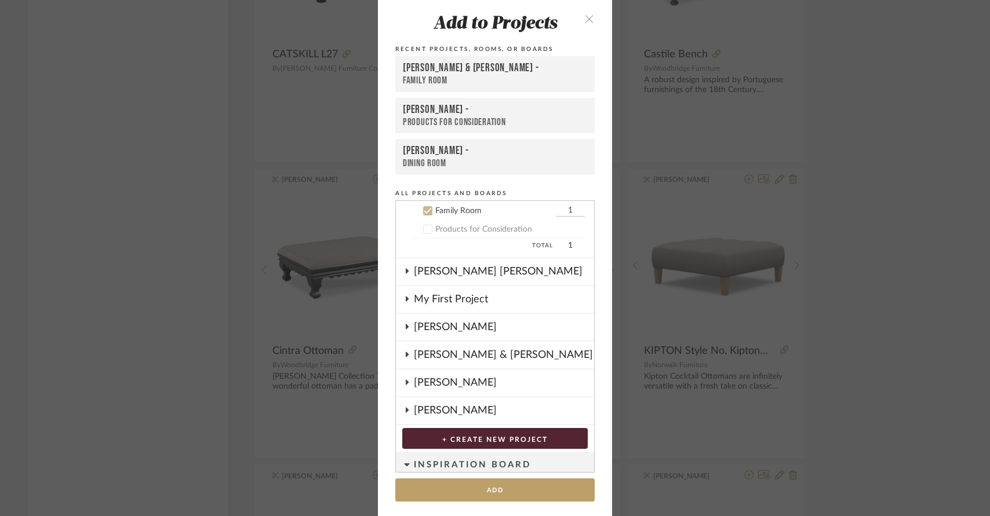
click at [548, 73] on div "[PERSON_NAME] & [PERSON_NAME] -" at bounding box center [495, 68] width 184 height 14
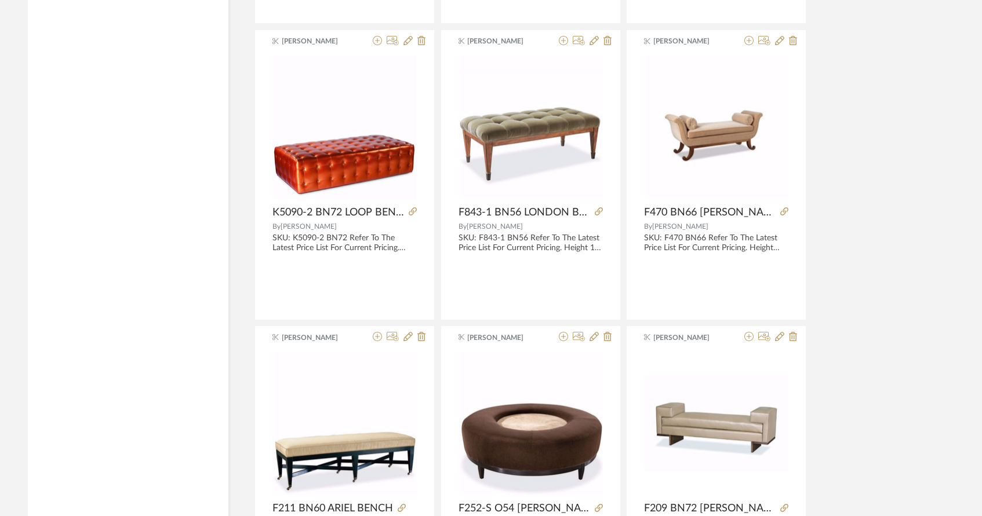
scroll to position [15971, 0]
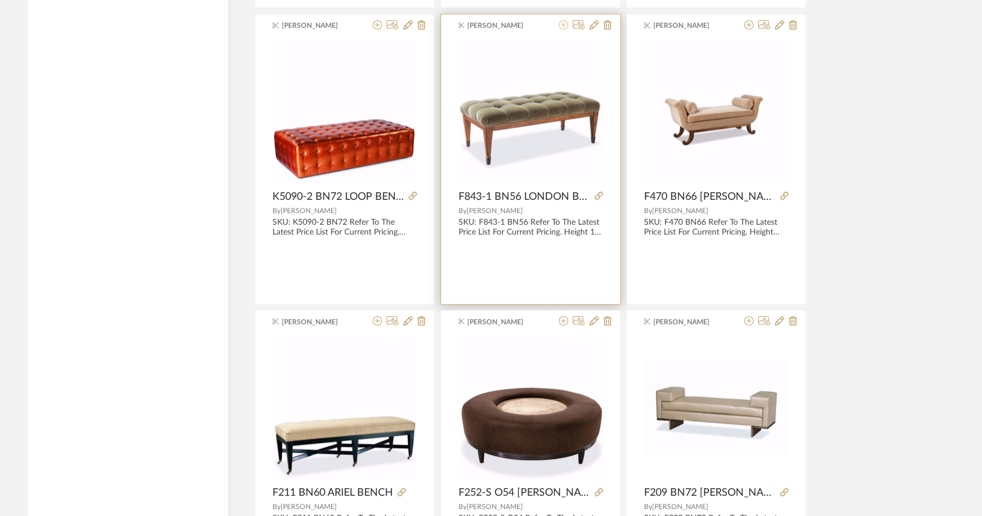
click at [562, 26] on icon at bounding box center [563, 24] width 9 height 9
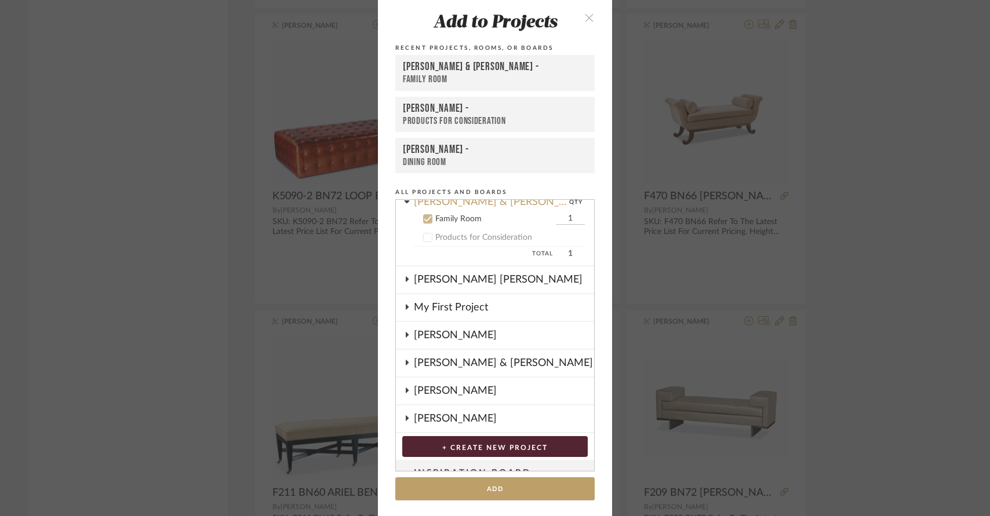
scroll to position [186, 0]
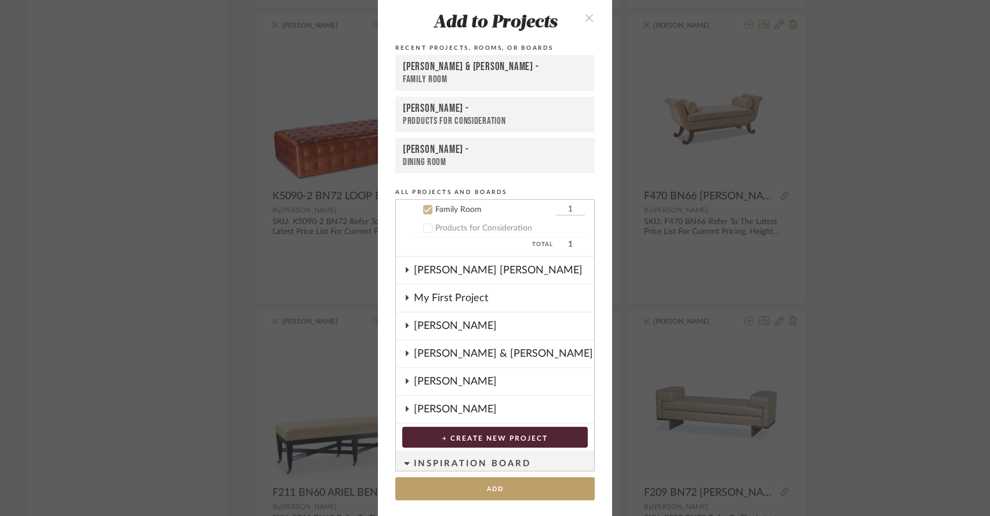
click at [499, 74] on div "Family Room" at bounding box center [495, 80] width 184 height 12
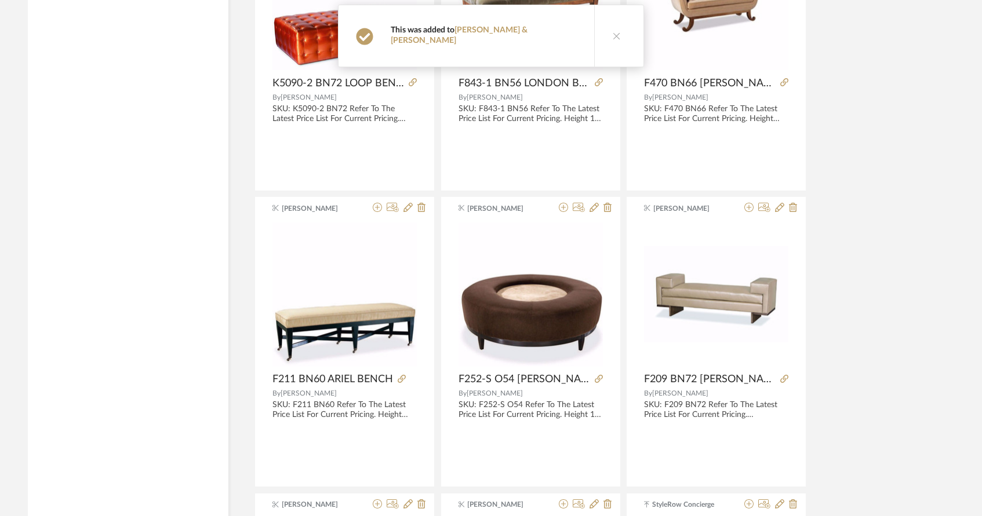
scroll to position [16081, 0]
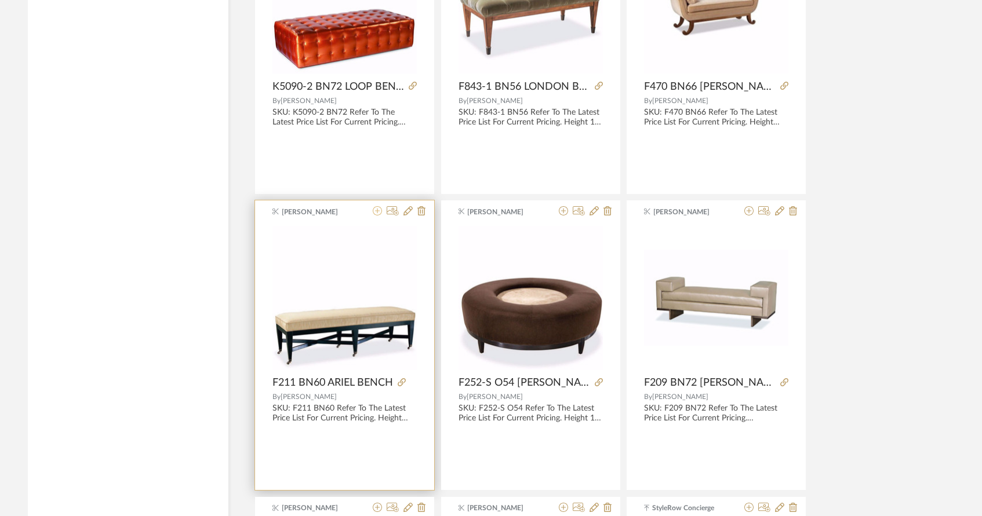
click at [376, 212] on icon at bounding box center [377, 210] width 9 height 9
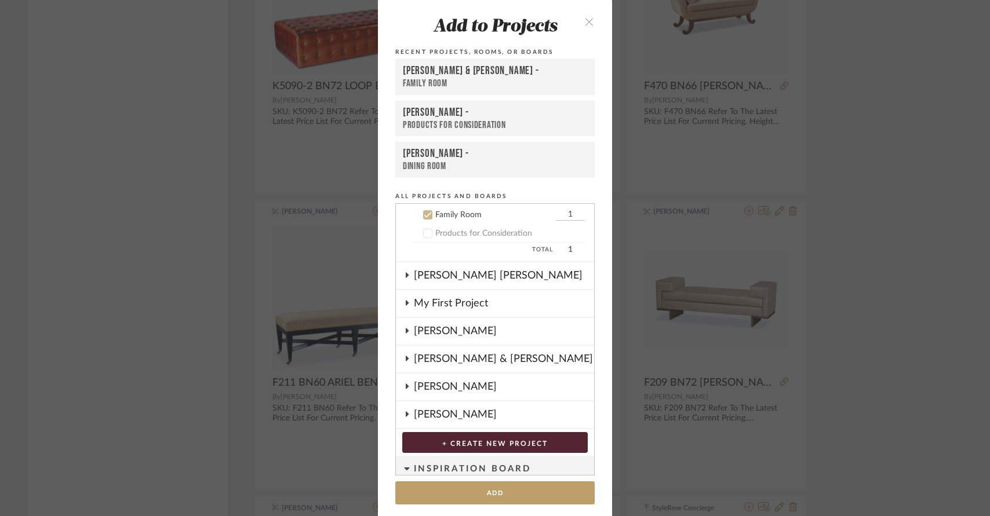
scroll to position [186, 0]
click at [465, 72] on div "[PERSON_NAME] & [PERSON_NAME] -" at bounding box center [495, 71] width 184 height 14
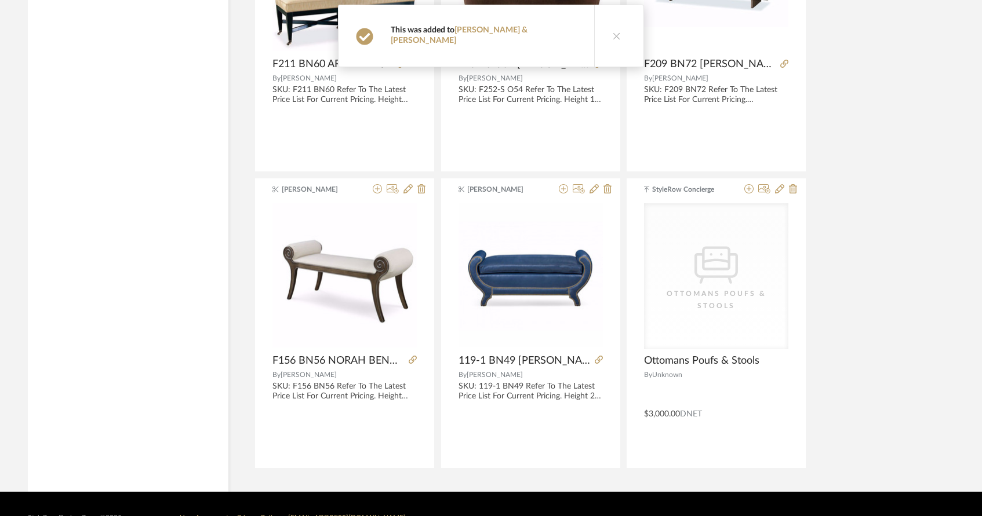
scroll to position [16428, 0]
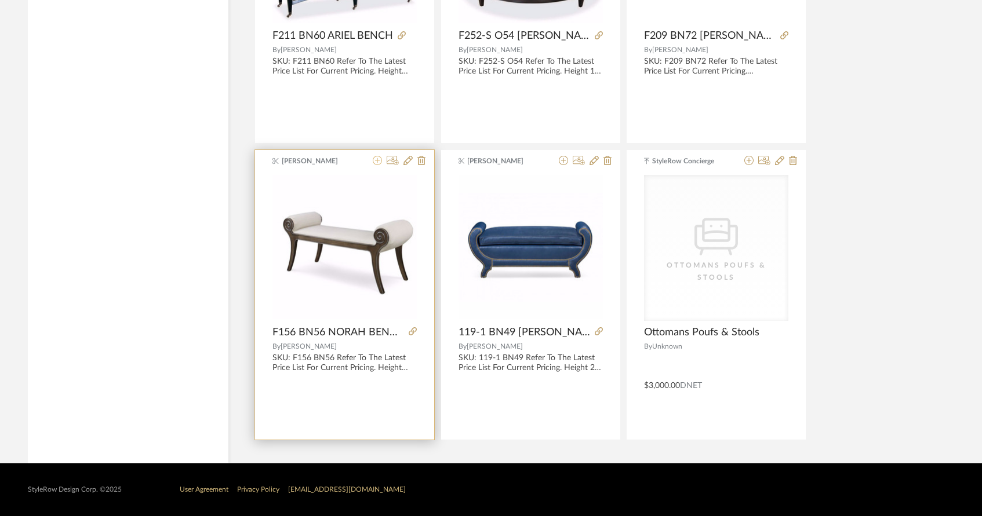
click at [376, 163] on icon at bounding box center [377, 160] width 9 height 9
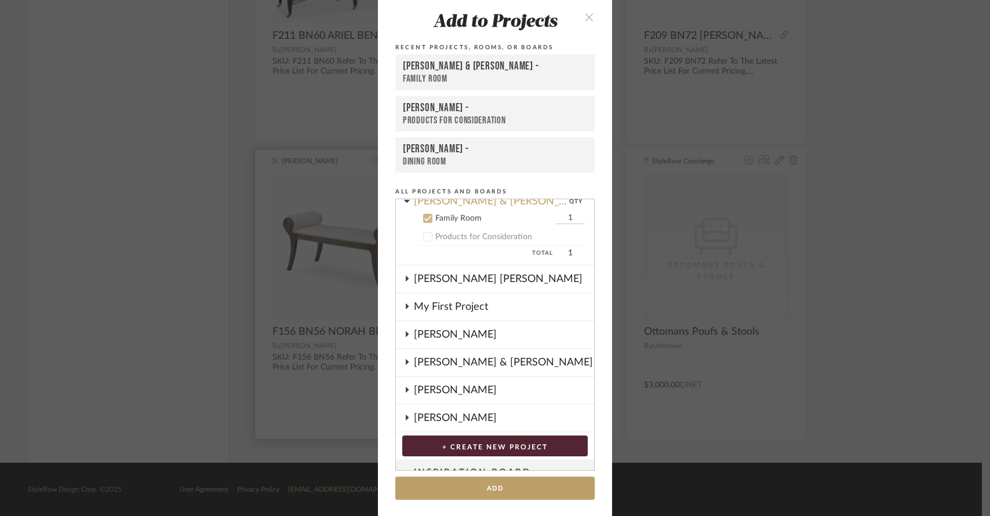
scroll to position [186, 0]
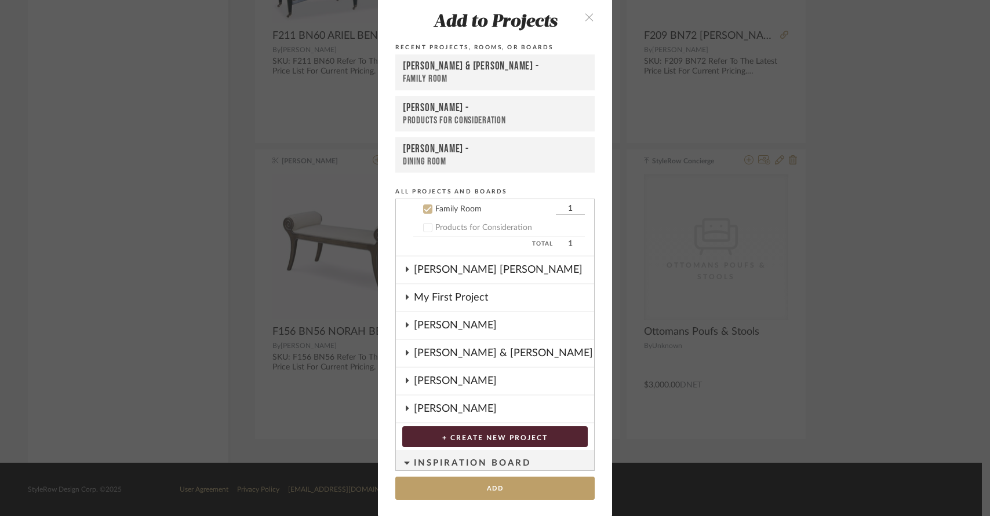
click at [448, 67] on div "[PERSON_NAME] & [PERSON_NAME] -" at bounding box center [495, 67] width 184 height 14
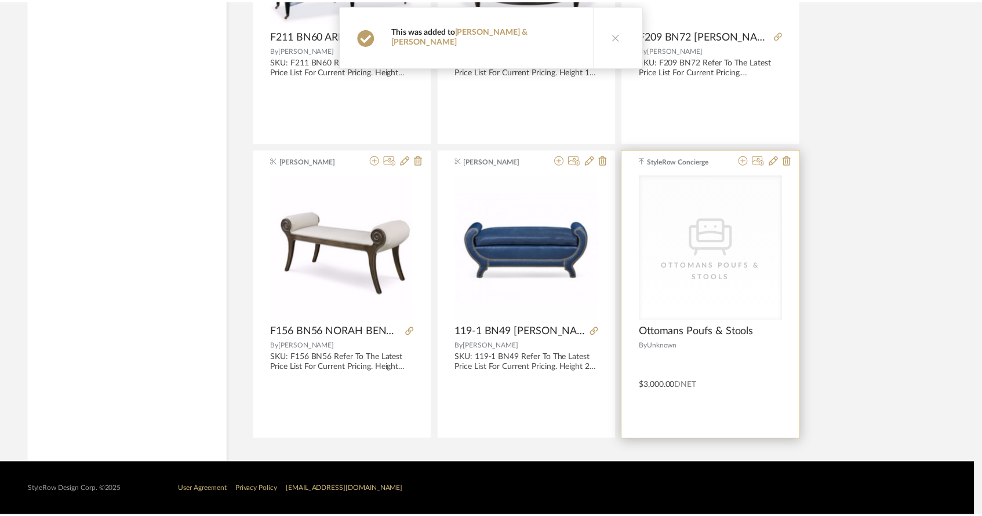
scroll to position [16428, 0]
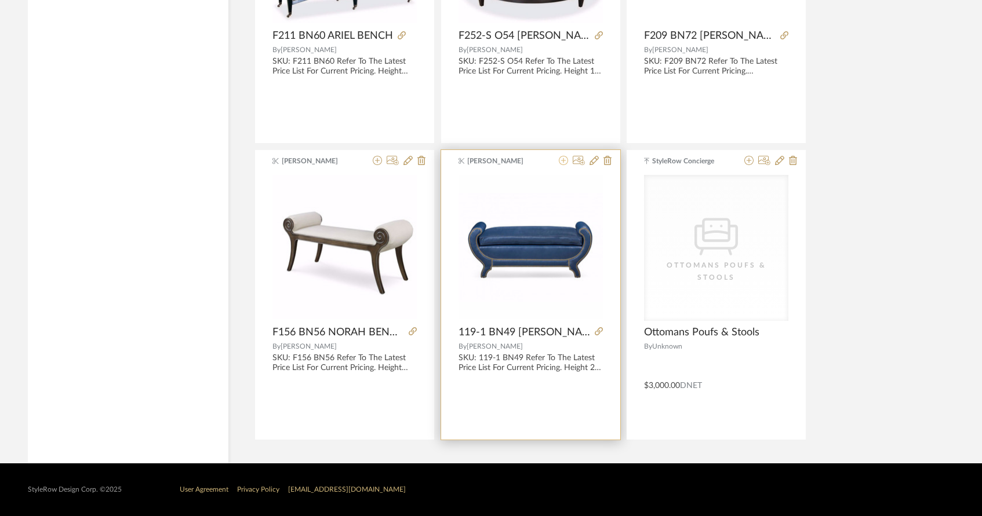
click at [560, 159] on icon at bounding box center [563, 160] width 9 height 9
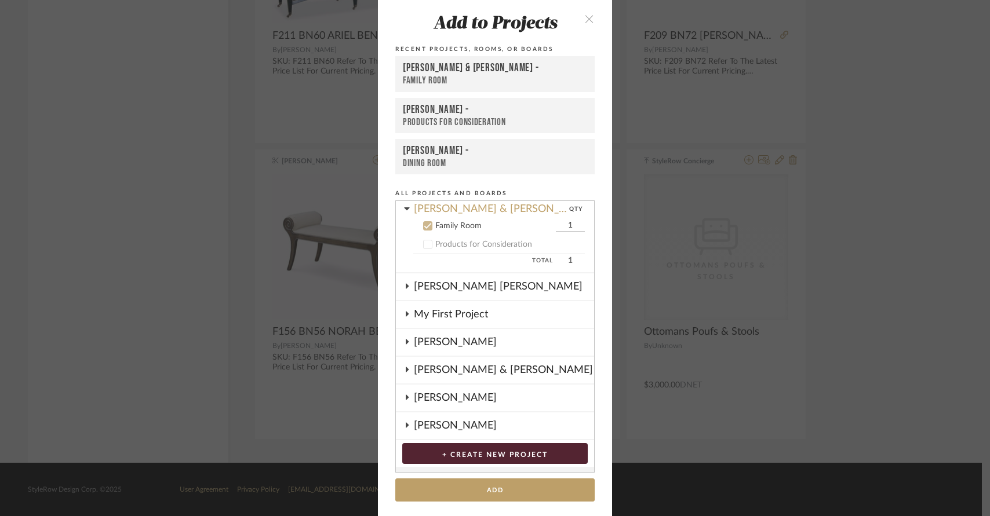
scroll to position [186, 0]
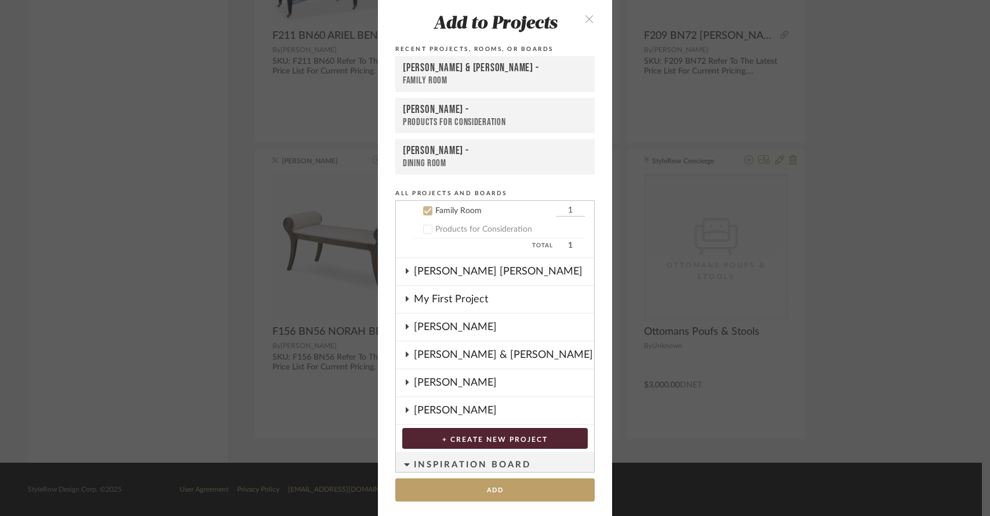
click at [552, 70] on div "[PERSON_NAME] & [PERSON_NAME] -" at bounding box center [495, 68] width 184 height 14
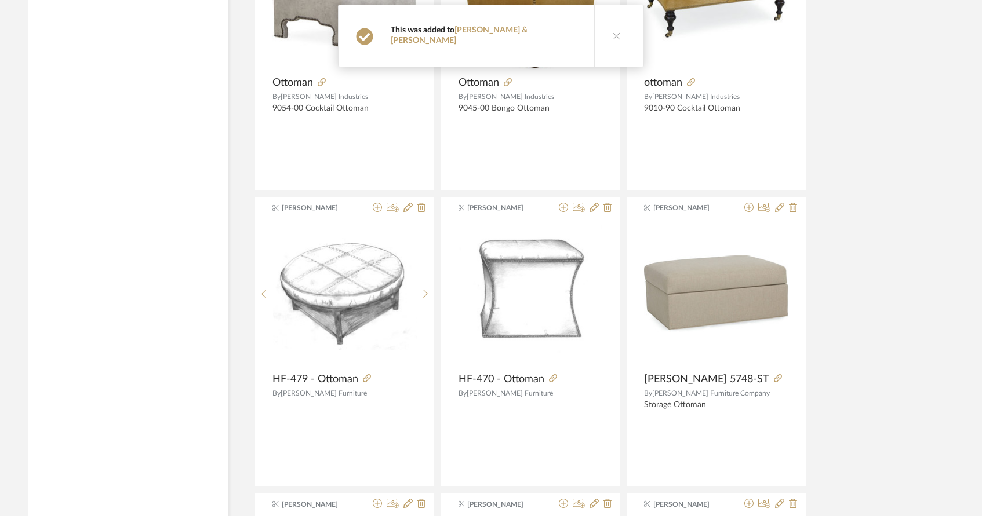
scroll to position [12727, 0]
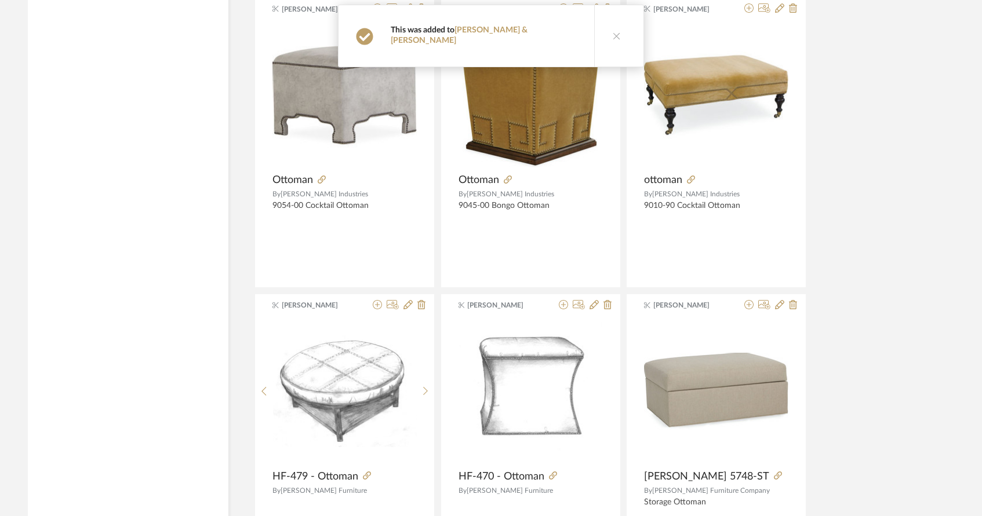
click at [594, 26] on button at bounding box center [616, 35] width 45 height 61
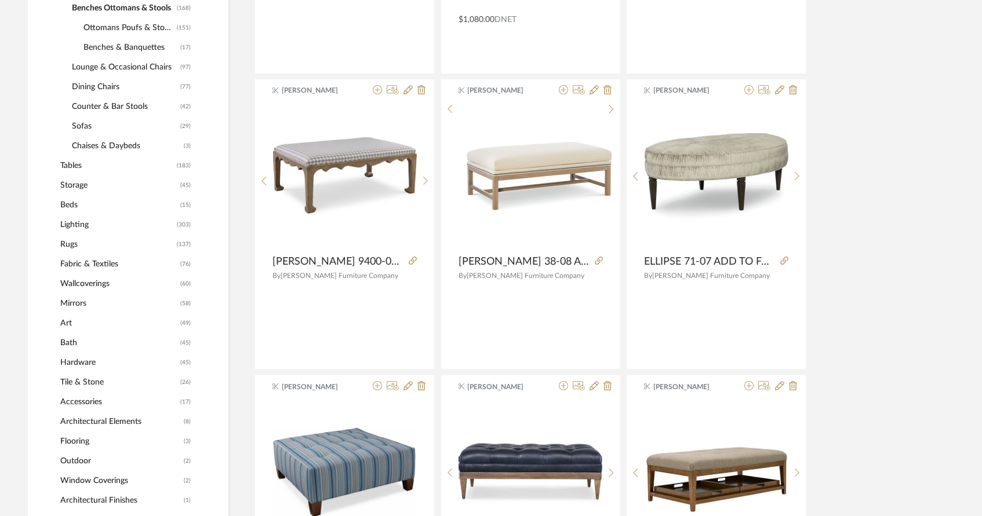
scroll to position [0, 0]
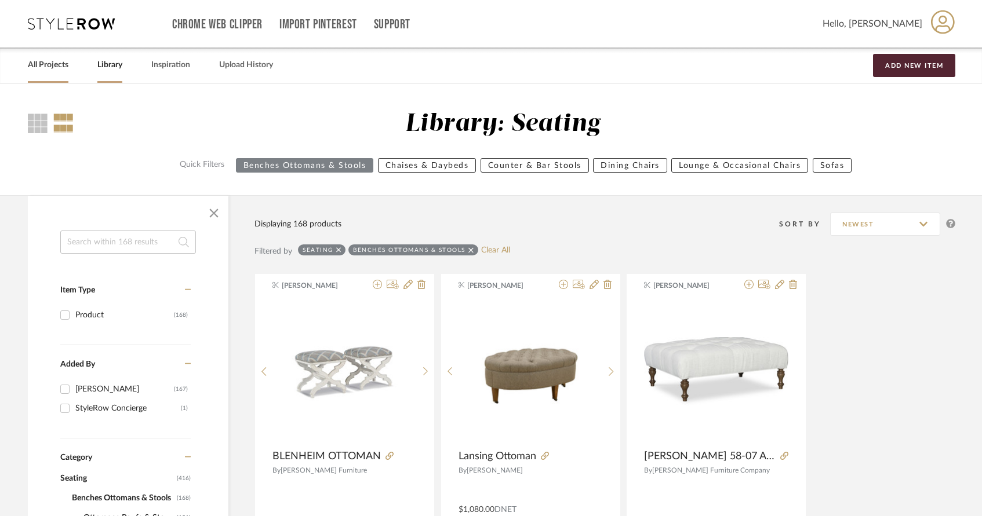
click at [56, 61] on link "All Projects" at bounding box center [48, 65] width 41 height 16
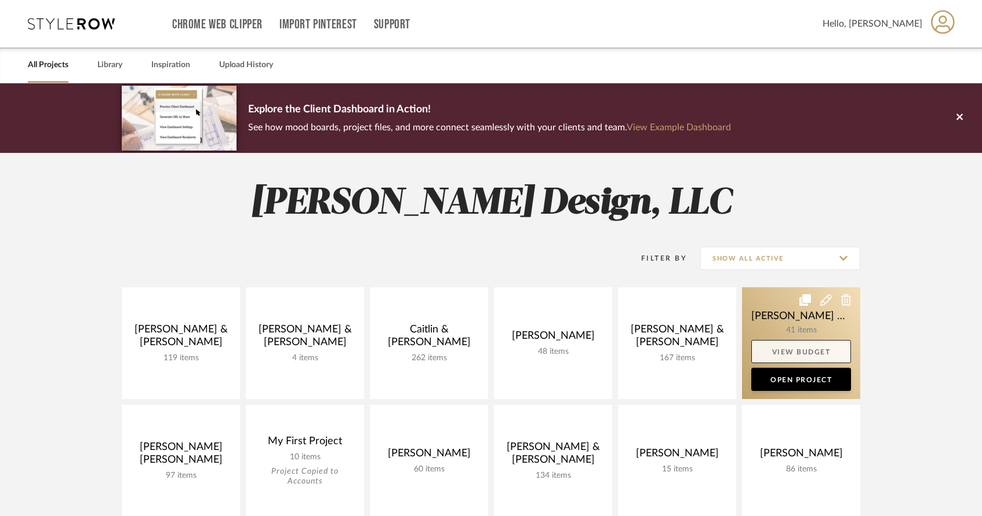
click at [770, 349] on link "View Budget" at bounding box center [801, 351] width 100 height 23
click at [770, 381] on link "Open Project" at bounding box center [801, 379] width 100 height 23
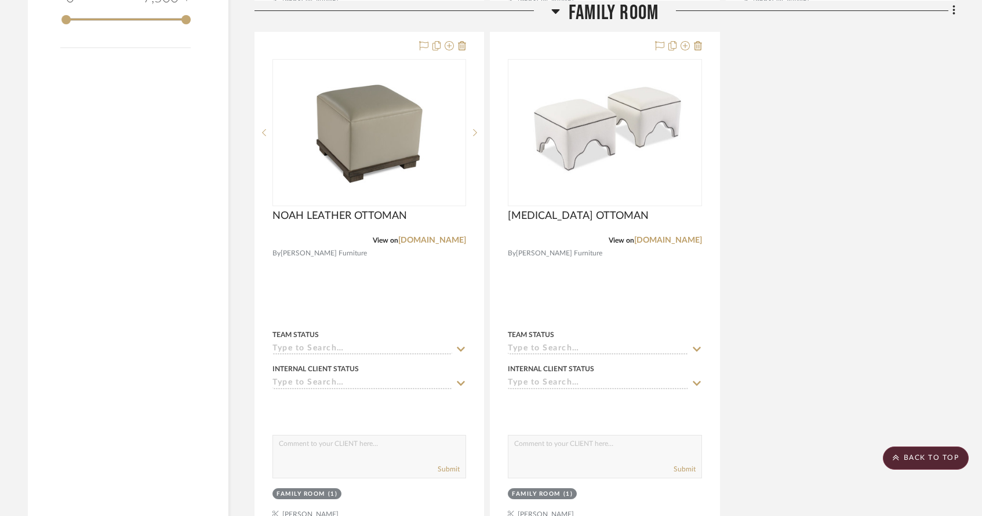
scroll to position [1457, 0]
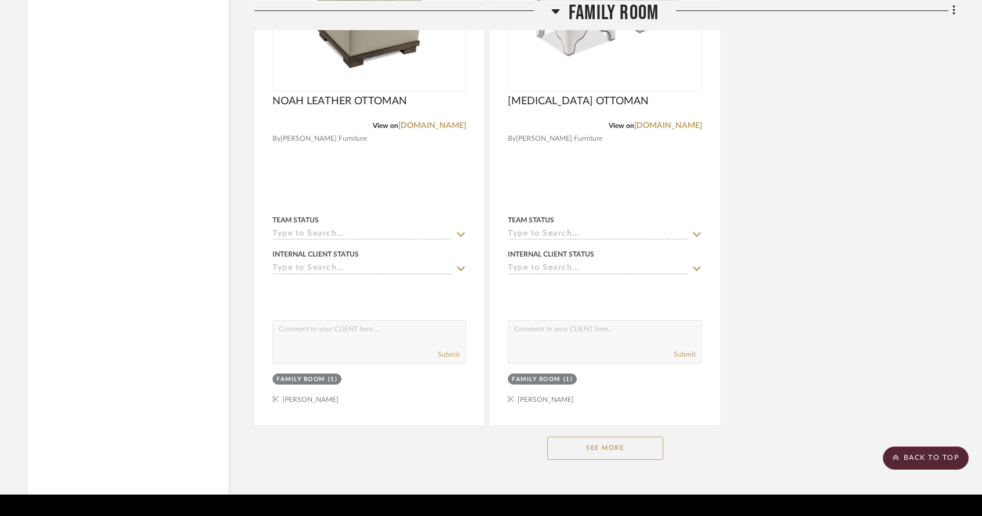
click at [622, 437] on button "See More" at bounding box center [605, 448] width 116 height 23
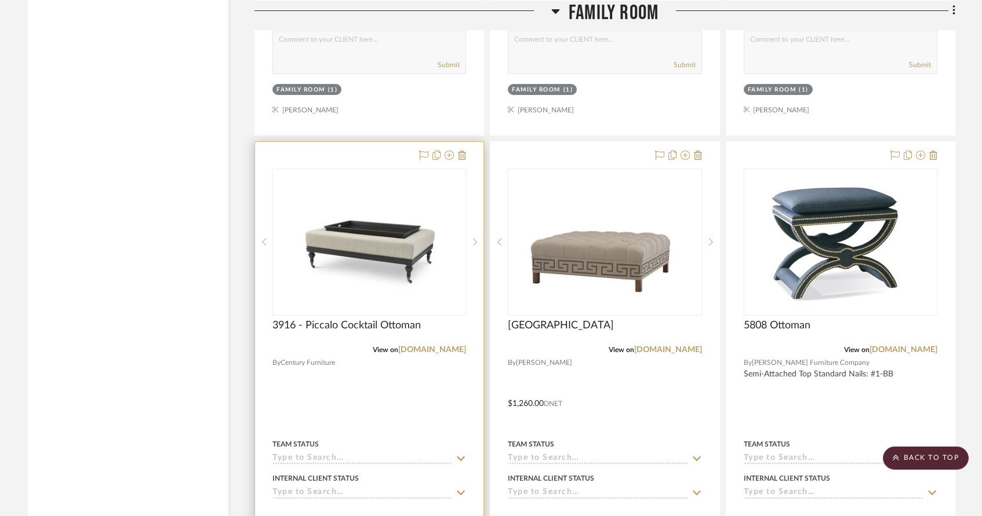
scroll to position [5338, 0]
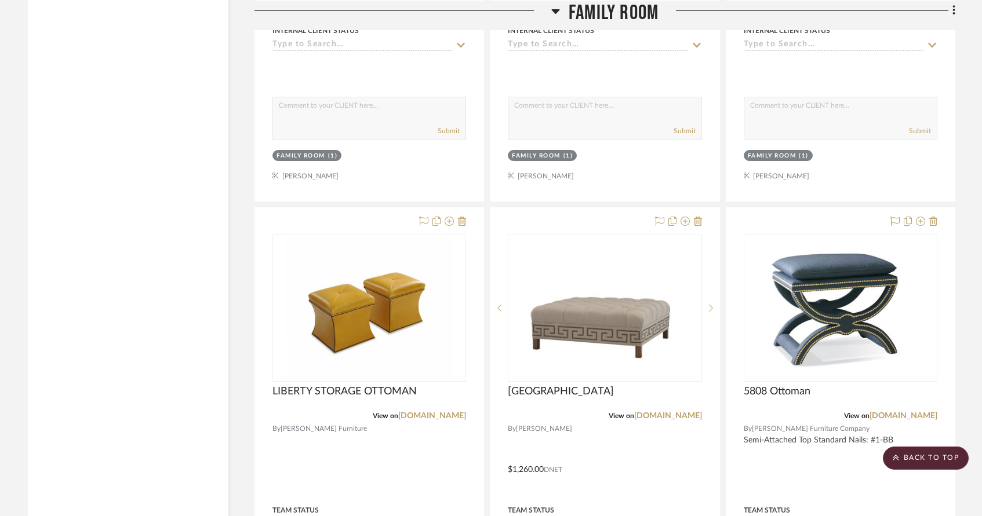
drag, startPoint x: 310, startPoint y: 126, endPoint x: 370, endPoint y: 127, distance: 59.7
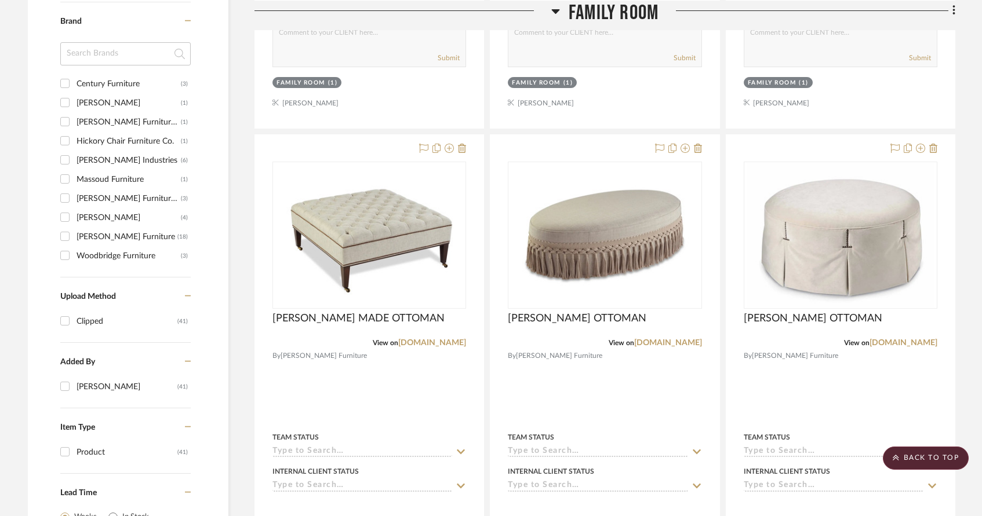
scroll to position [0, 0]
